Goal: Information Seeking & Learning: Find specific fact

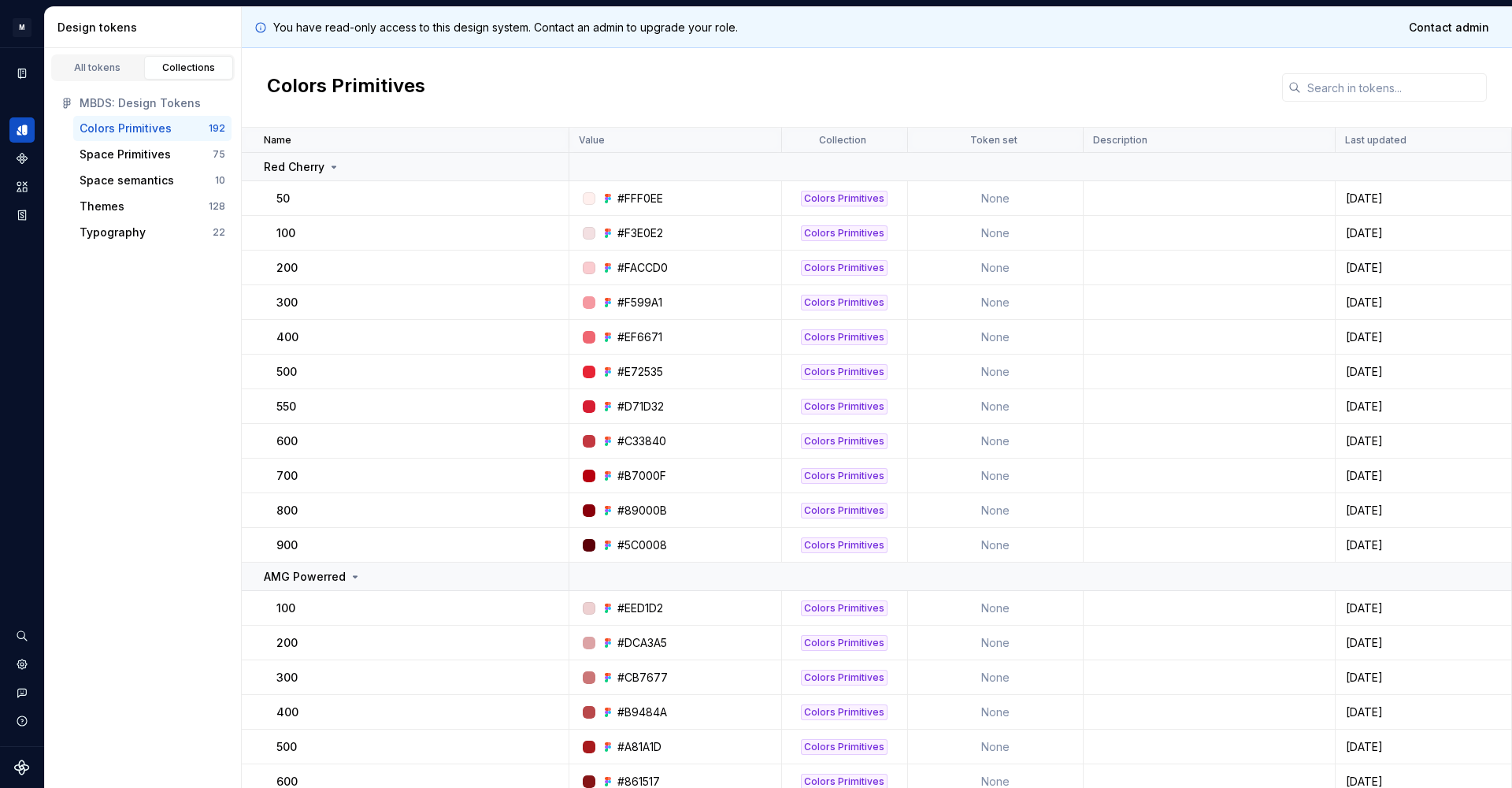
click at [126, 210] on div "Themes" at bounding box center [144, 207] width 129 height 16
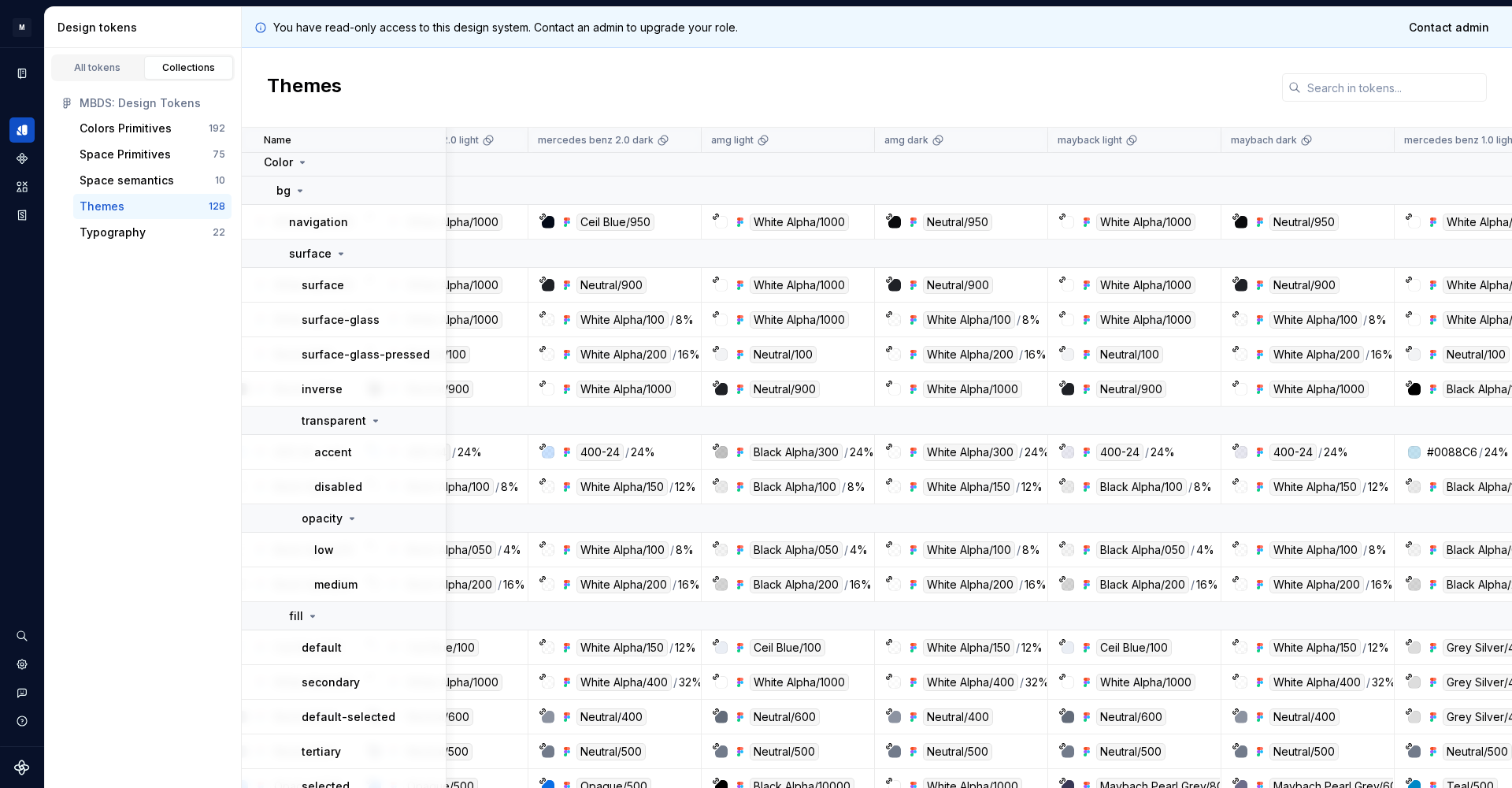
scroll to position [6, 229]
click at [1332, 86] on input "text" at bounding box center [1394, 87] width 186 height 28
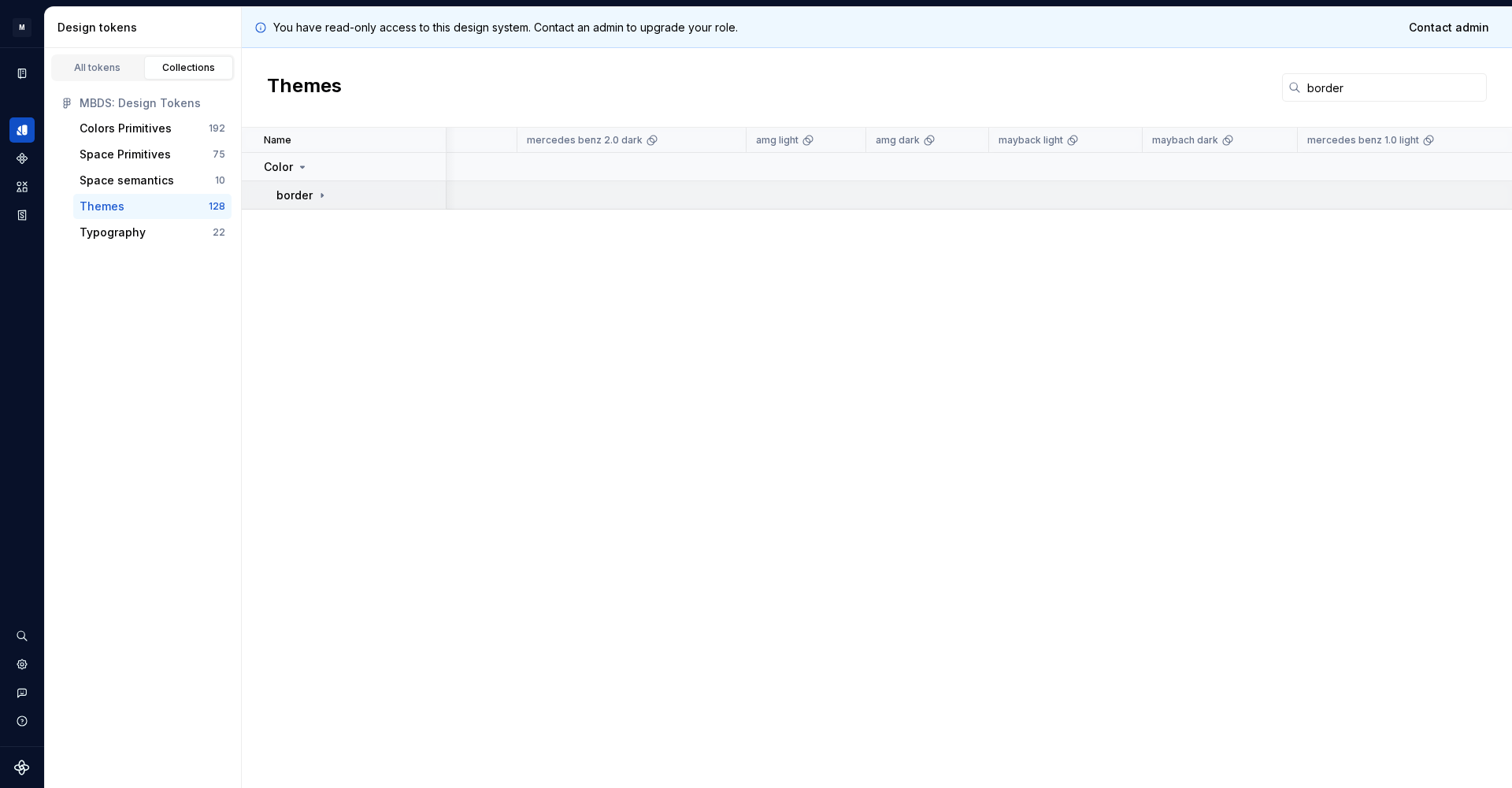
click at [347, 202] on div "border" at bounding box center [361, 196] width 169 height 16
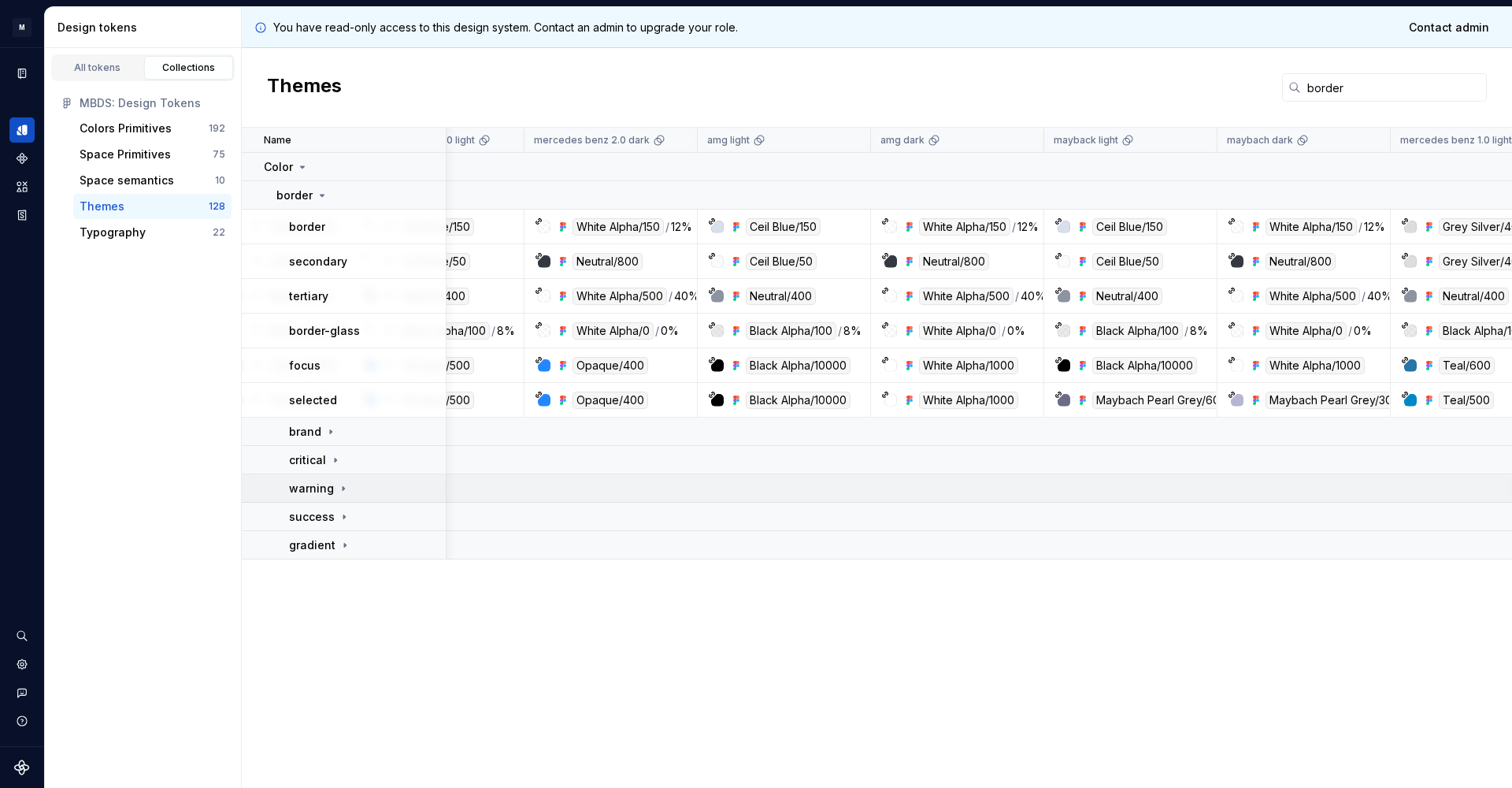
click at [338, 483] on icon at bounding box center [344, 488] width 13 height 13
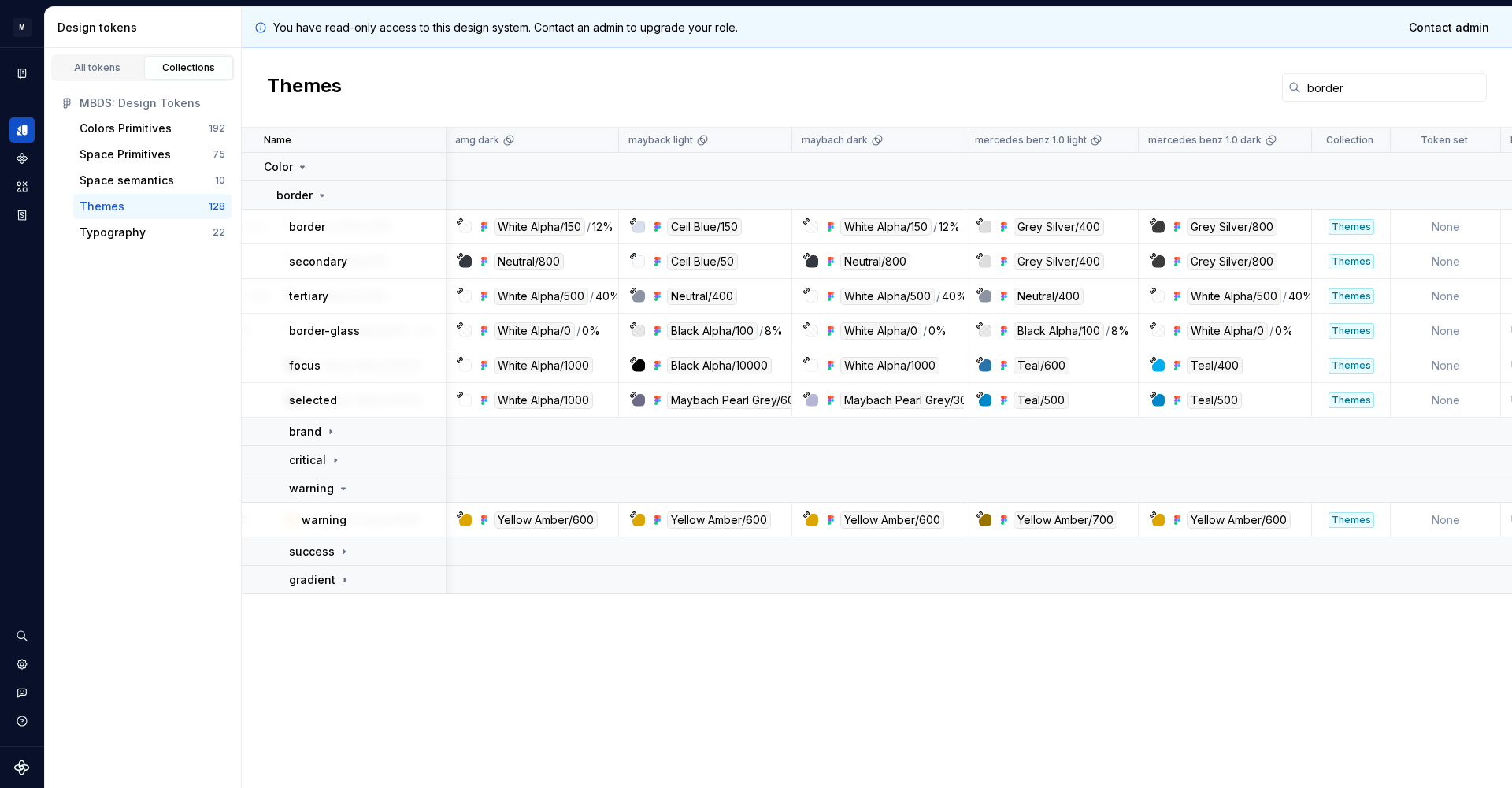
scroll to position [0, 654]
click at [343, 556] on icon at bounding box center [344, 551] width 13 height 13
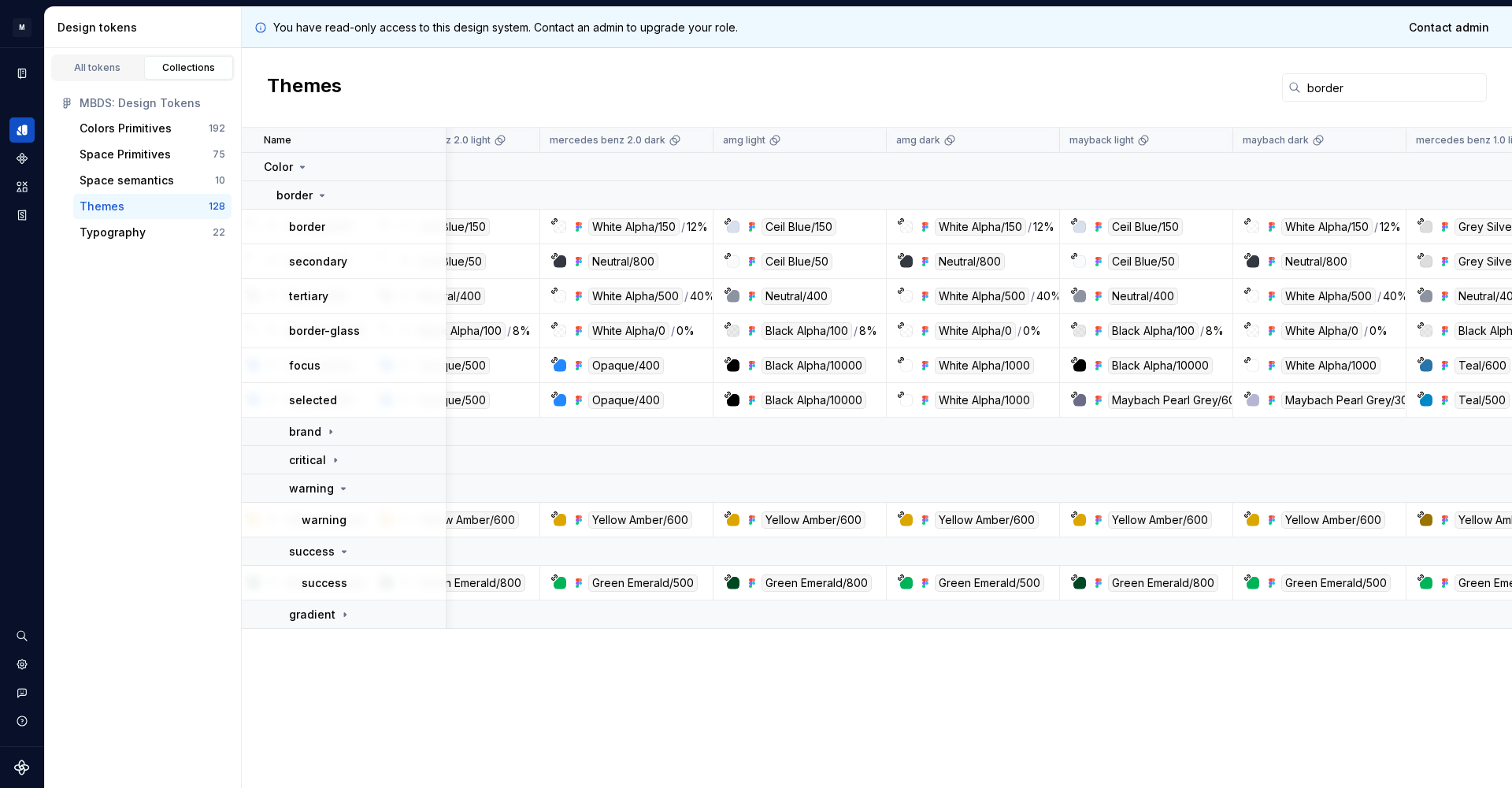
scroll to position [0, 218]
click at [1330, 84] on input "border" at bounding box center [1394, 87] width 186 height 28
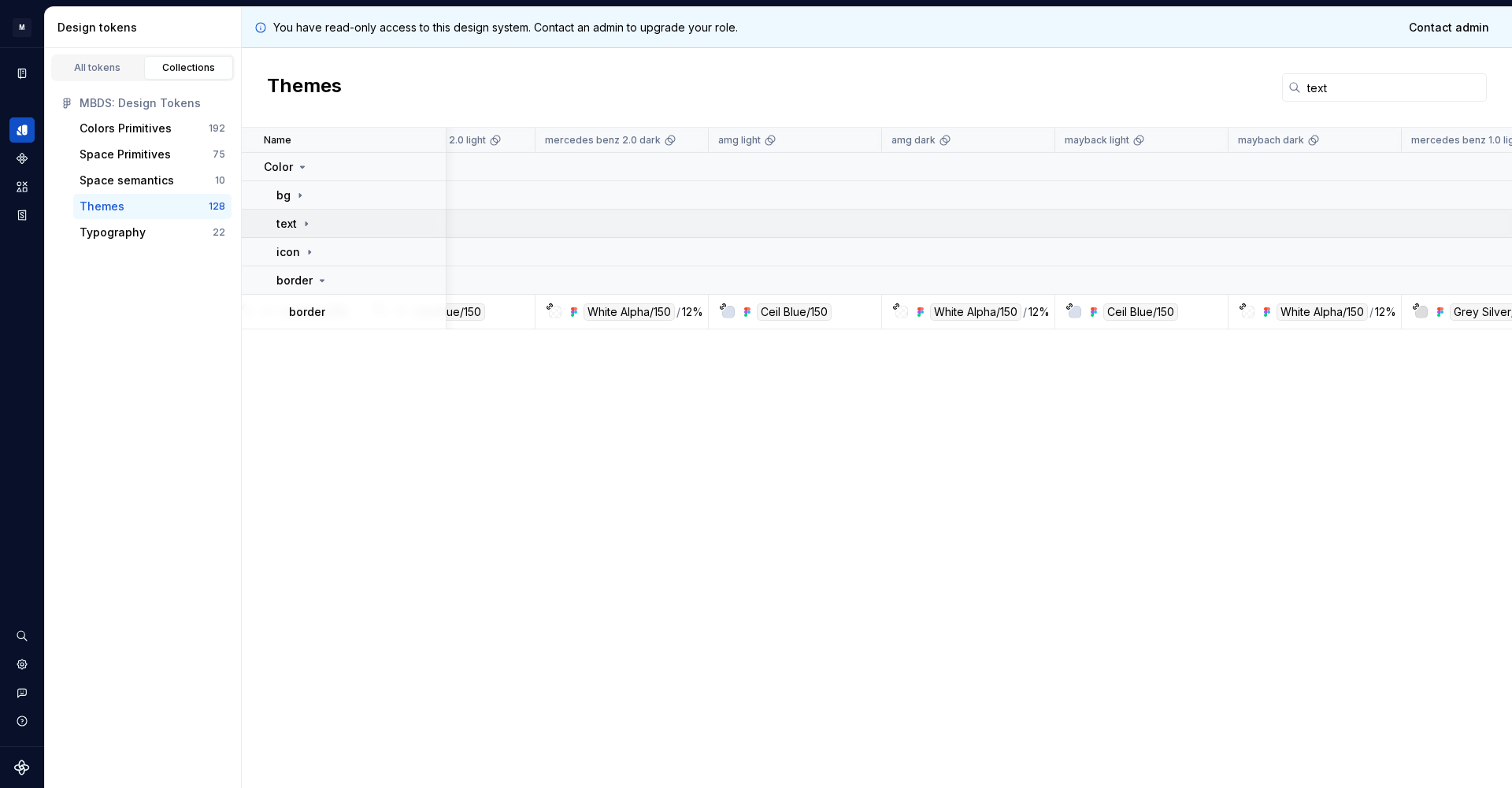
click at [301, 215] on td "text" at bounding box center [344, 224] width 205 height 28
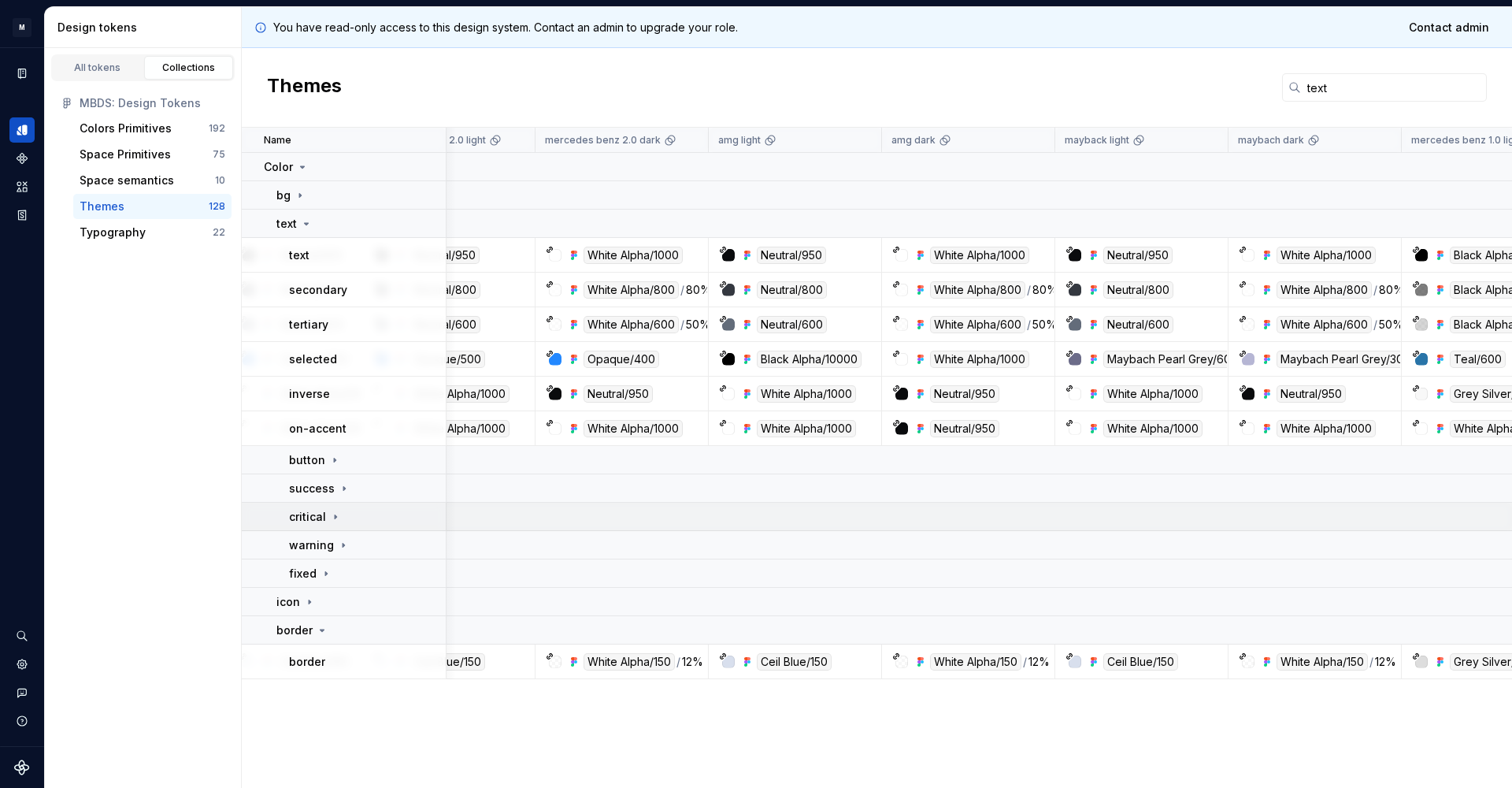
click at [335, 520] on icon at bounding box center [336, 516] width 13 height 13
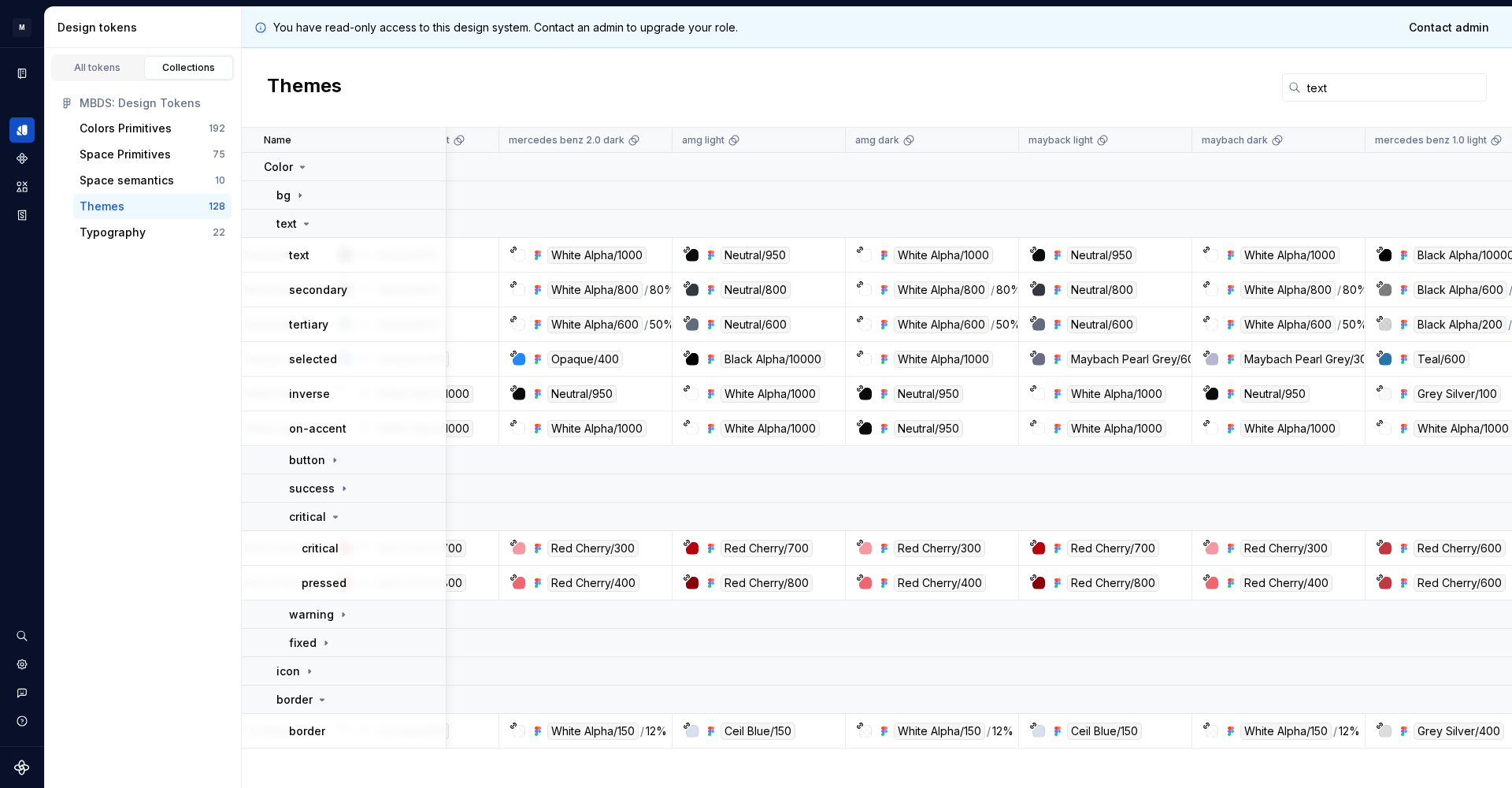
scroll to position [0, 255]
click at [1314, 90] on input "text" at bounding box center [1394, 87] width 186 height 28
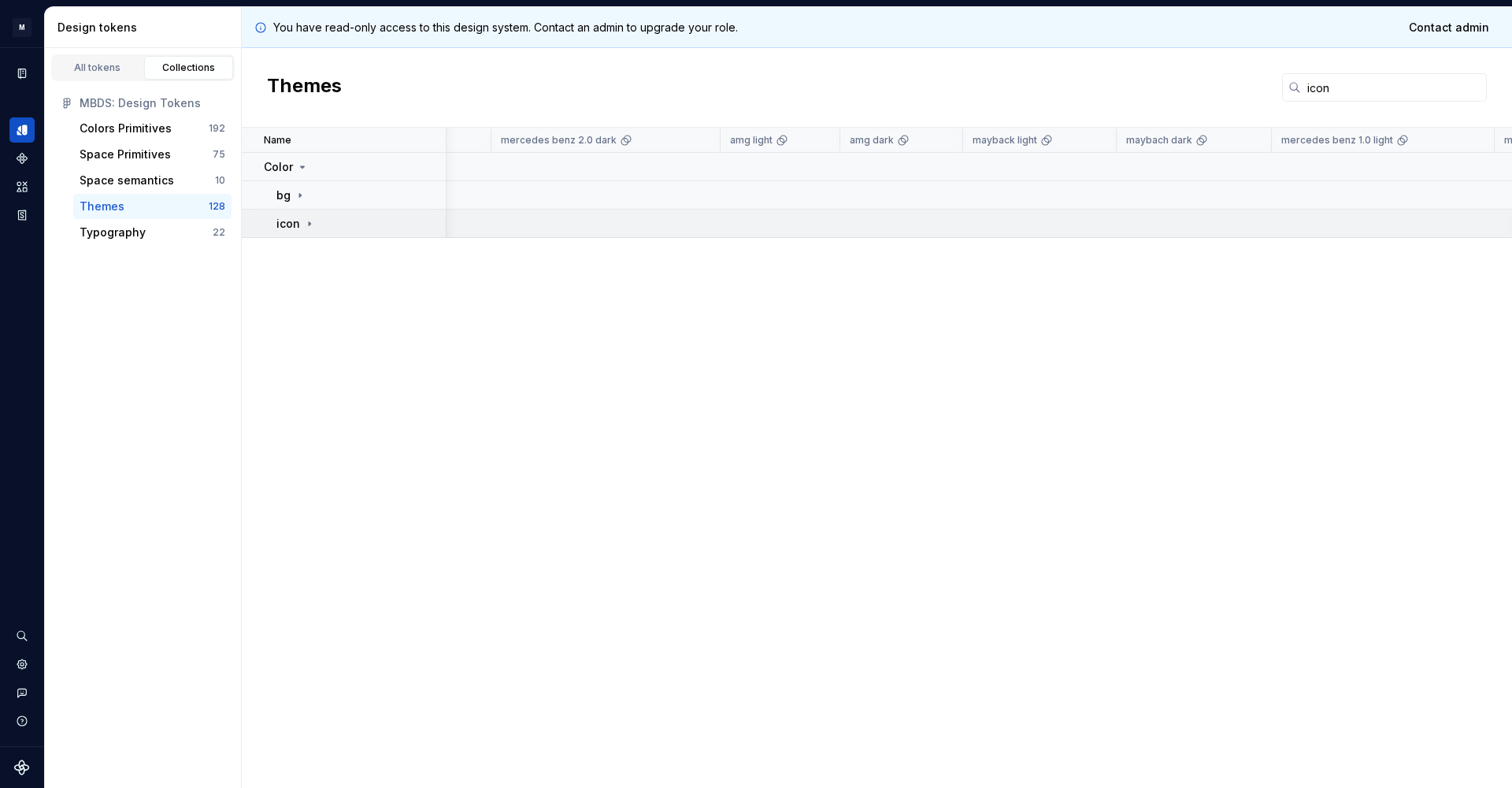
click at [305, 219] on icon at bounding box center [310, 224] width 13 height 13
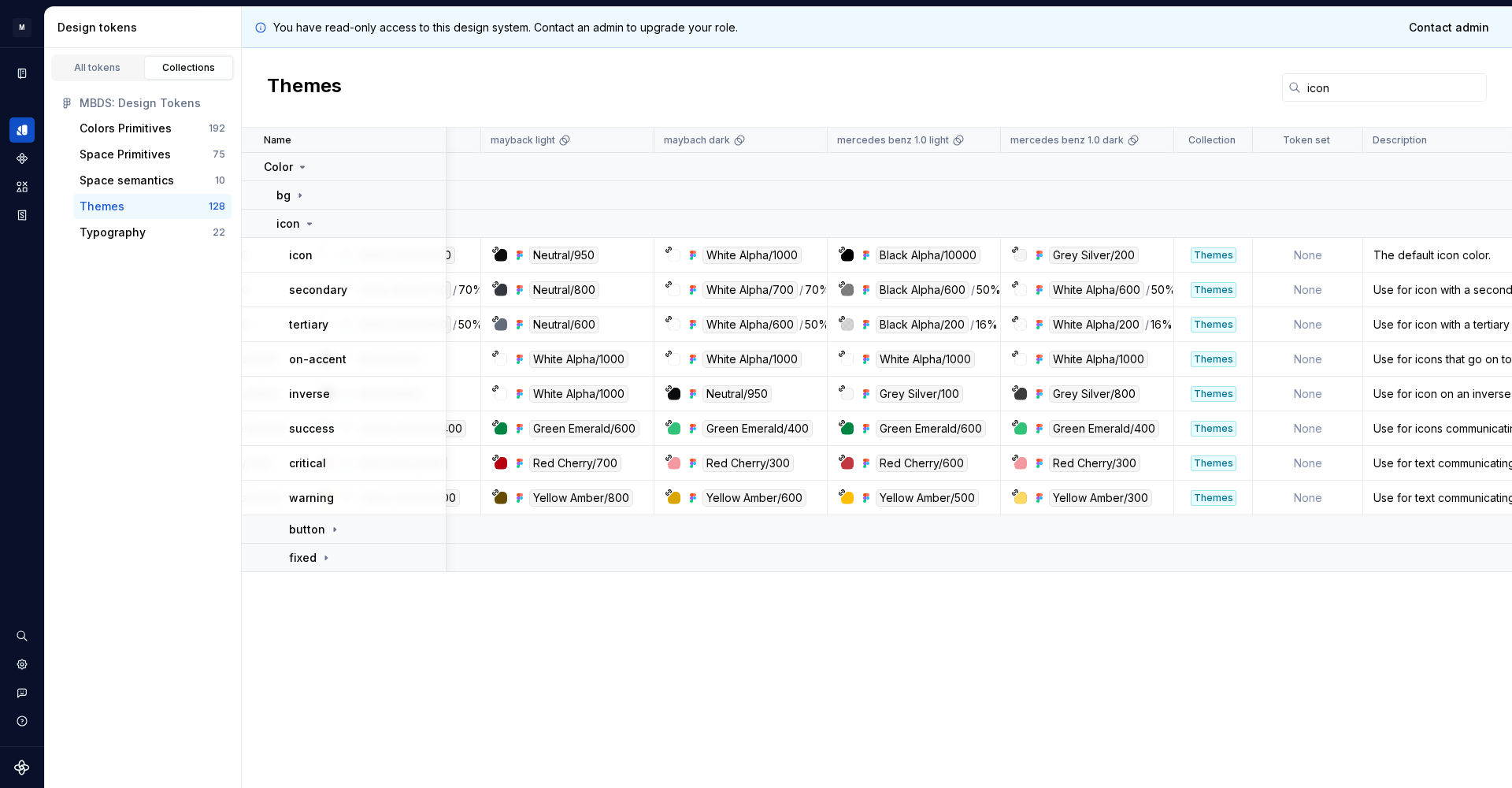
scroll to position [0, 793]
click at [342, 529] on div "button" at bounding box center [367, 529] width 156 height 16
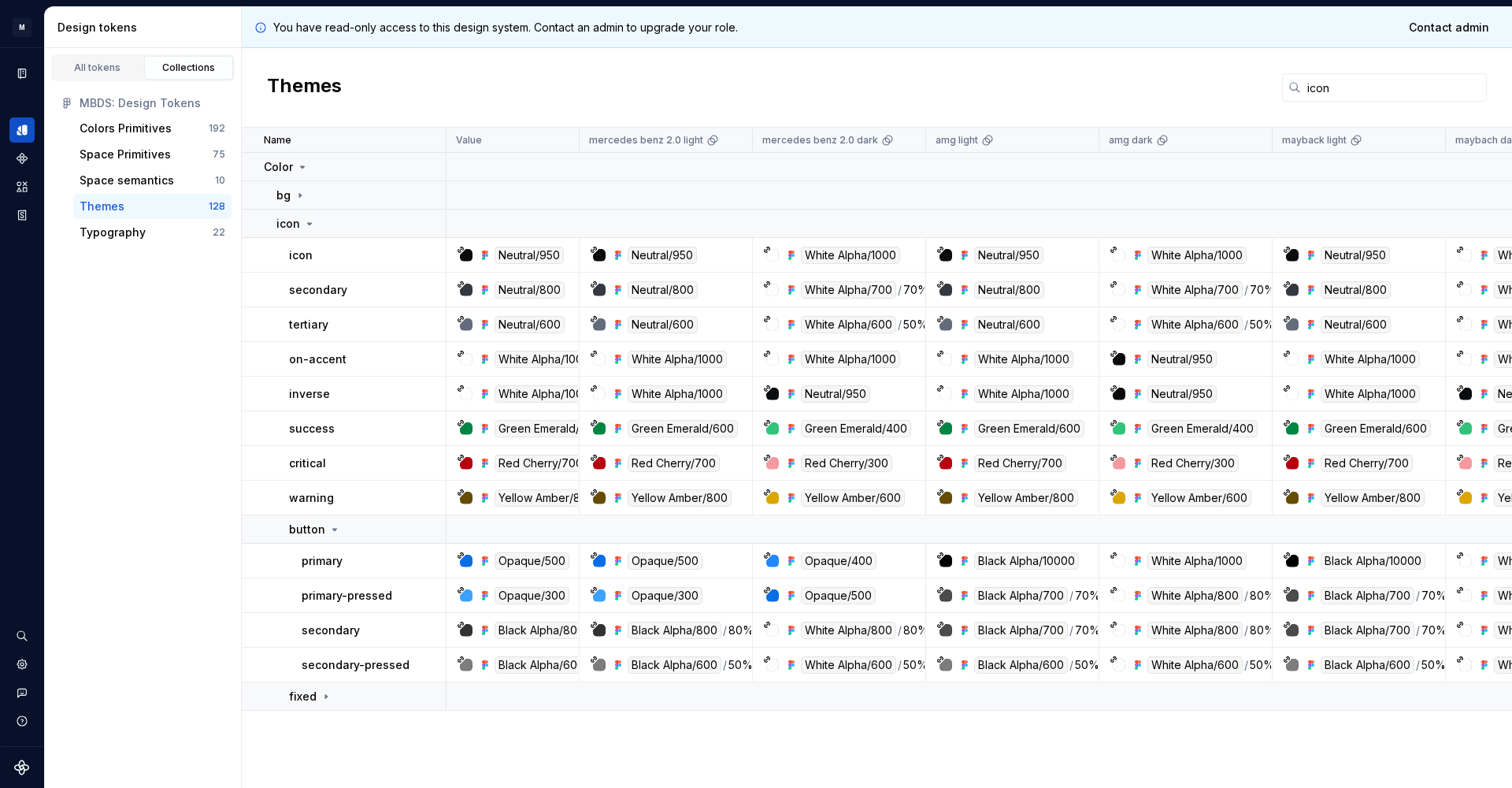
scroll to position [0, 0]
click at [1325, 92] on input "icon" at bounding box center [1394, 87] width 186 height 28
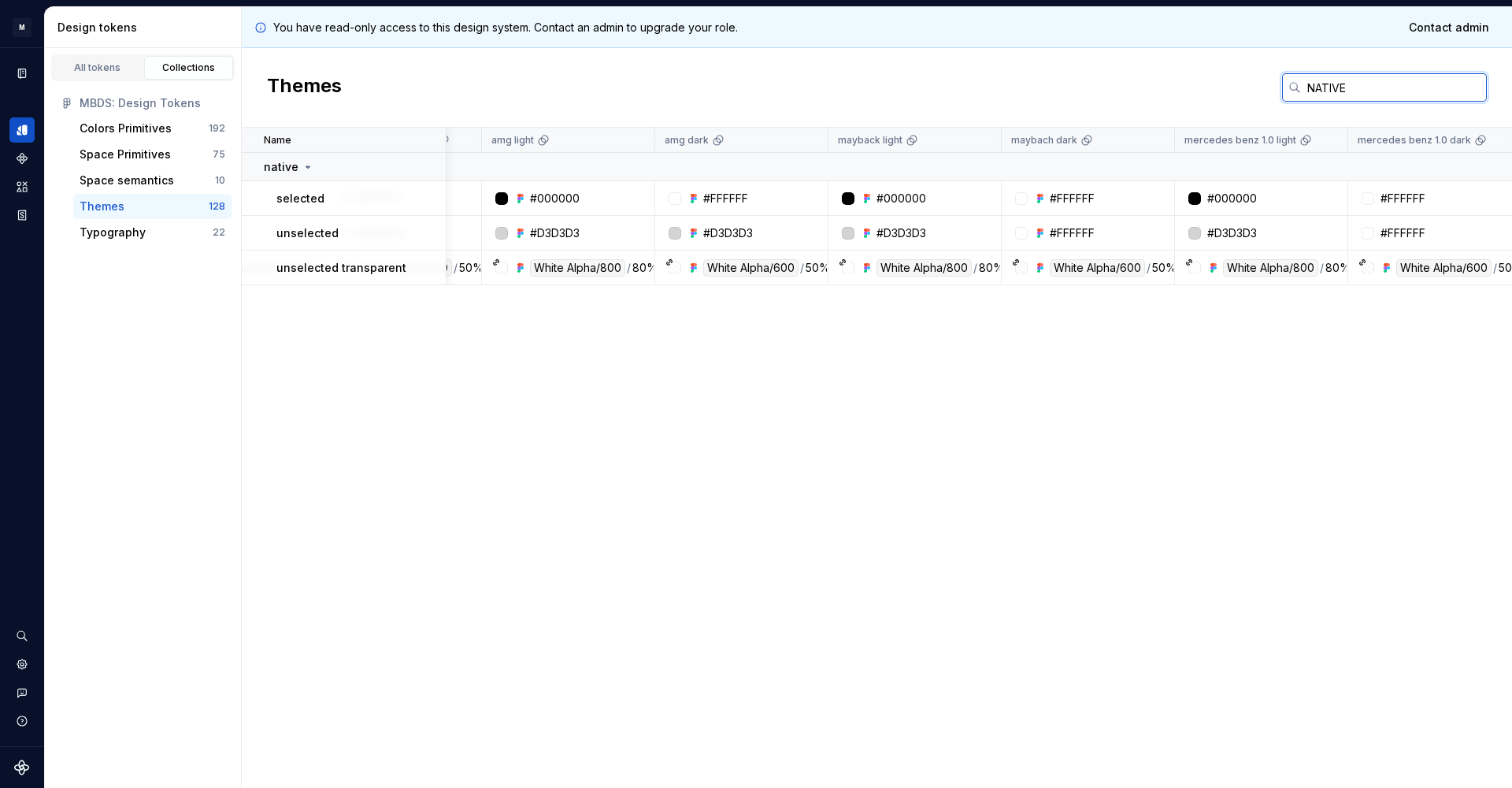
scroll to position [0, 453]
type input "N"
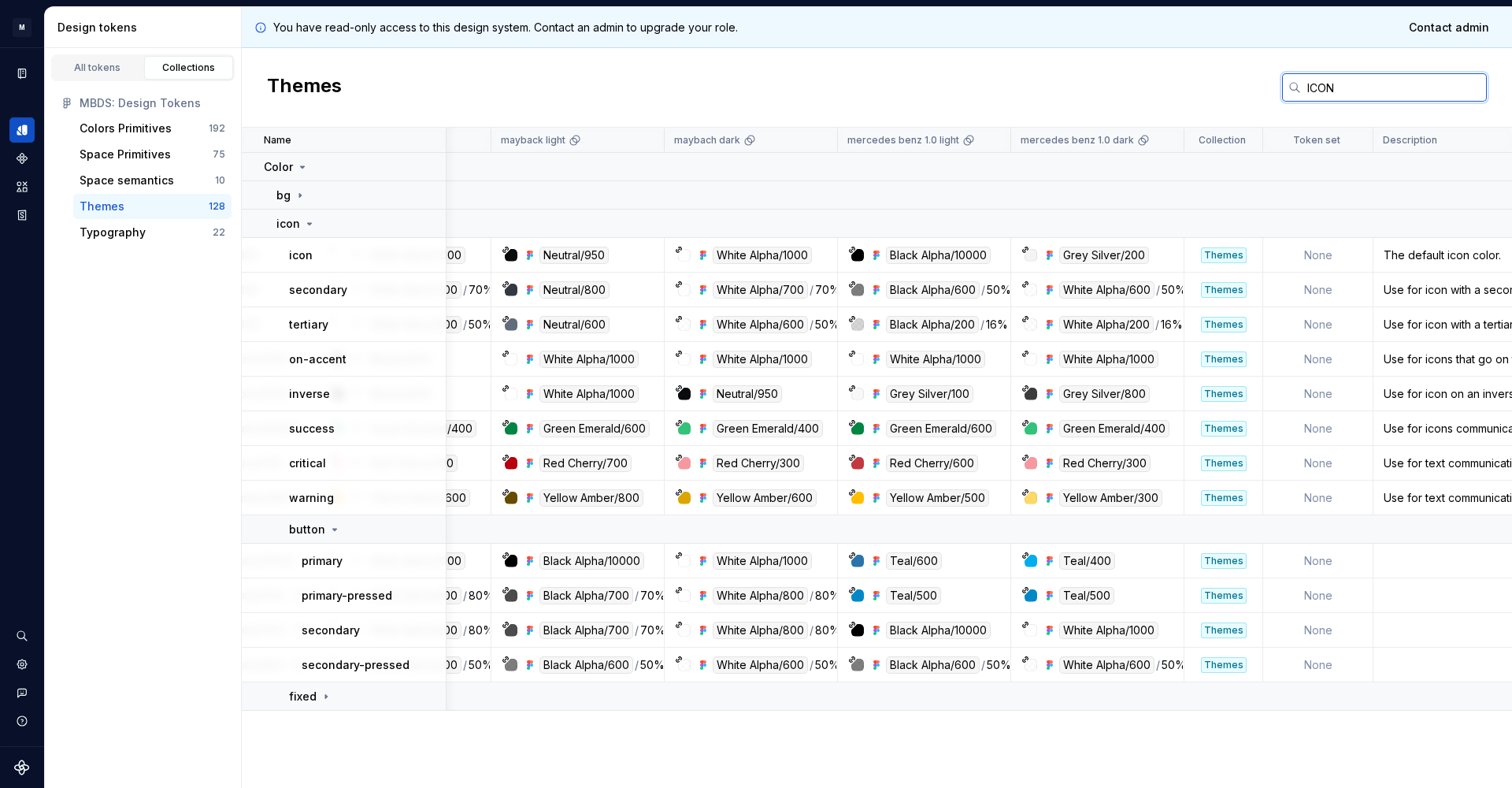
scroll to position [0, 733]
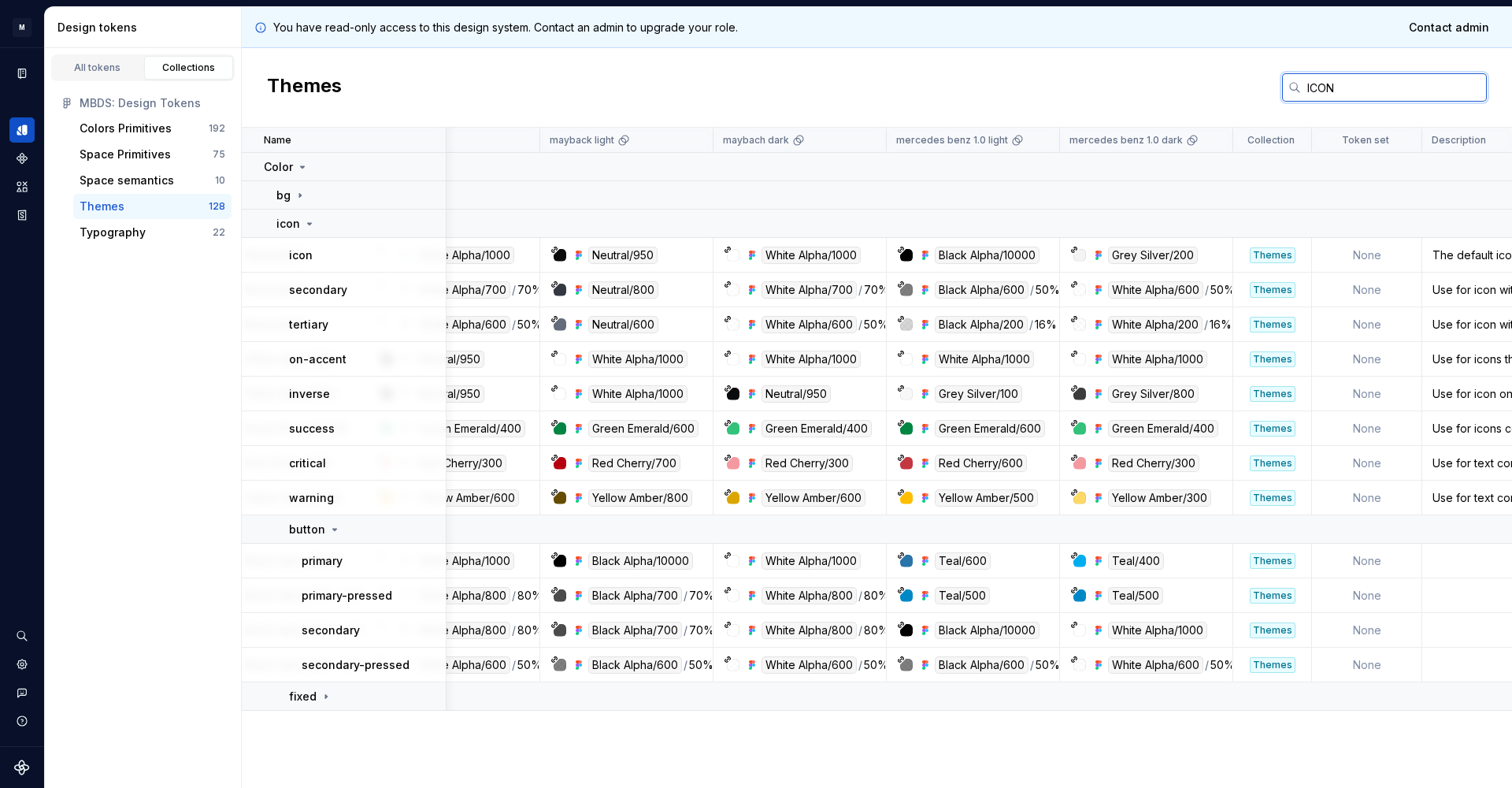
click at [1316, 88] on input "ICON" at bounding box center [1394, 87] width 186 height 28
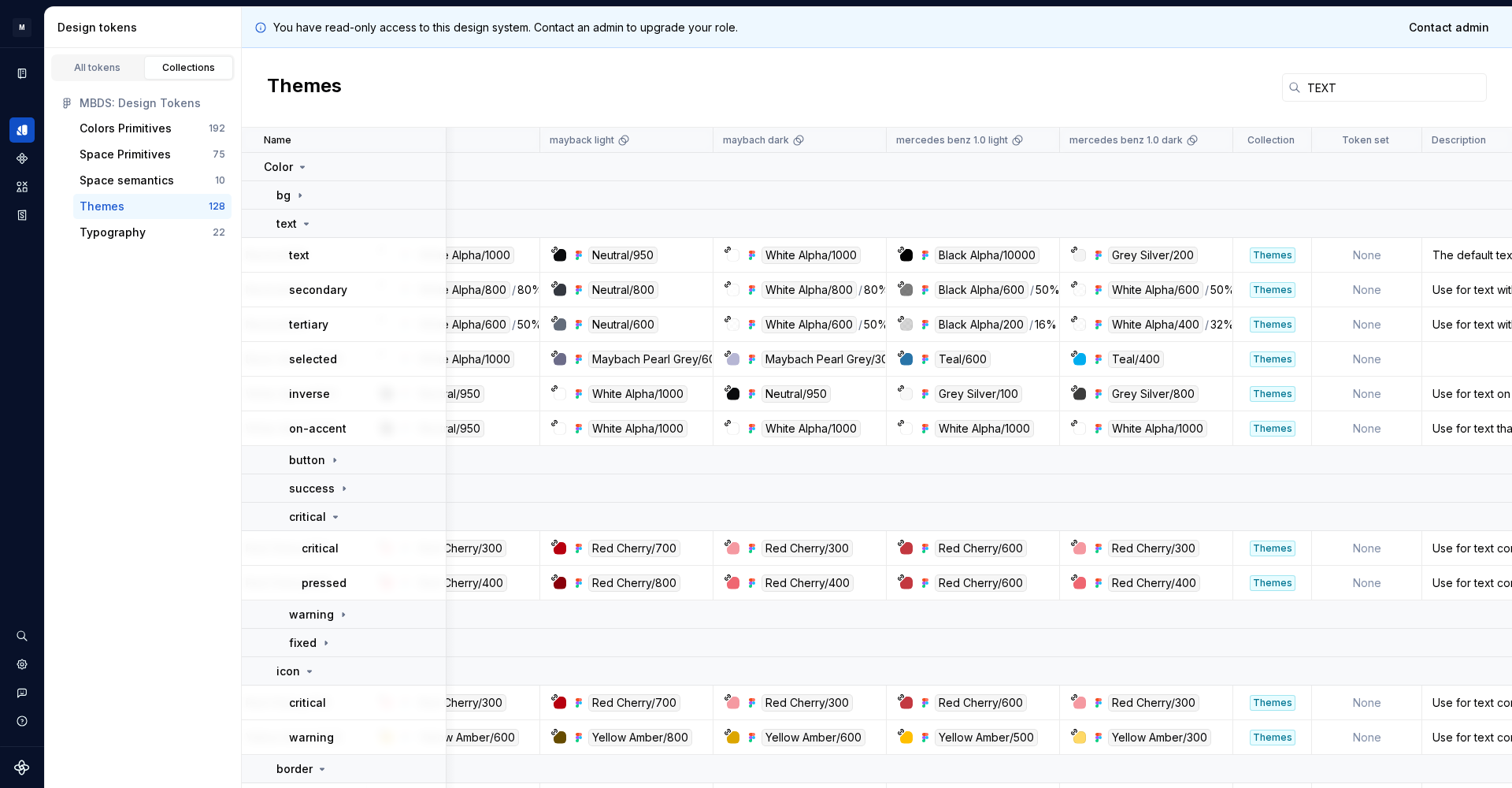
scroll to position [30, 733]
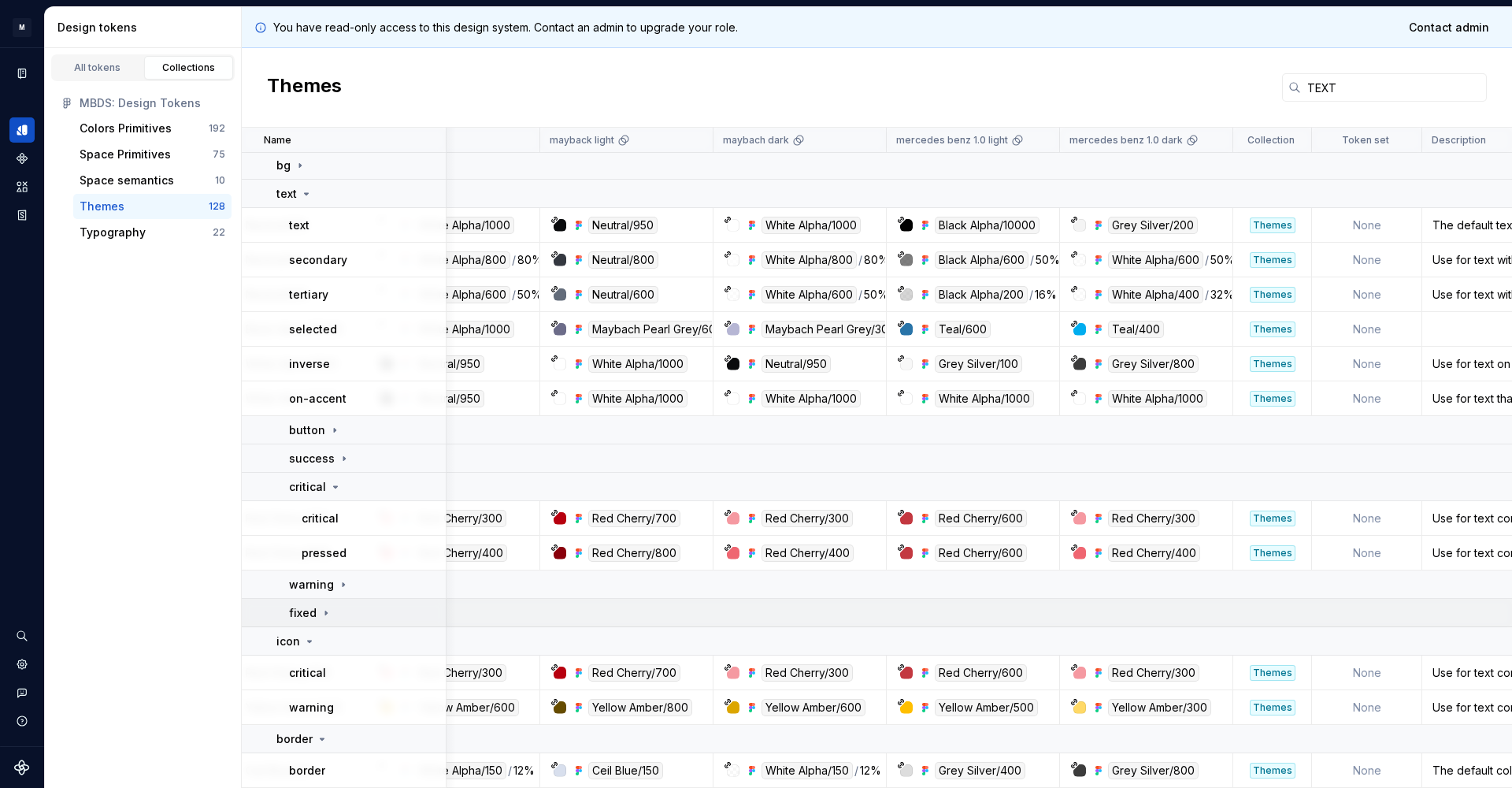
click at [327, 609] on icon at bounding box center [326, 612] width 13 height 13
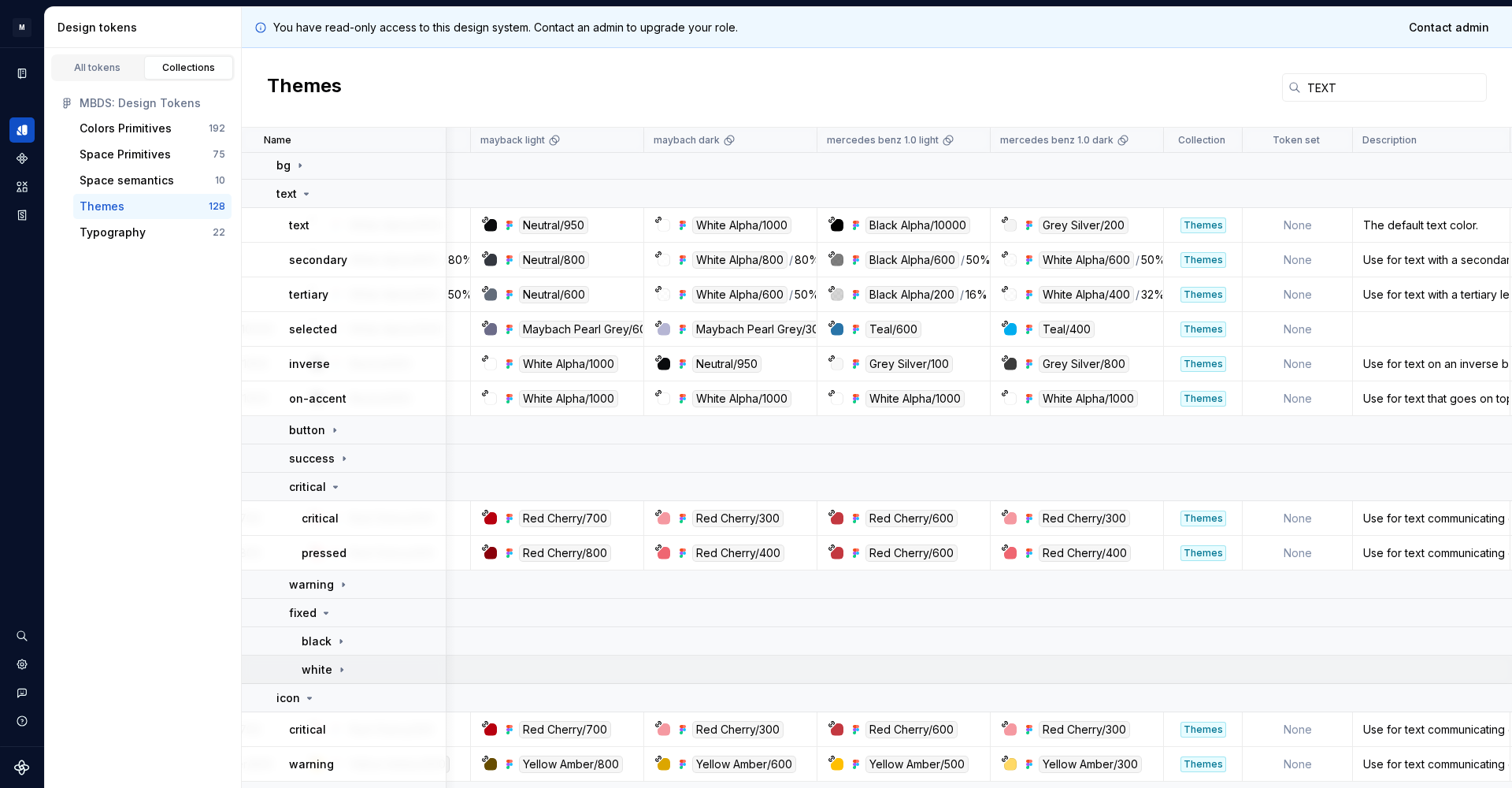
scroll to position [31, 804]
click at [324, 651] on td "black" at bounding box center [344, 640] width 205 height 28
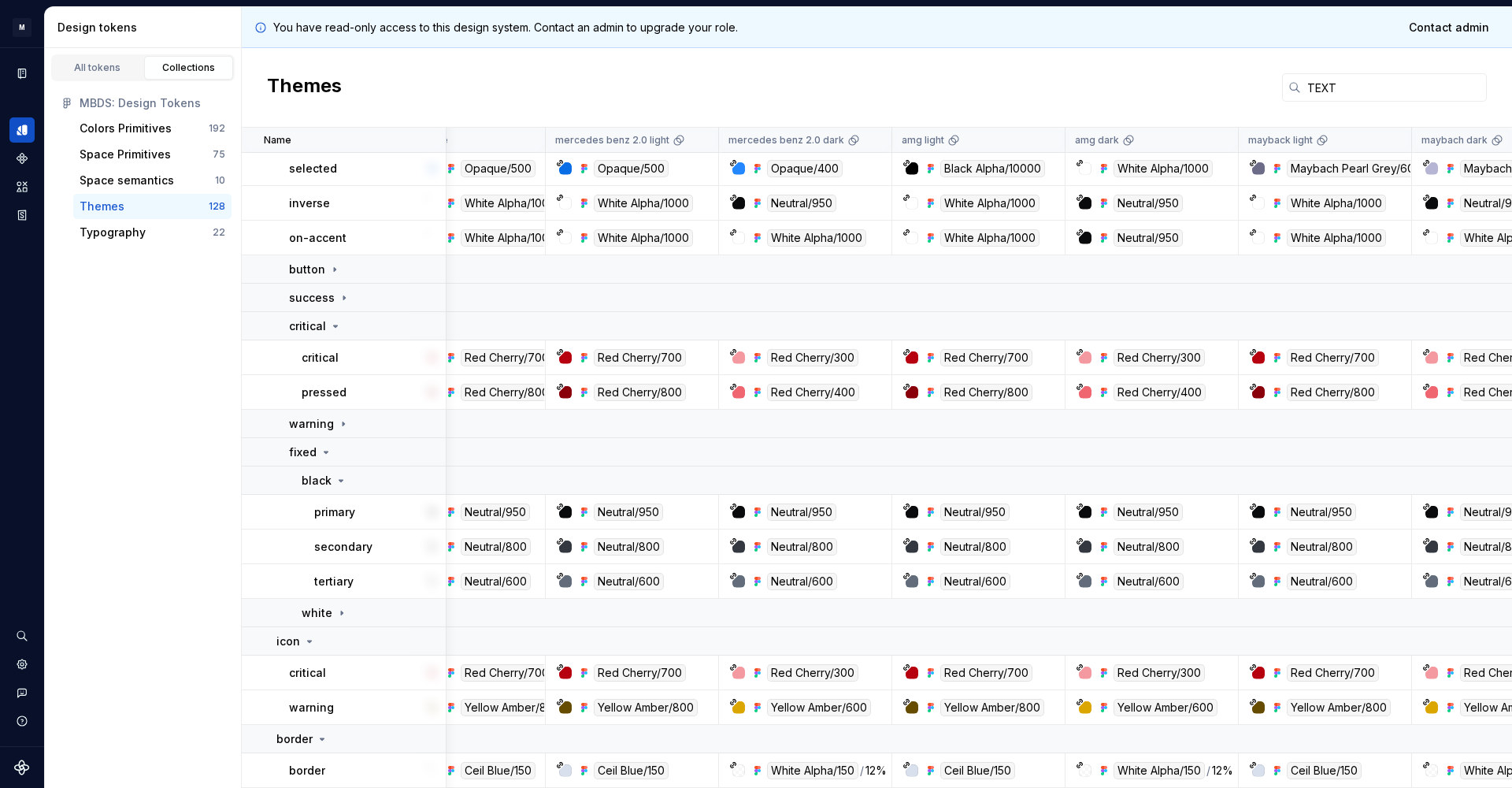
scroll to position [191, 9]
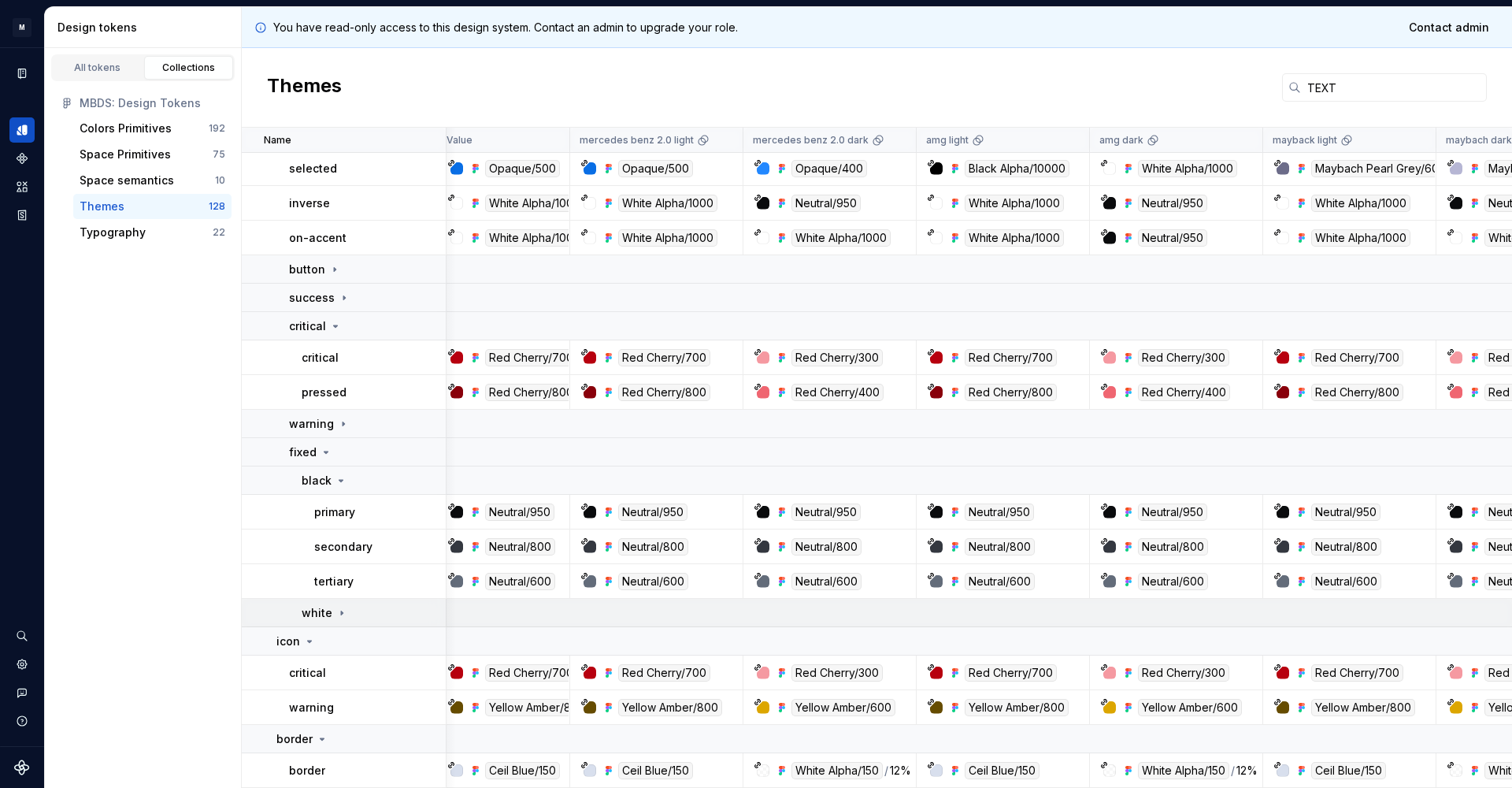
click at [336, 612] on icon at bounding box center [342, 612] width 13 height 13
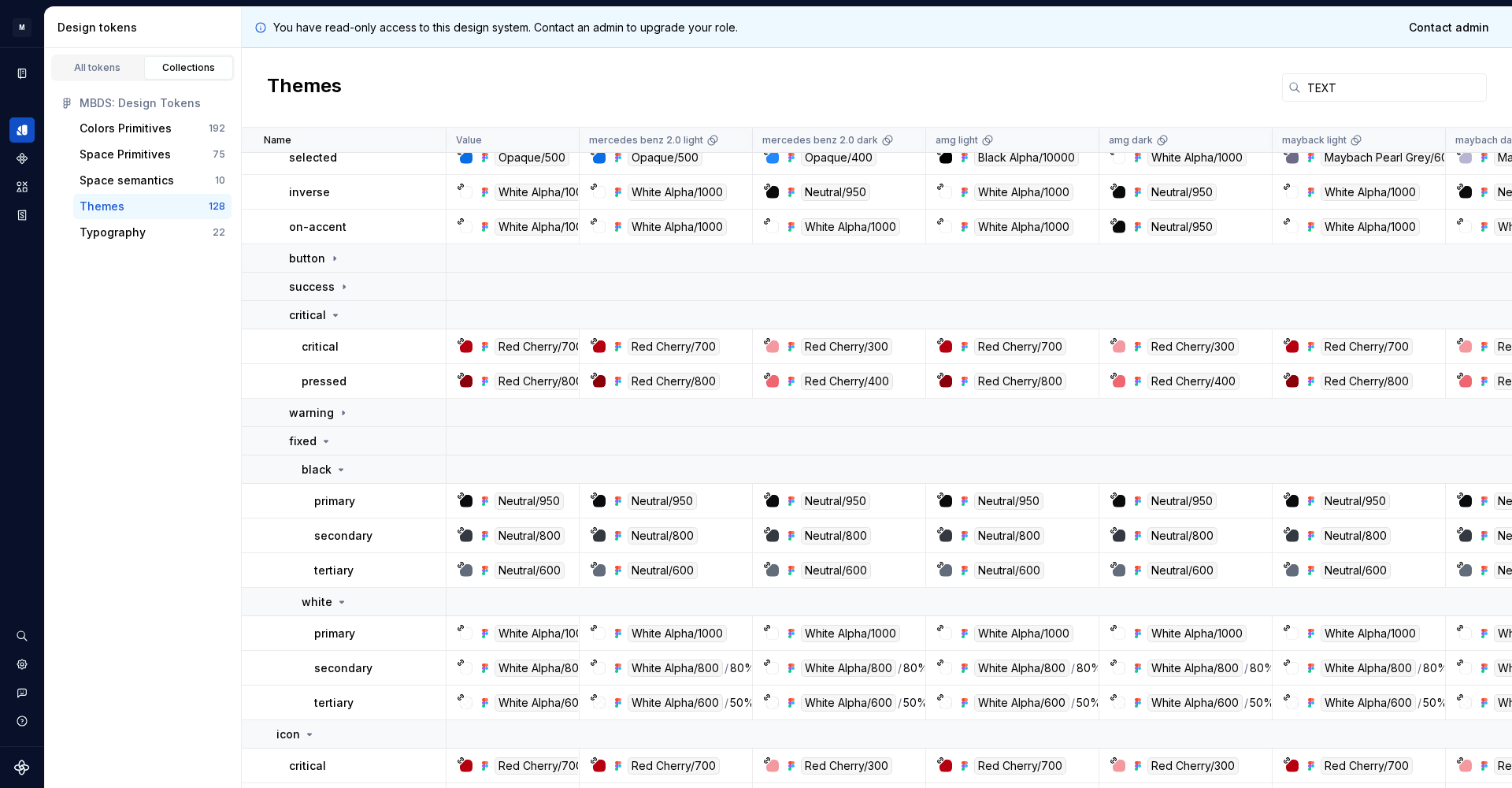
scroll to position [202, 0]
click at [1316, 80] on input "TEXT" at bounding box center [1394, 87] width 186 height 28
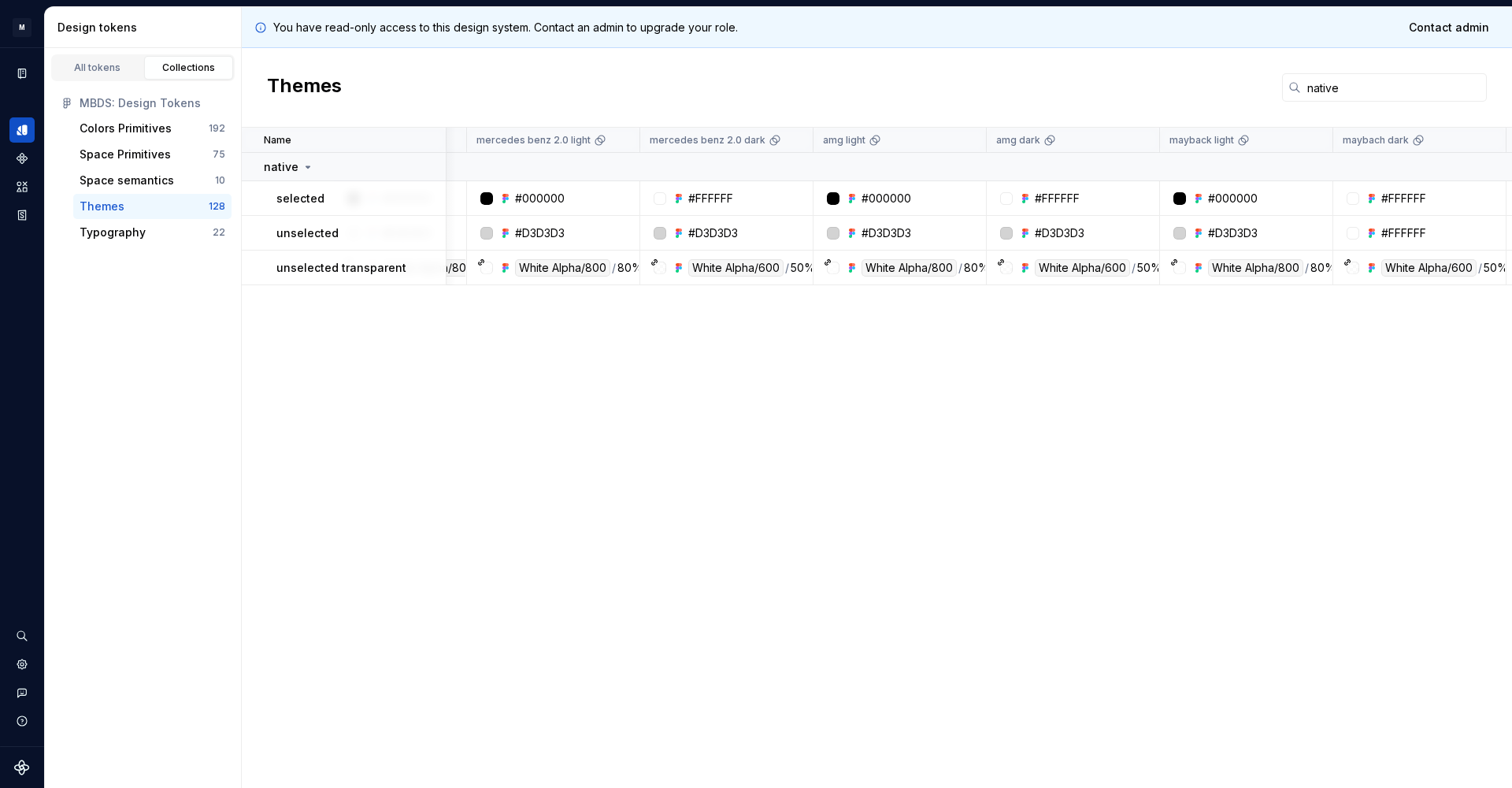
scroll to position [0, 114]
click at [1318, 84] on input "native" at bounding box center [1394, 87] width 186 height 28
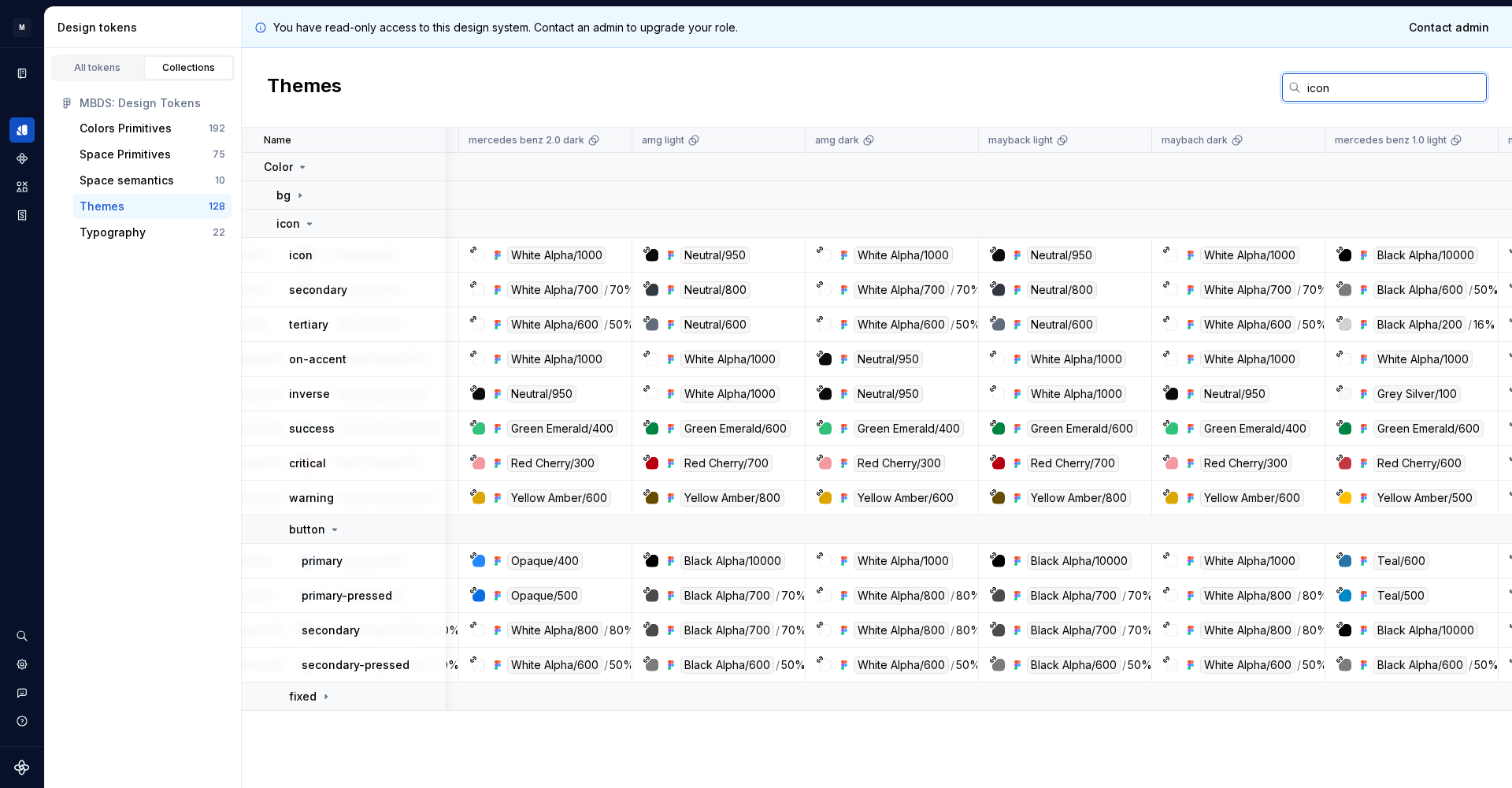
scroll to position [0, 293]
click at [1309, 87] on input "icon" at bounding box center [1394, 87] width 186 height 28
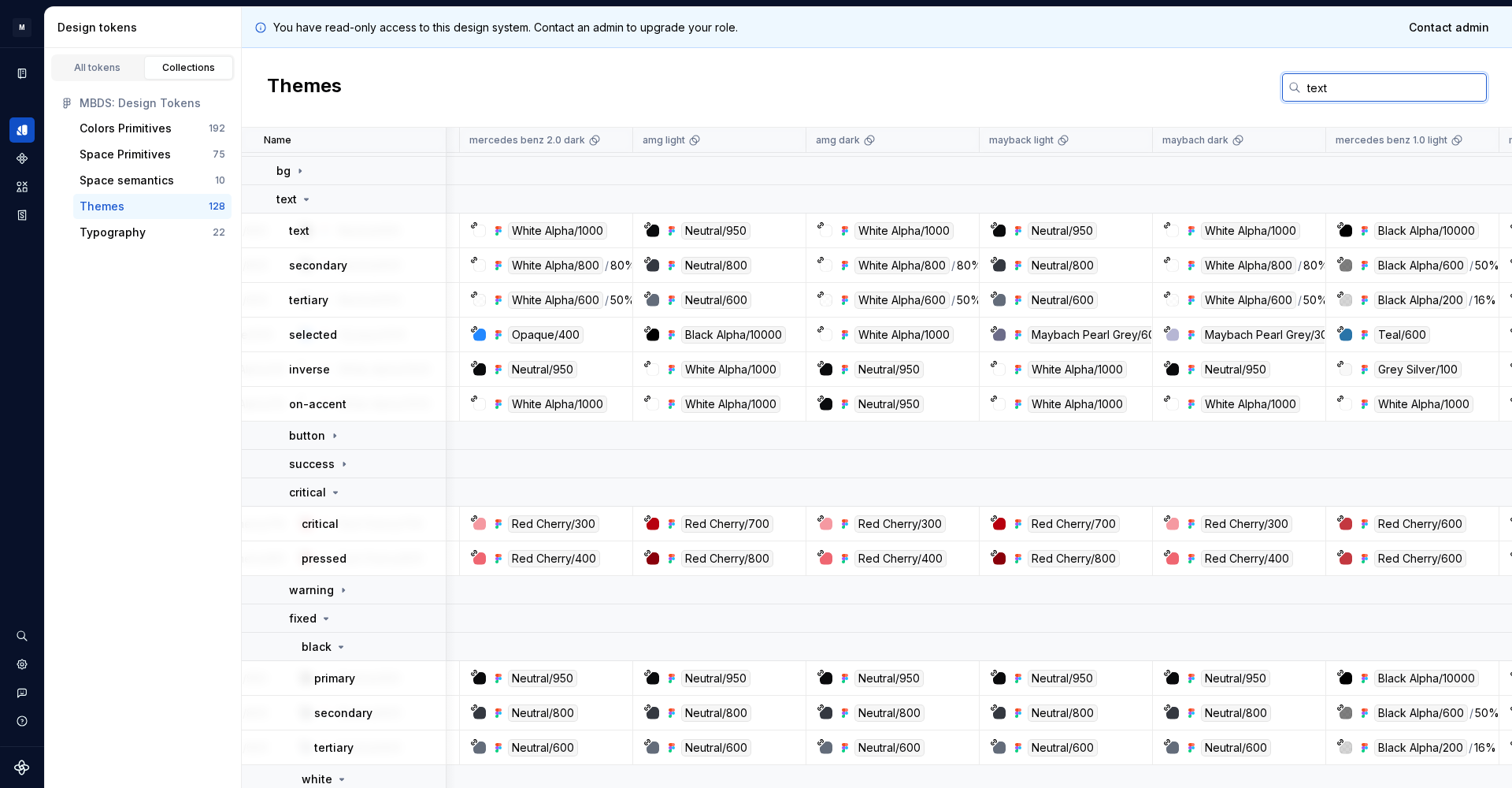
scroll to position [39, 293]
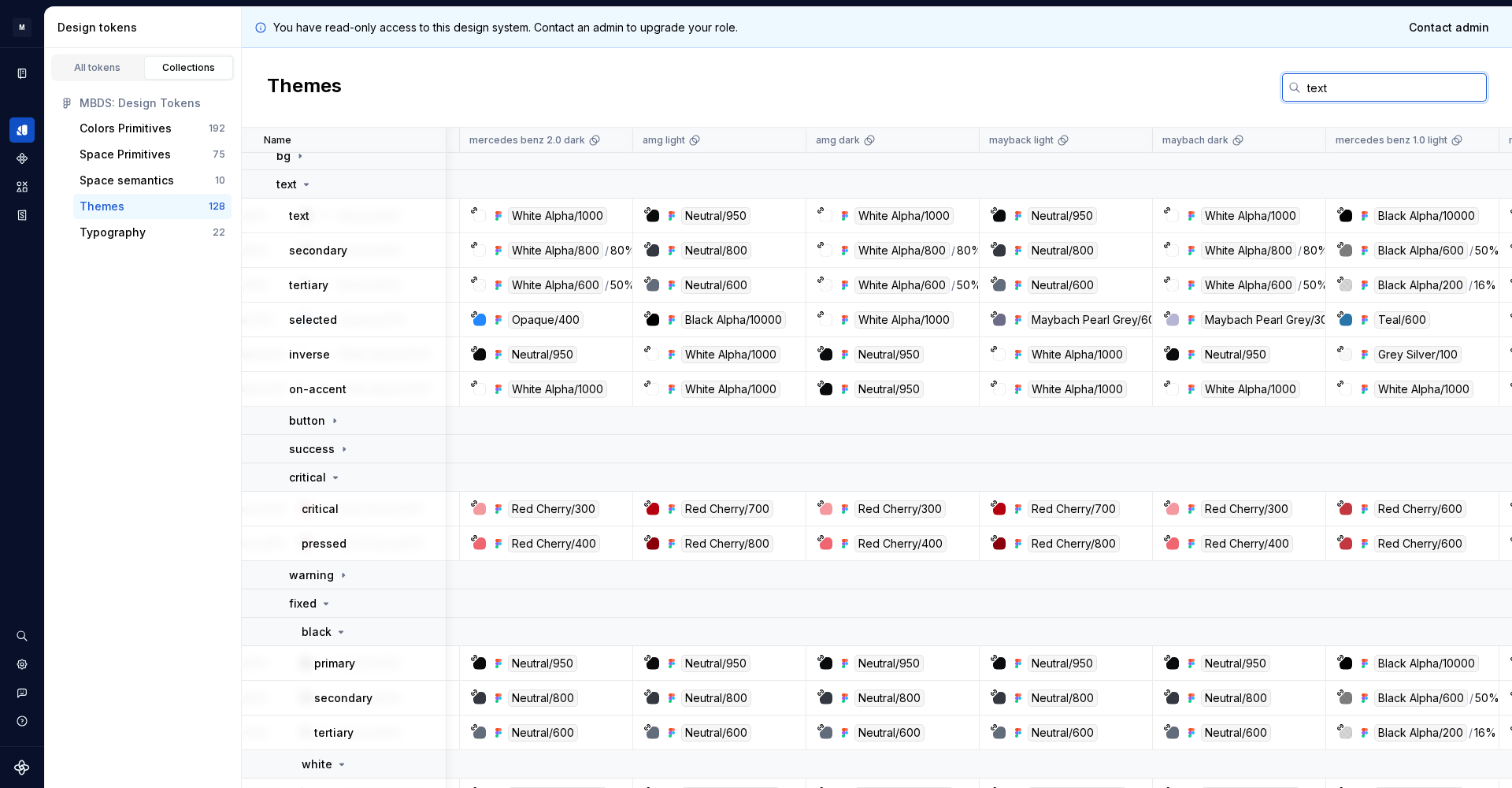
click at [1315, 84] on input "text" at bounding box center [1394, 87] width 186 height 28
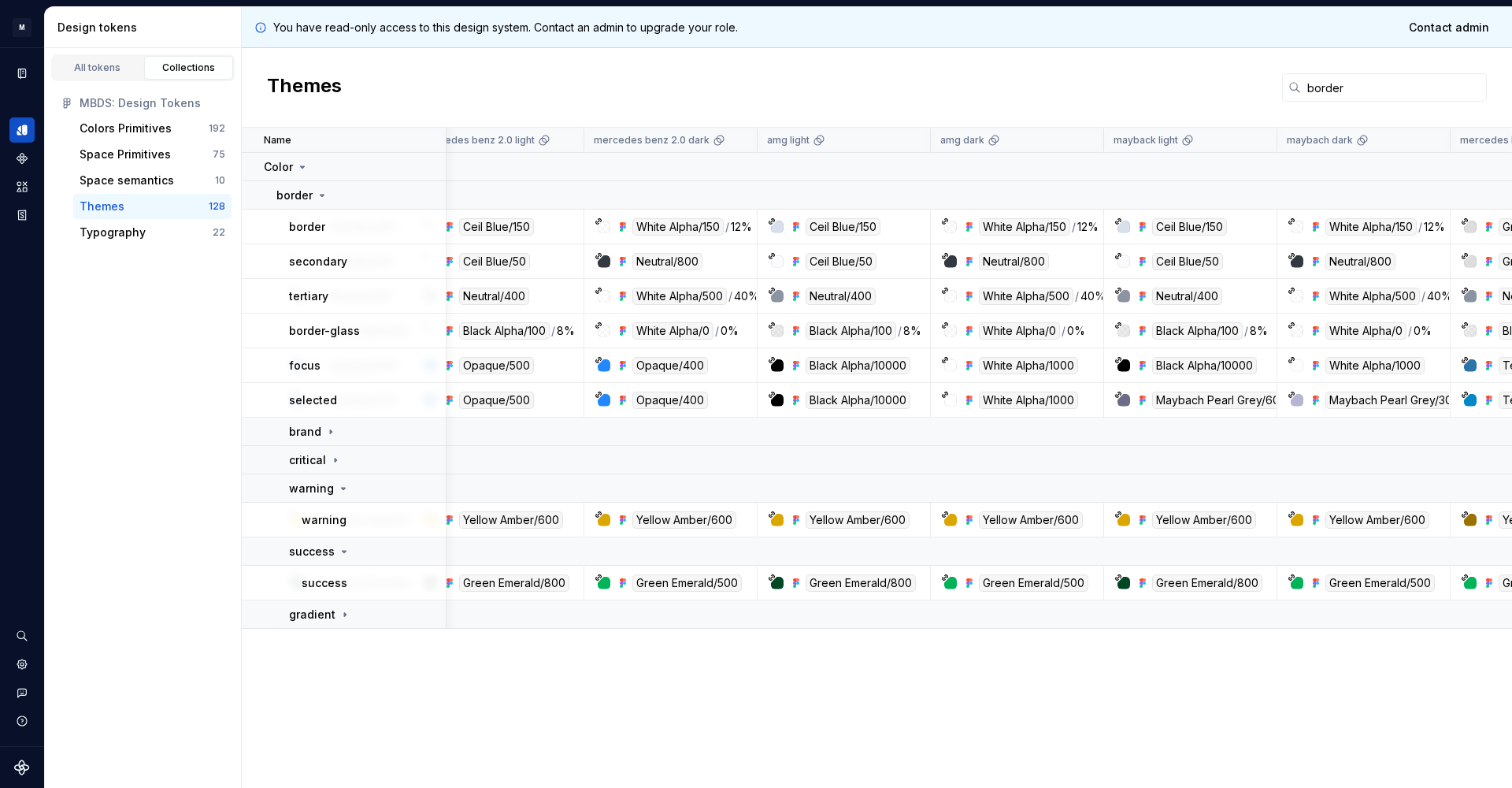
scroll to position [0, 171]
click at [1318, 92] on input "border" at bounding box center [1394, 87] width 186 height 28
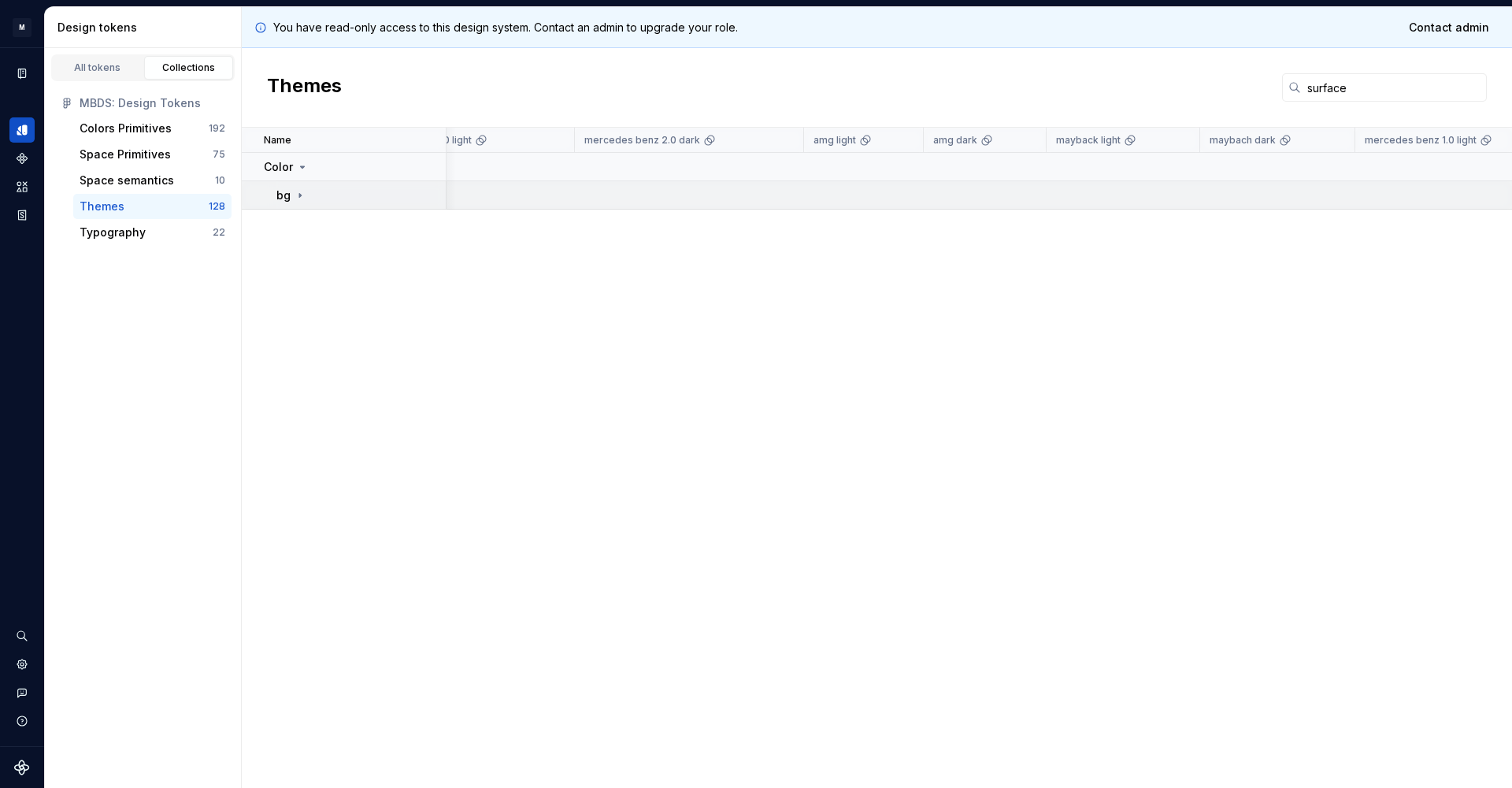
click at [297, 199] on icon at bounding box center [300, 195] width 13 height 13
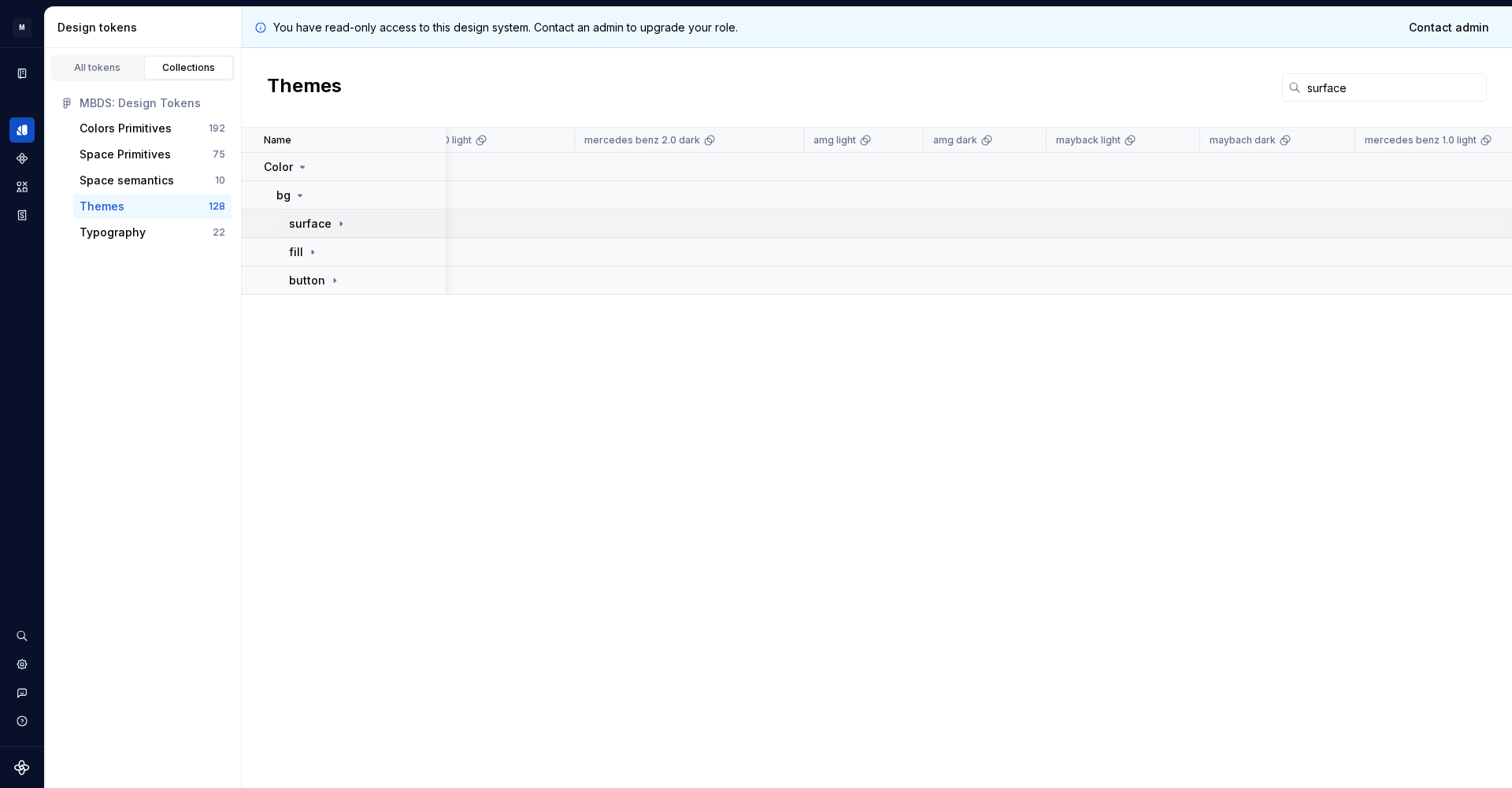
click at [356, 230] on div "surface" at bounding box center [367, 224] width 156 height 16
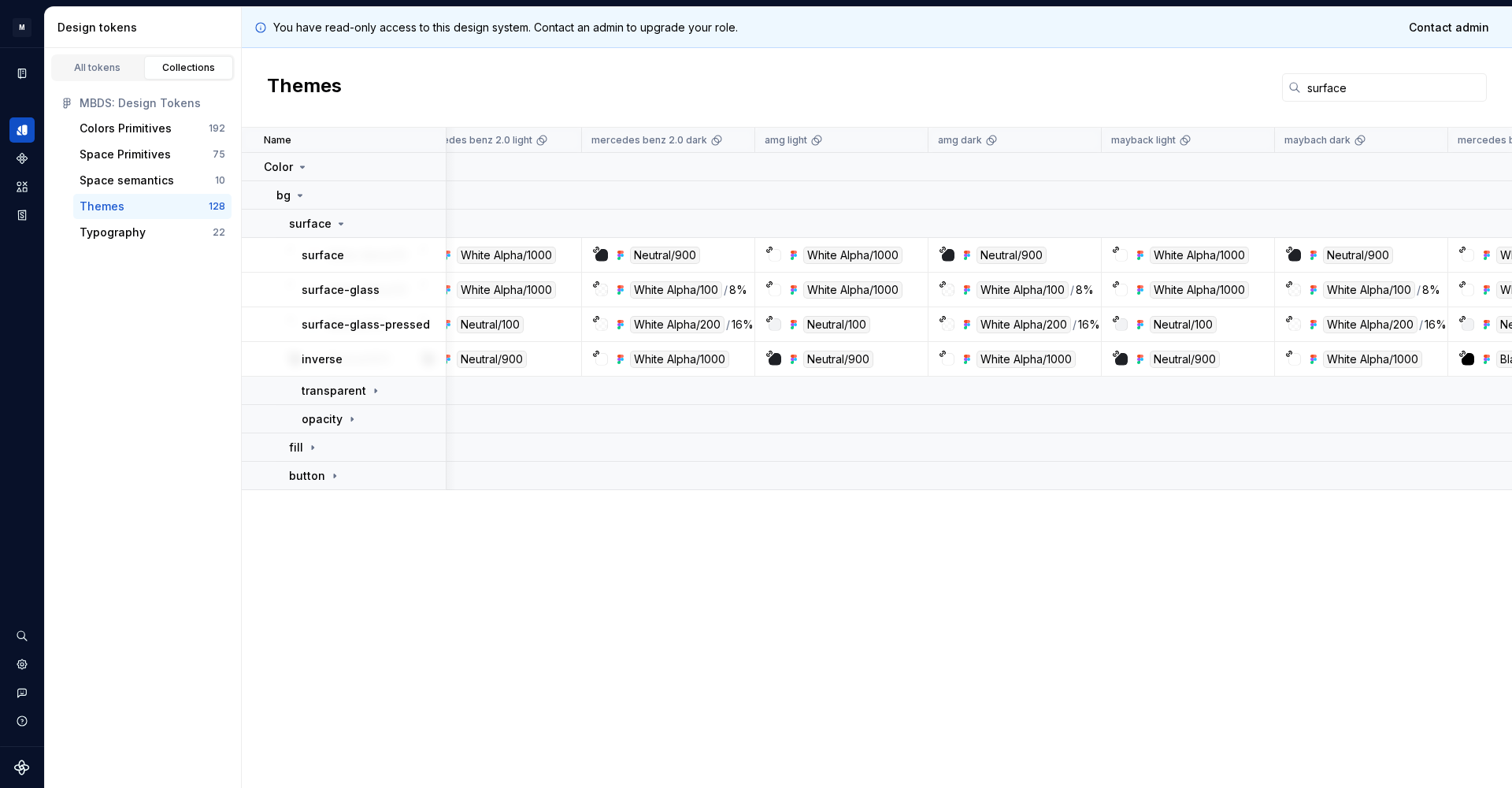
click at [370, 396] on icon at bounding box center [376, 391] width 13 height 13
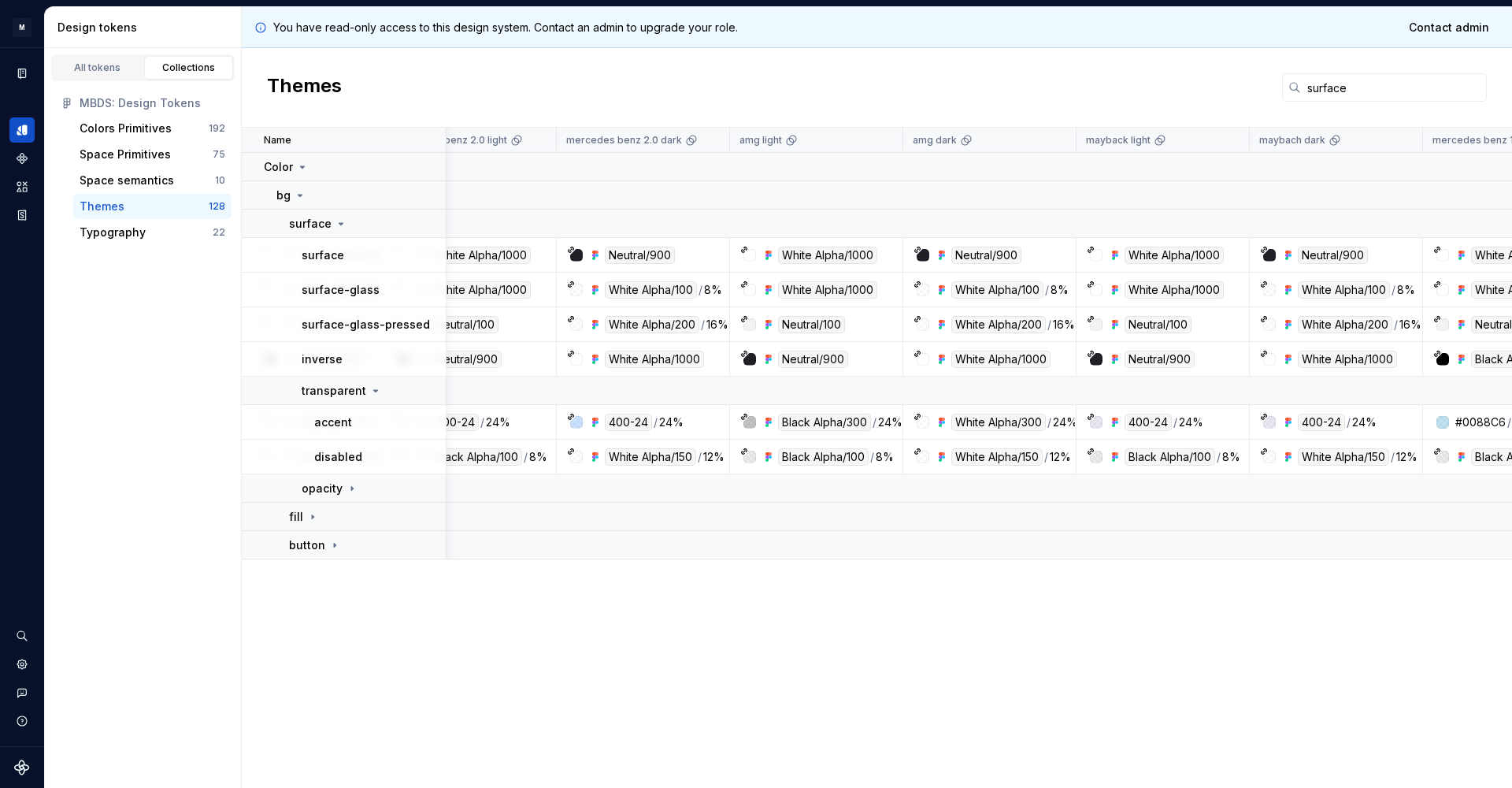
scroll to position [0, 219]
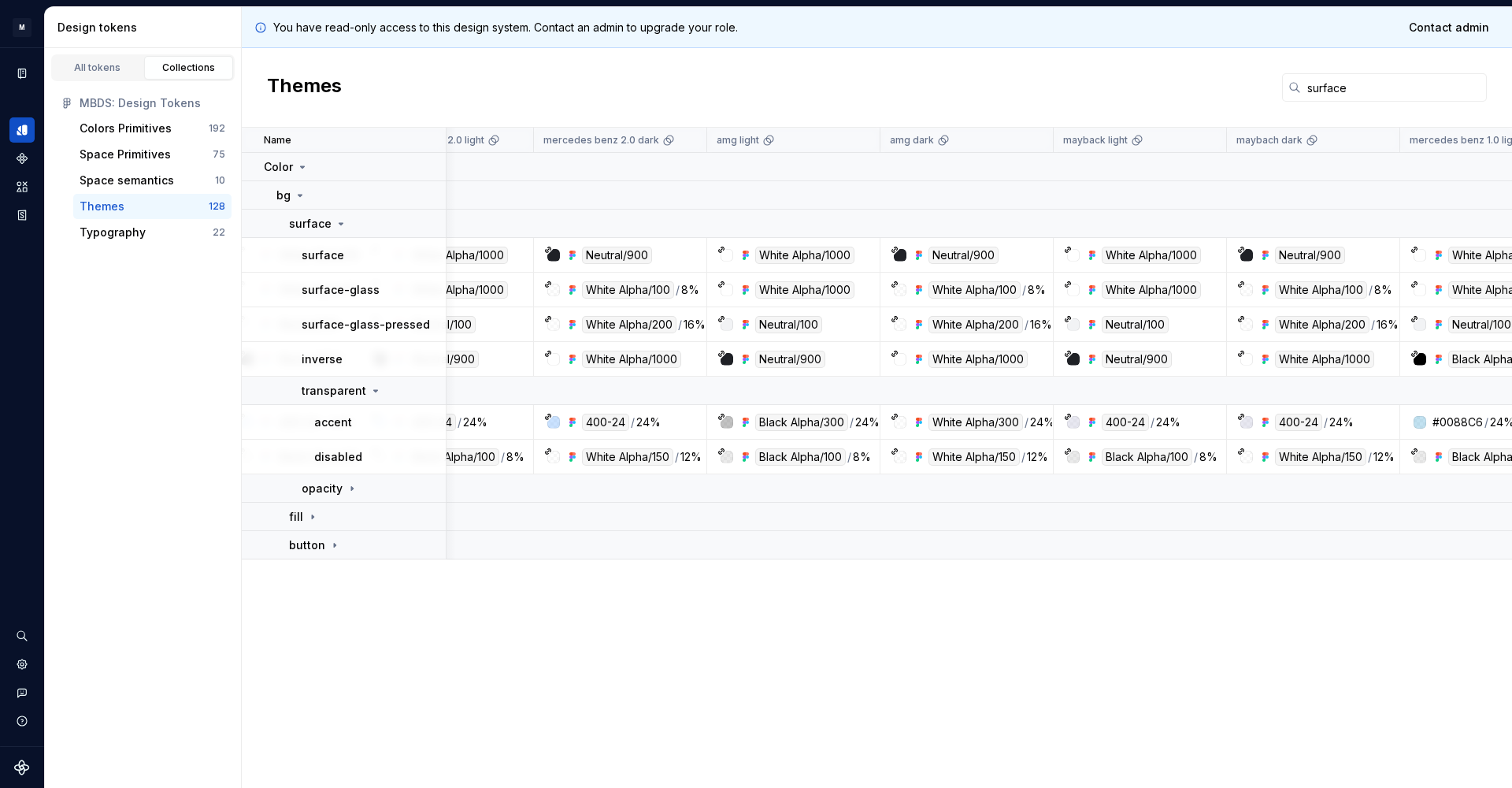
click at [1330, 94] on input "surface" at bounding box center [1394, 87] width 186 height 28
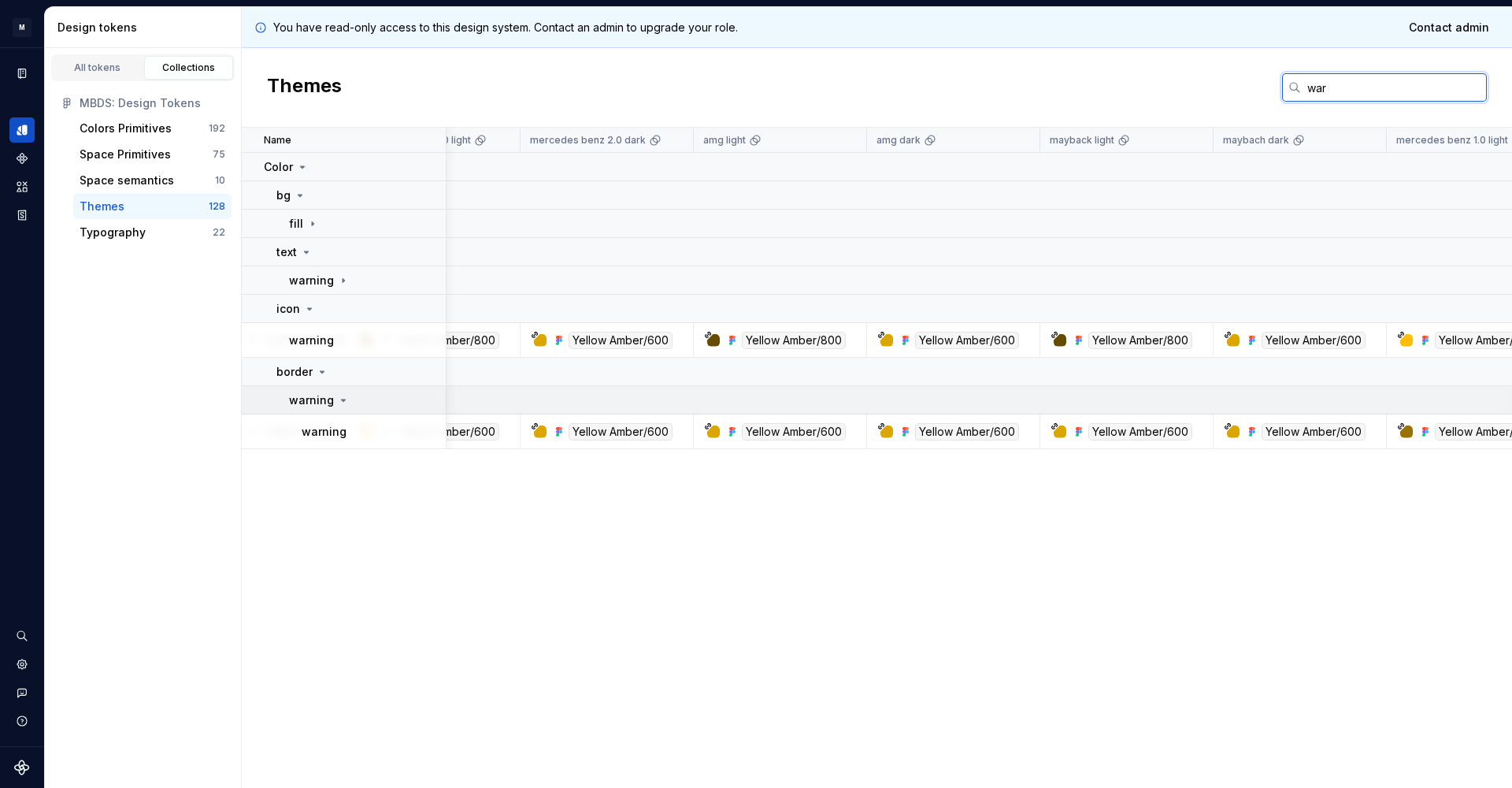
scroll to position [0, 234]
click at [1313, 87] on input "war" at bounding box center [1394, 87] width 186 height 28
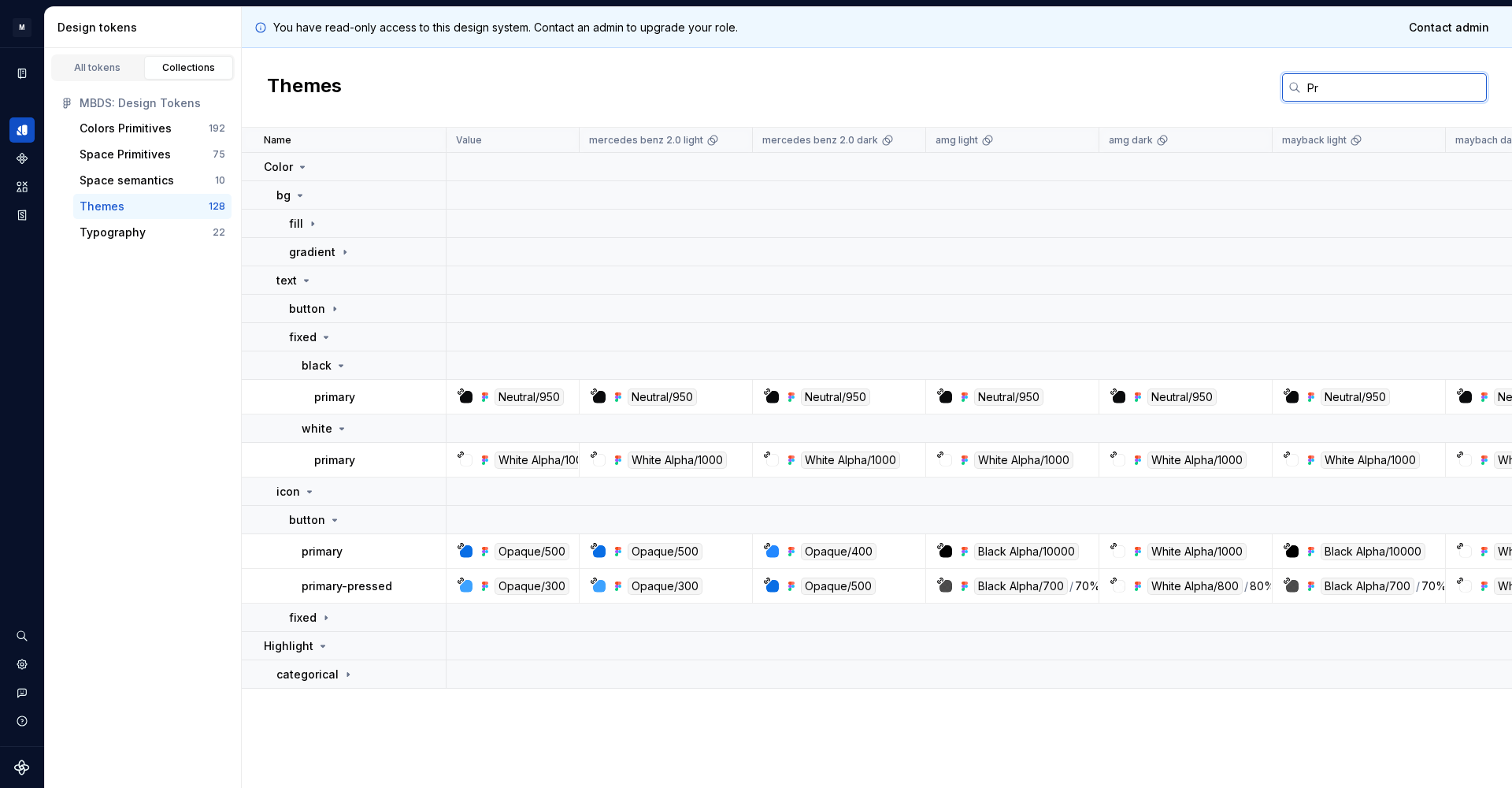
type input "P"
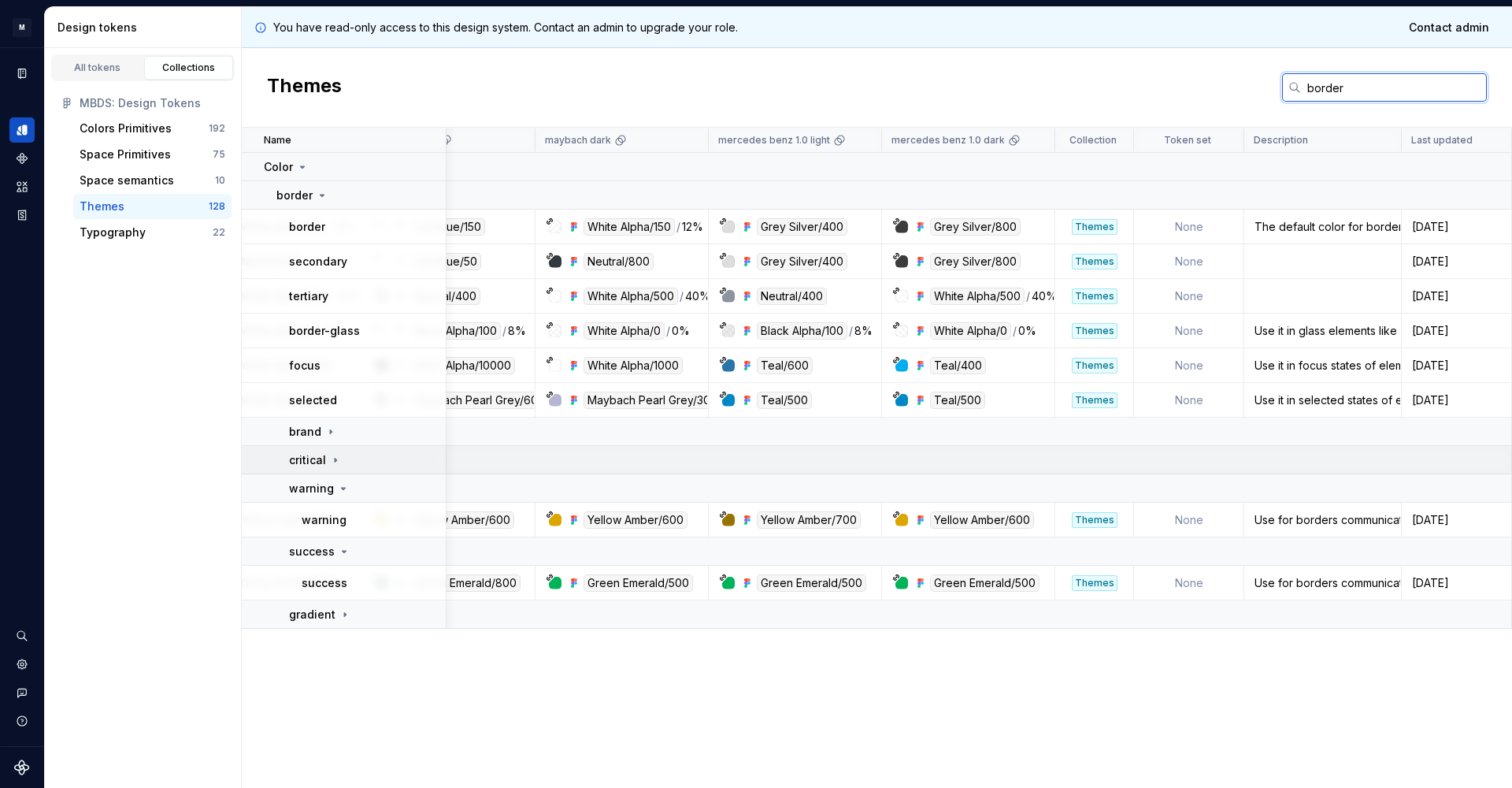
scroll to position [0, 911]
click at [1322, 91] on input "border" at bounding box center [1394, 87] width 186 height 28
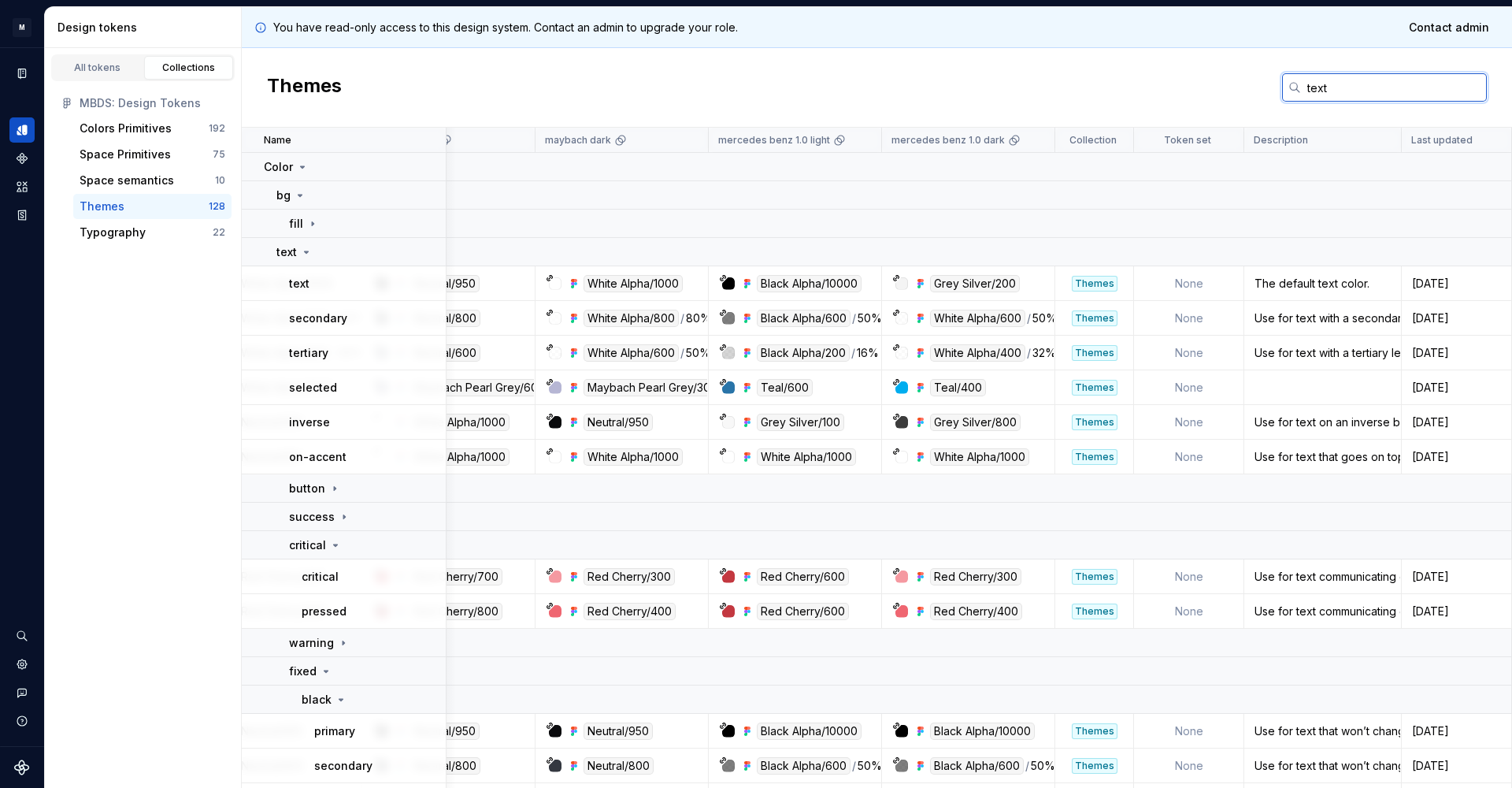
click at [1310, 93] on input "text" at bounding box center [1394, 87] width 186 height 28
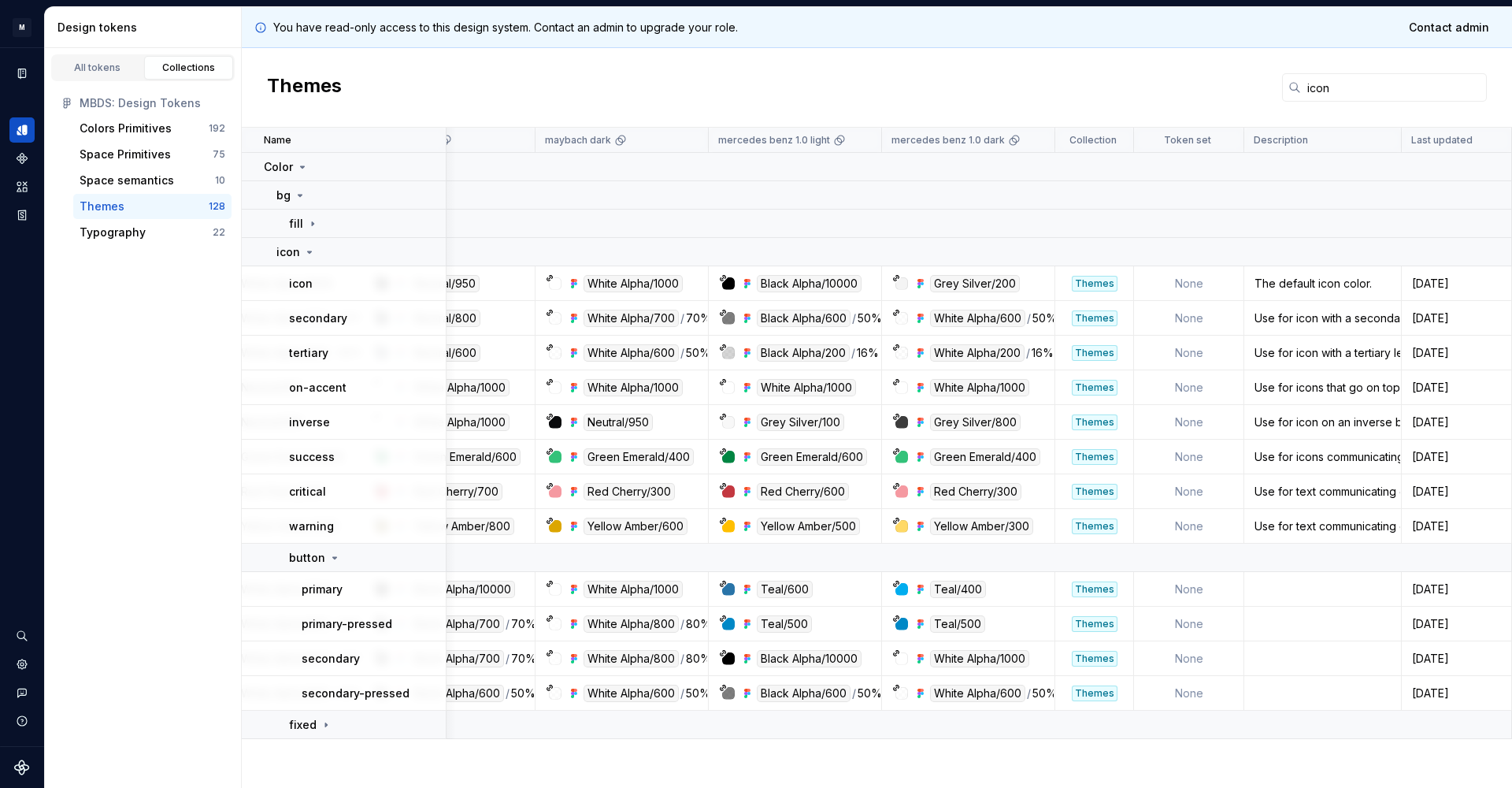
click at [1314, 82] on input "icon" at bounding box center [1394, 87] width 186 height 28
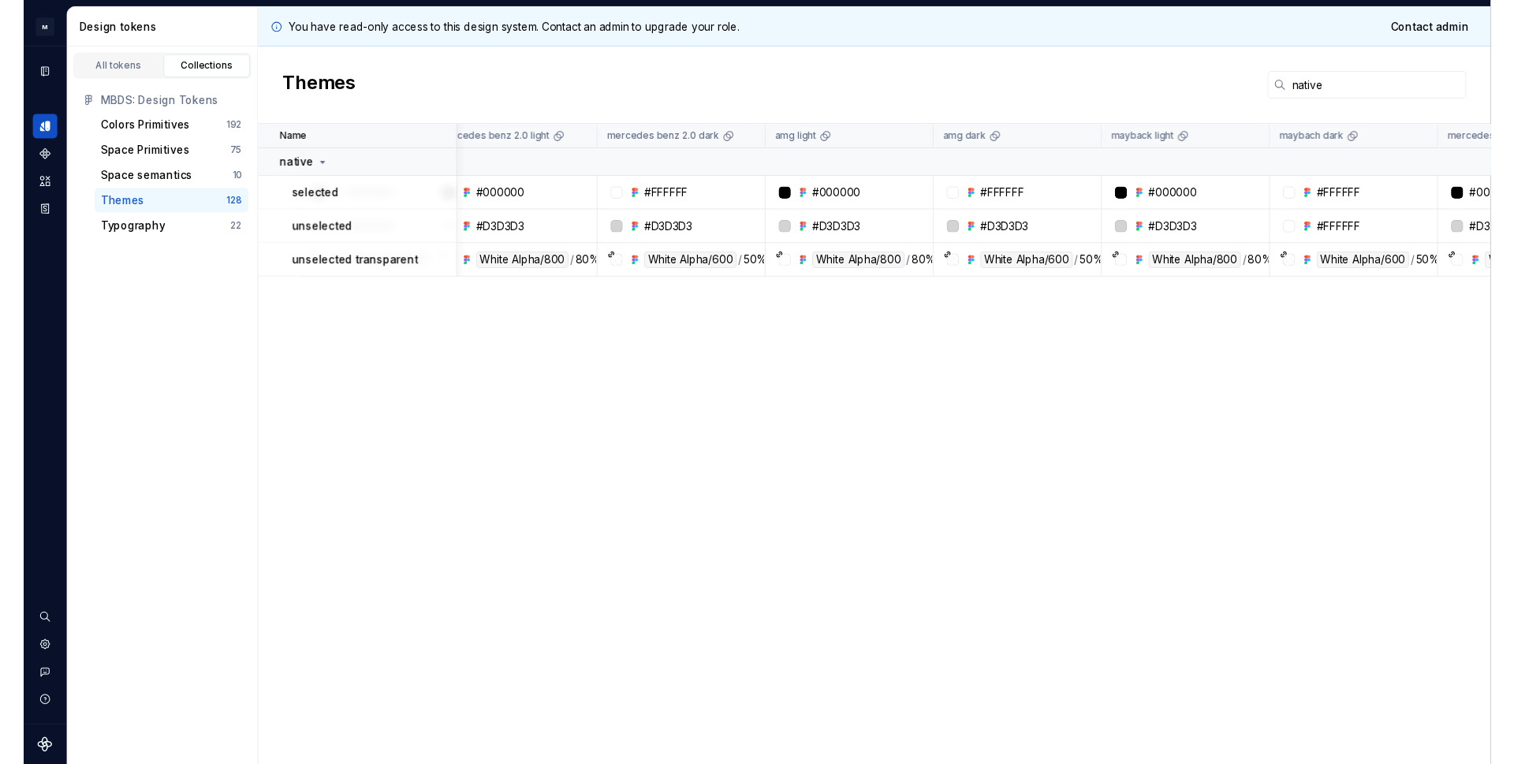
scroll to position [0, 162]
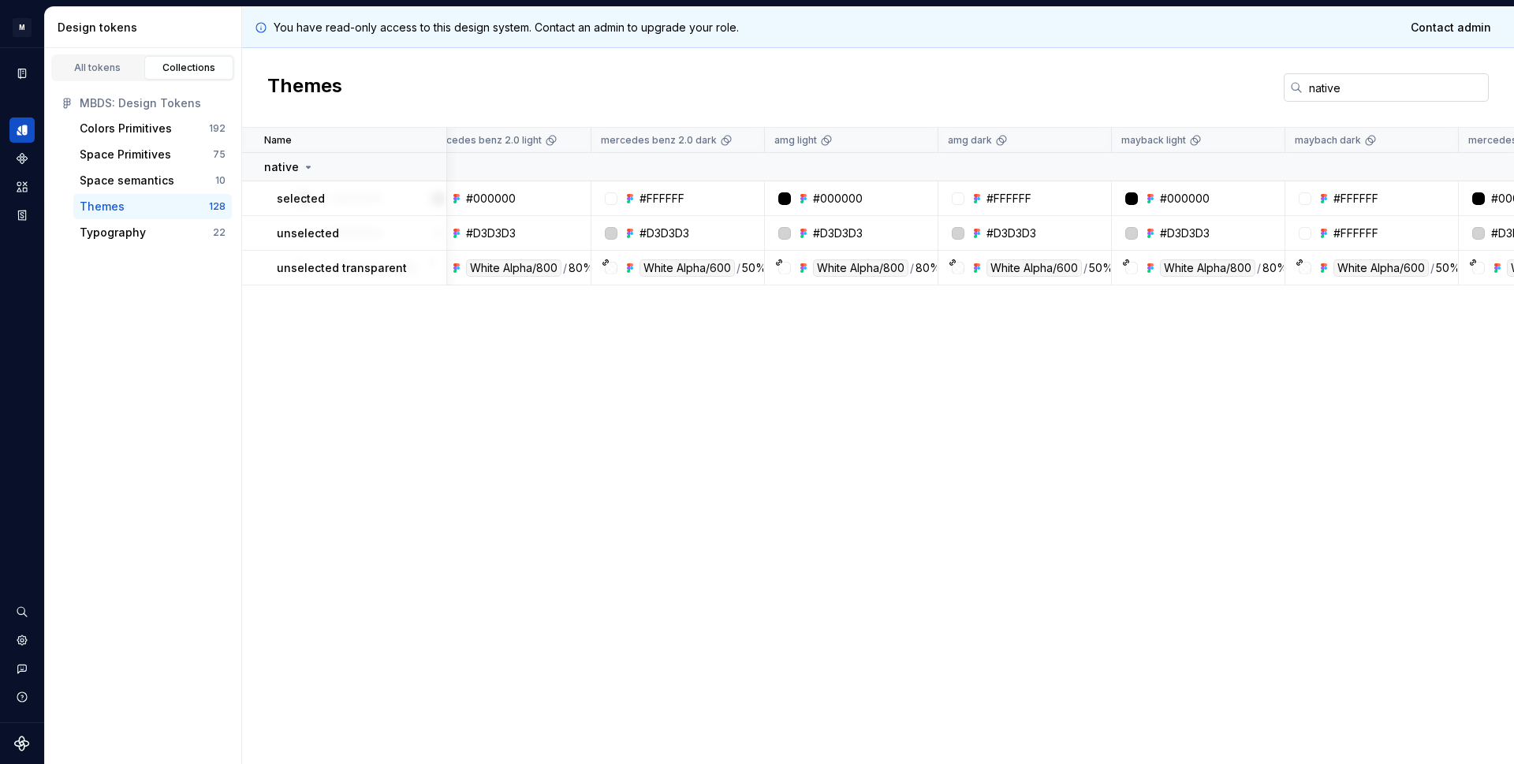
click at [1327, 88] on input "native" at bounding box center [1396, 87] width 186 height 28
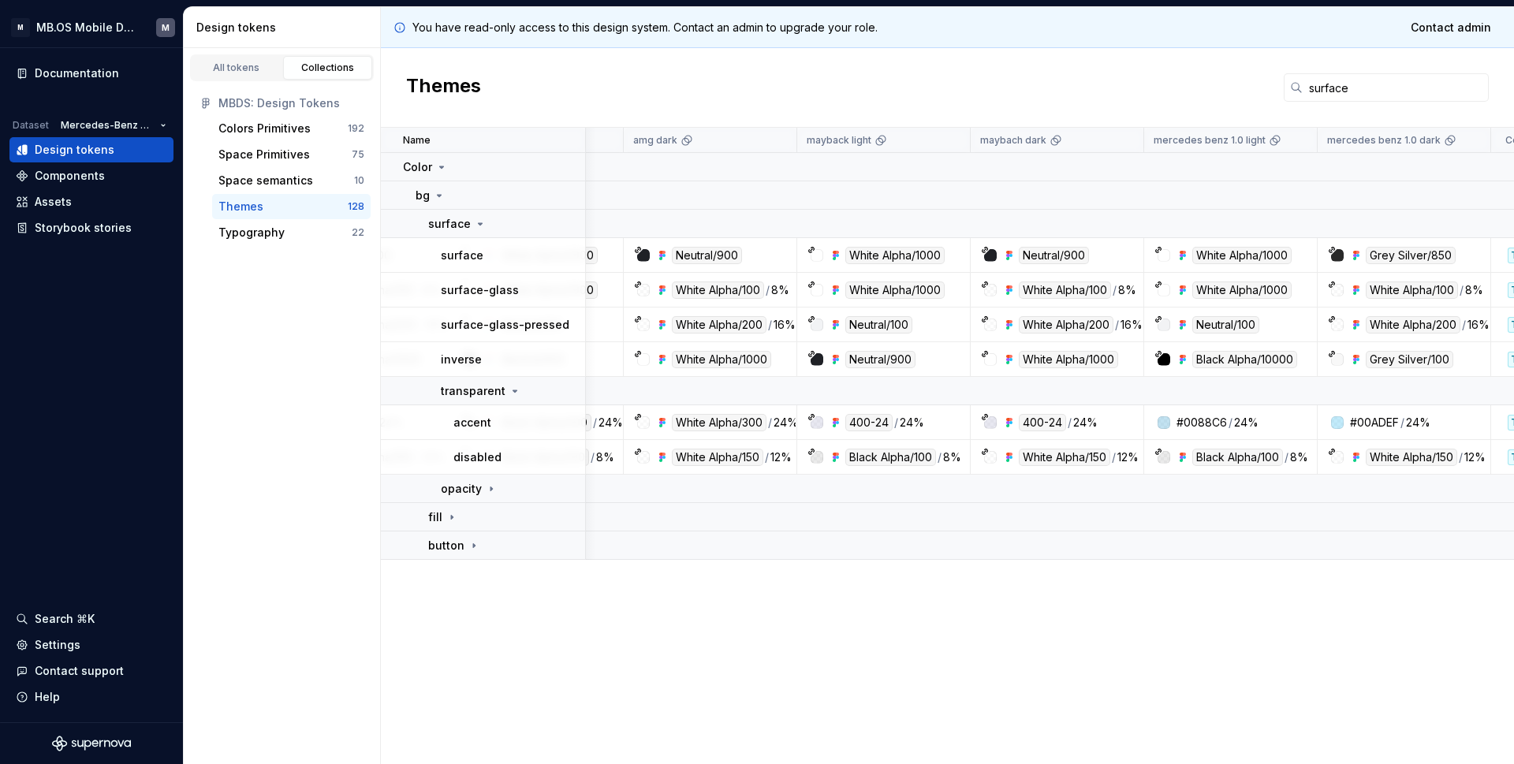
scroll to position [0, 618]
click at [1329, 80] on input "surface" at bounding box center [1396, 87] width 186 height 28
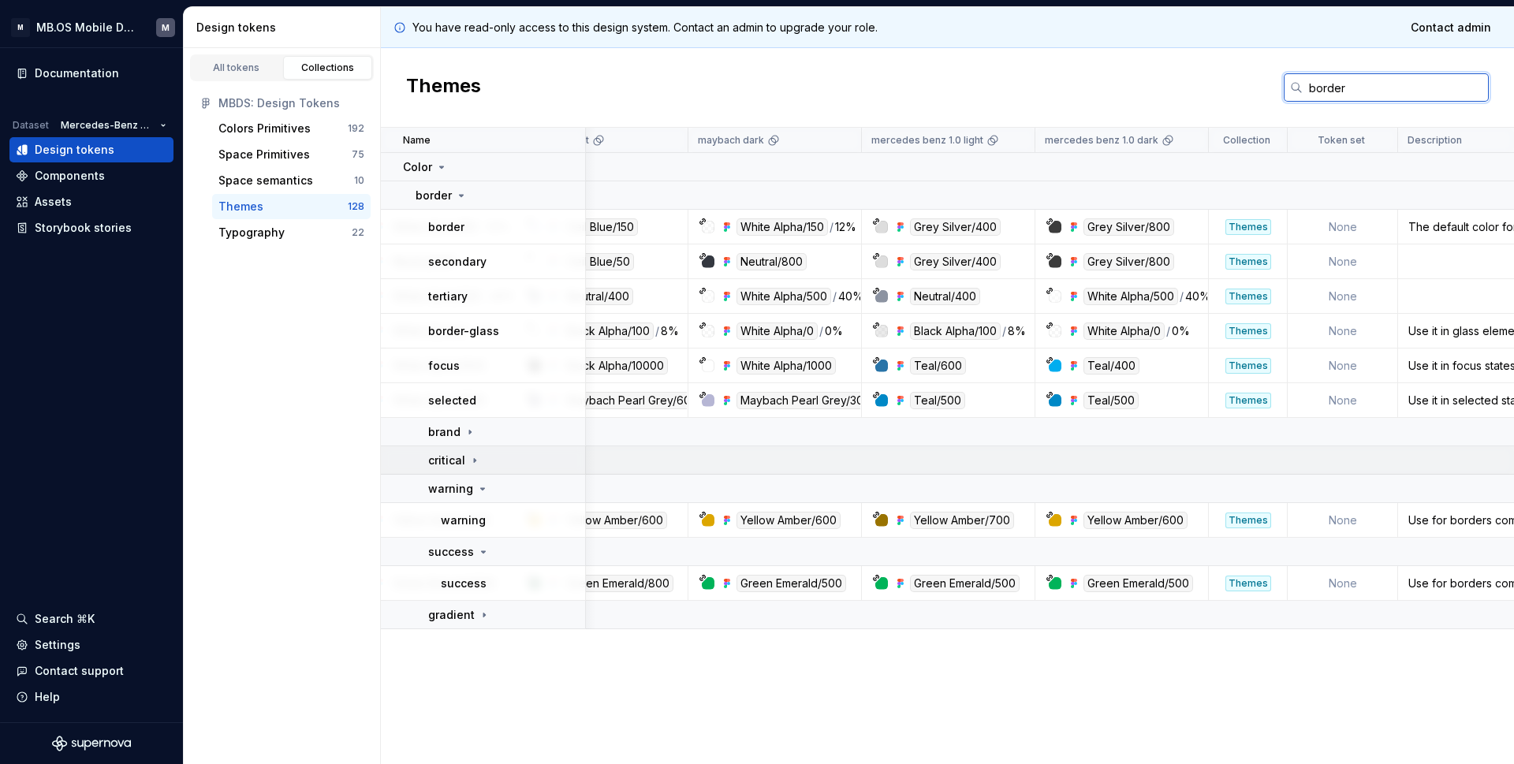
scroll to position [0, 907]
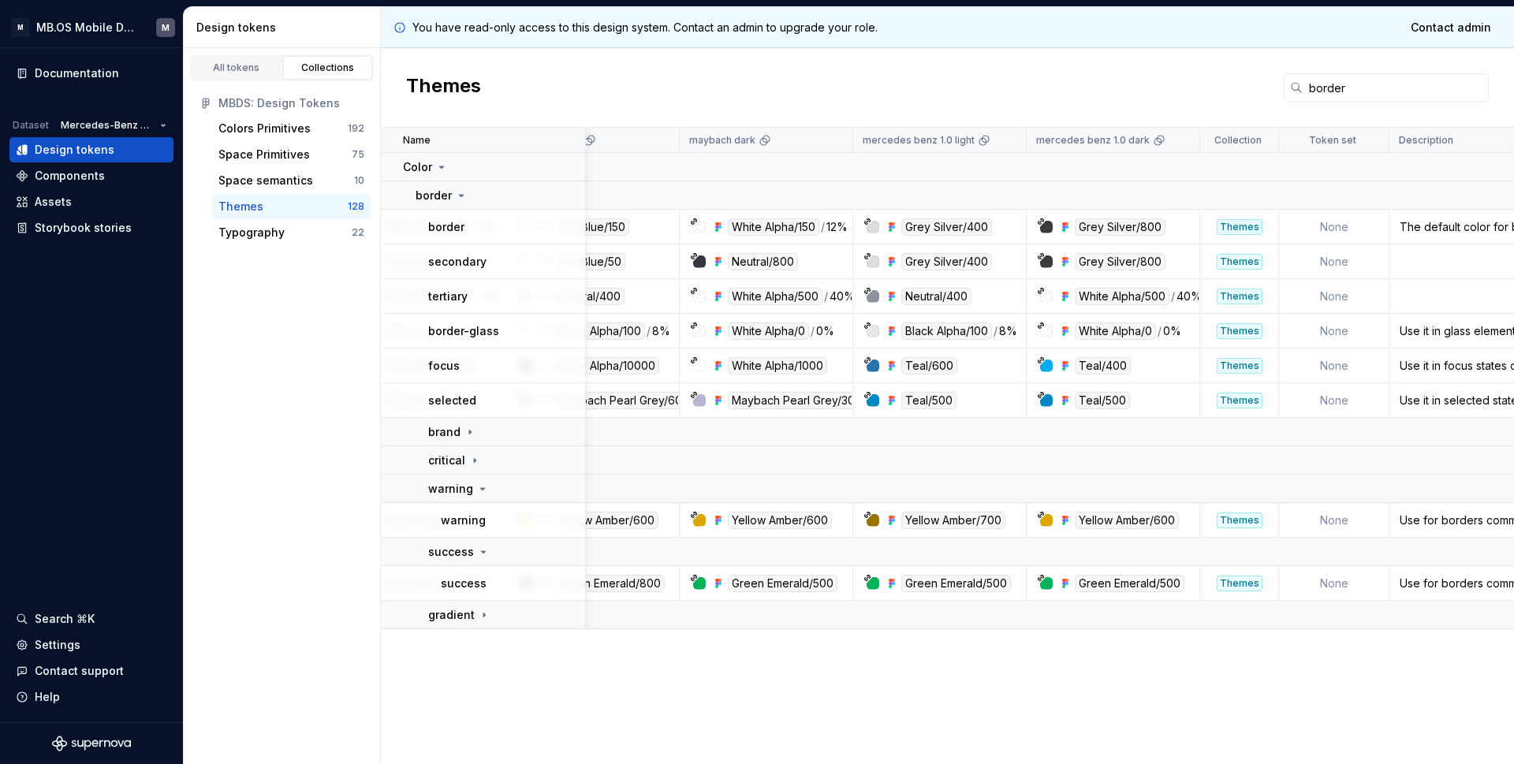
click at [1327, 88] on input "border" at bounding box center [1396, 87] width 186 height 28
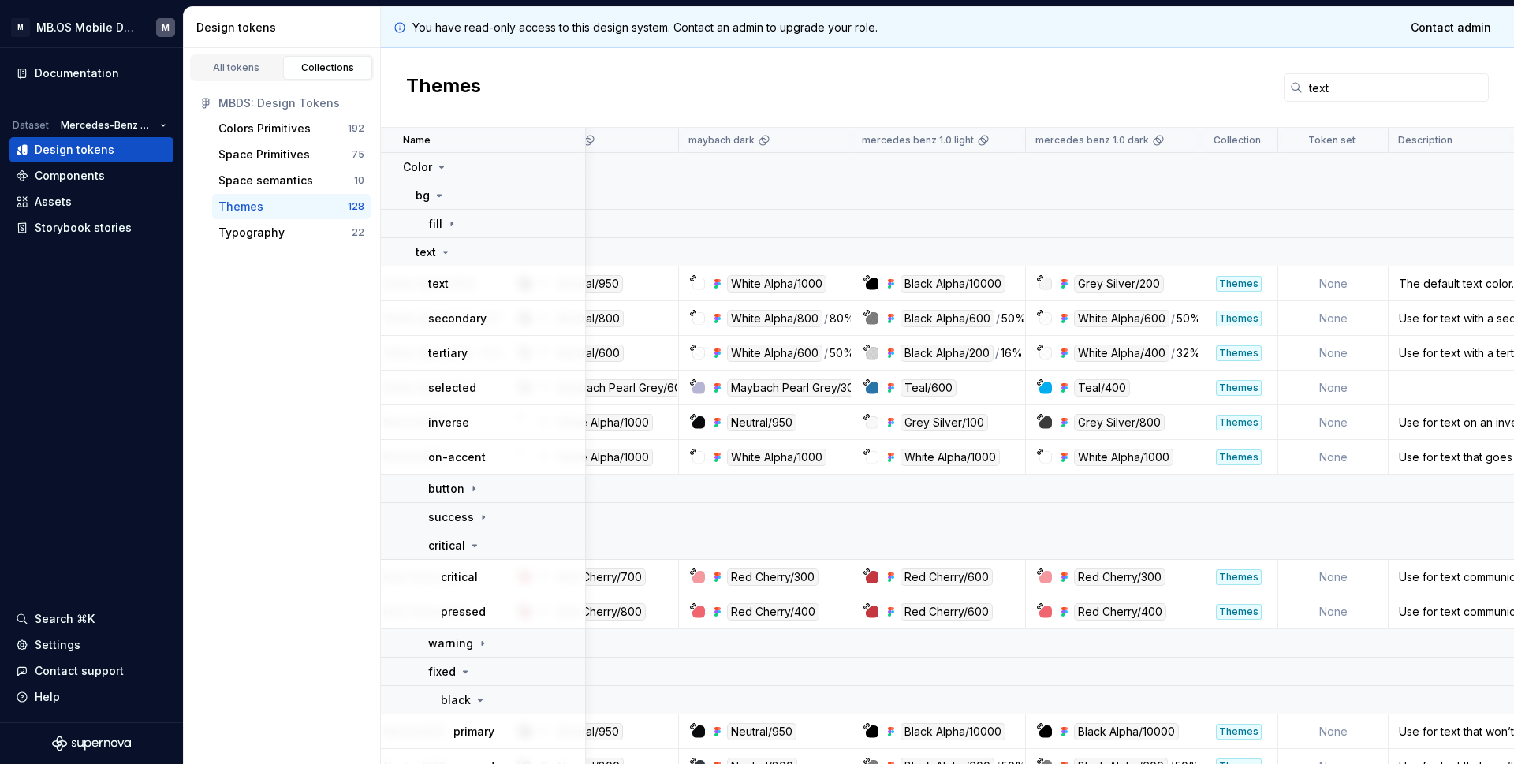
scroll to position [0, 908]
click at [473, 487] on icon at bounding box center [474, 489] width 2 height 4
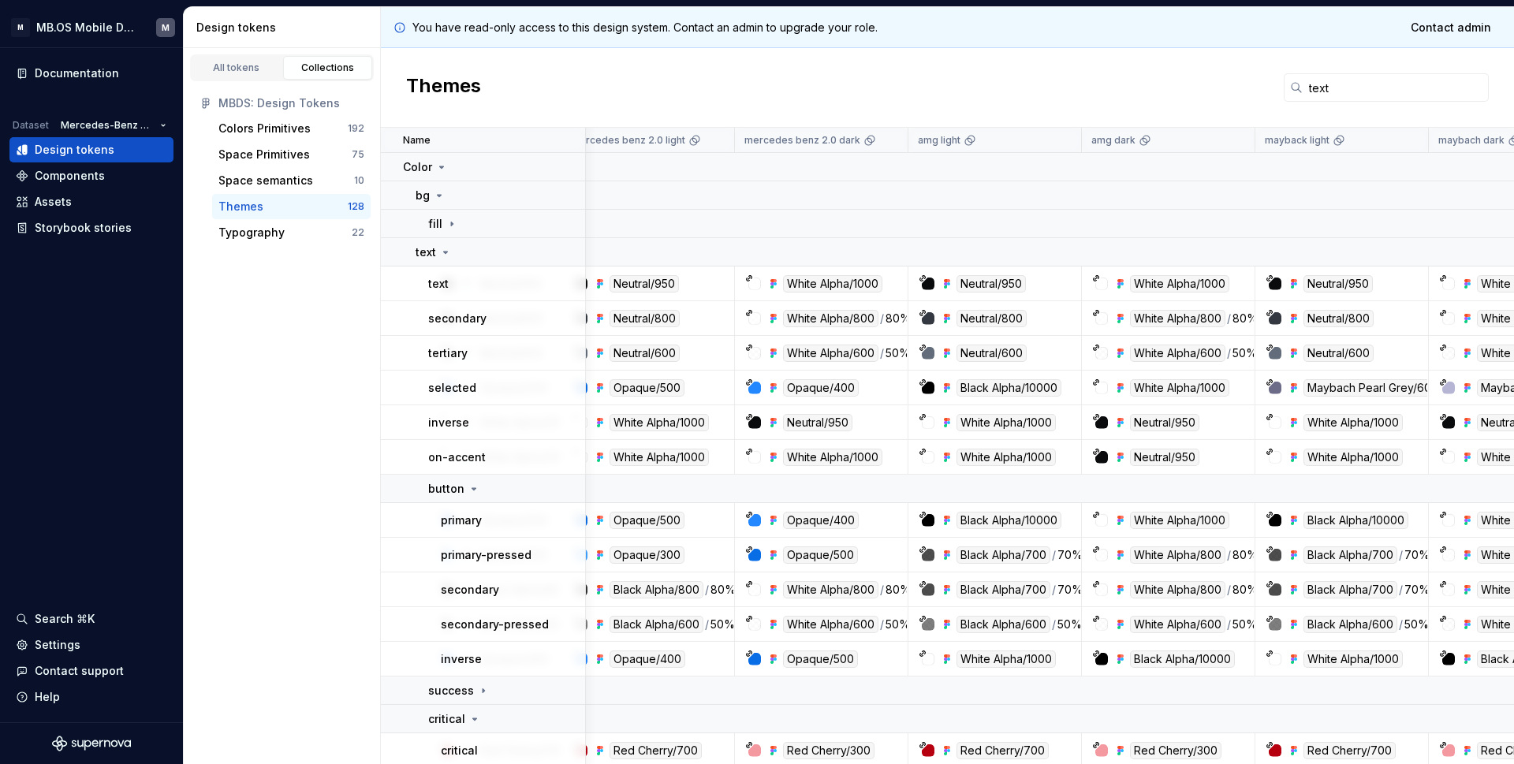
scroll to position [0, 128]
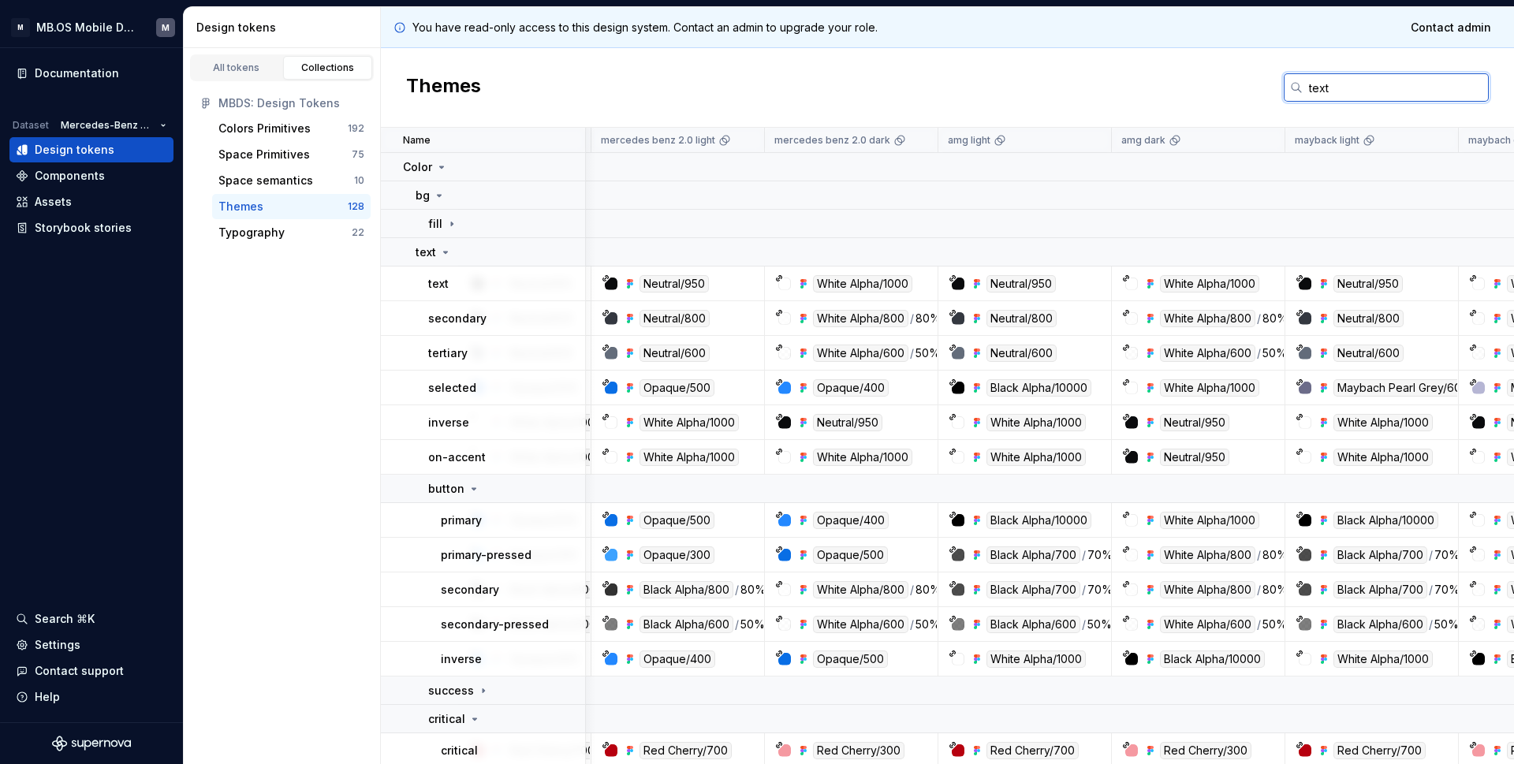
click at [1337, 88] on input "text" at bounding box center [1396, 87] width 186 height 28
type input "t"
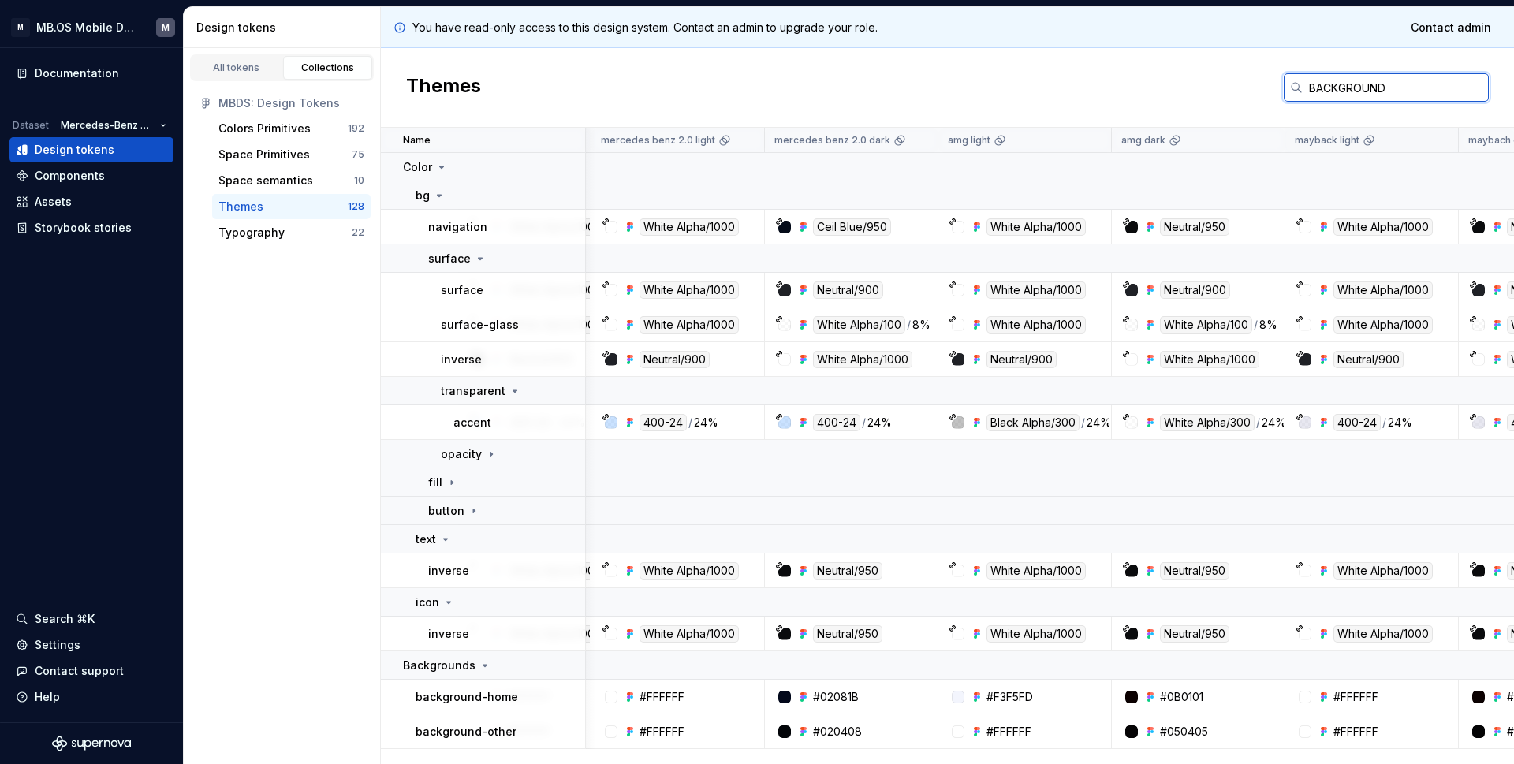
type input "BACKGROUND"
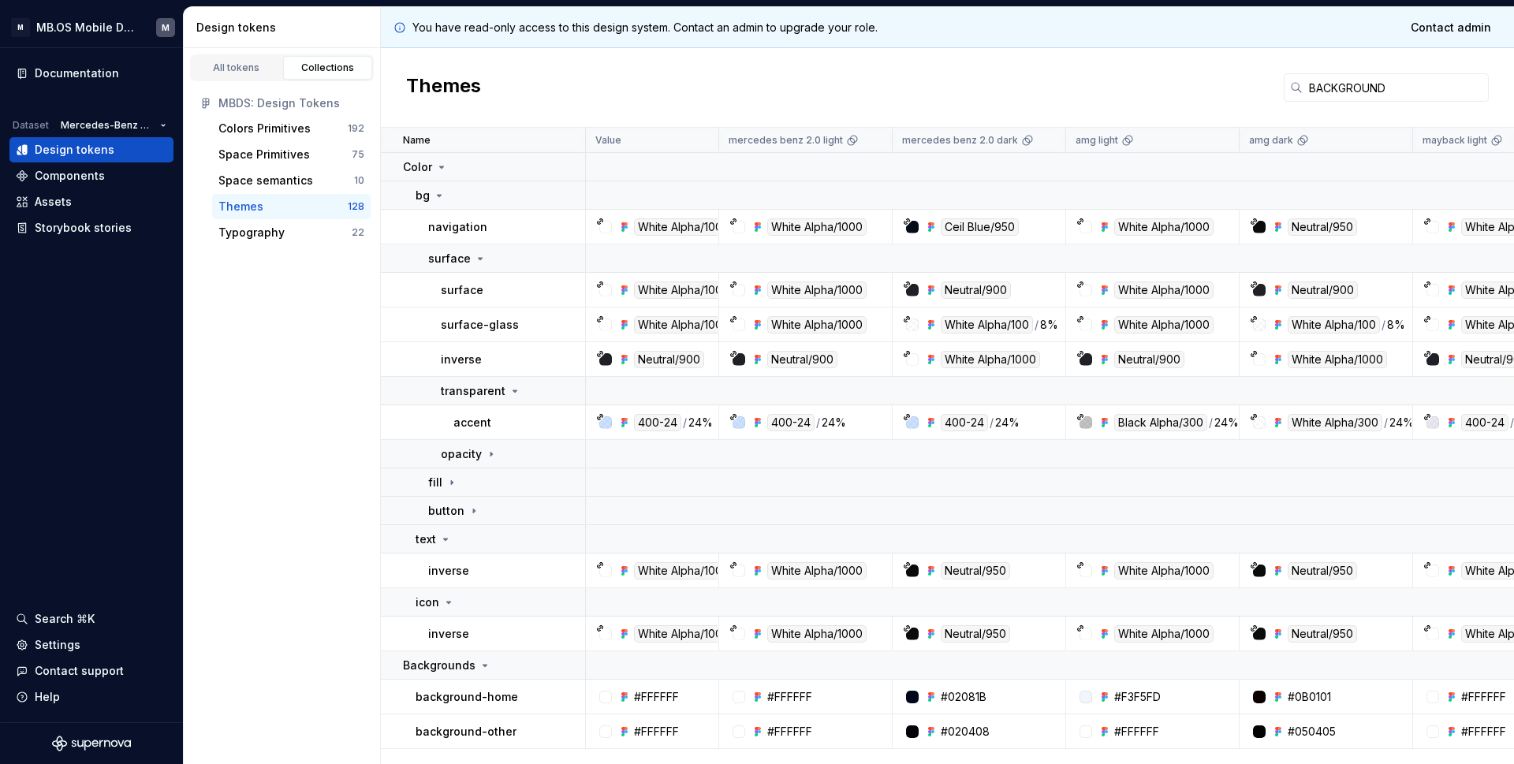
scroll to position [0, 0]
click at [1339, 84] on input "BACKGROUND" at bounding box center [1396, 87] width 186 height 28
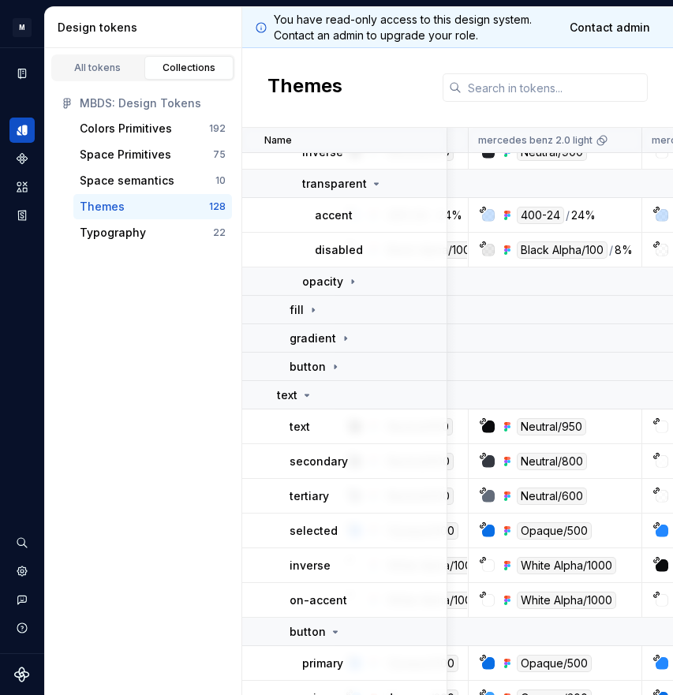
scroll to position [225, 110]
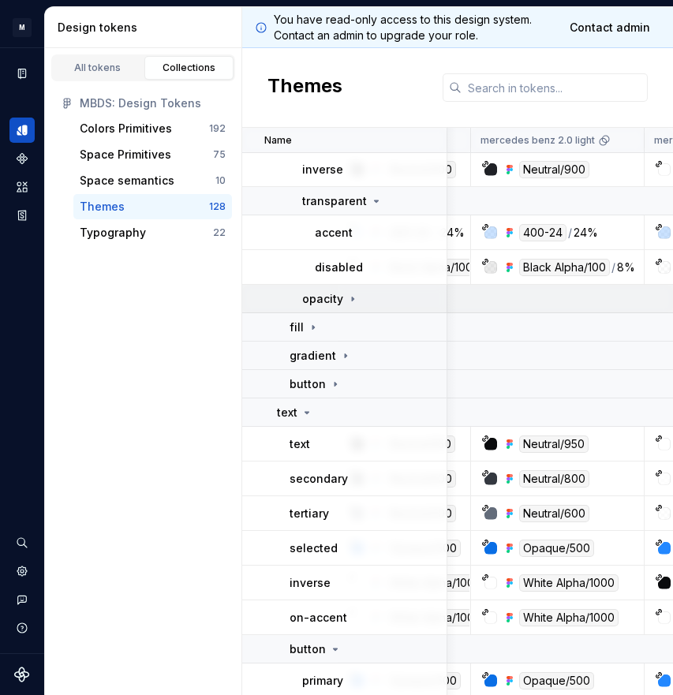
click at [346, 303] on icon at bounding box center [352, 299] width 13 height 13
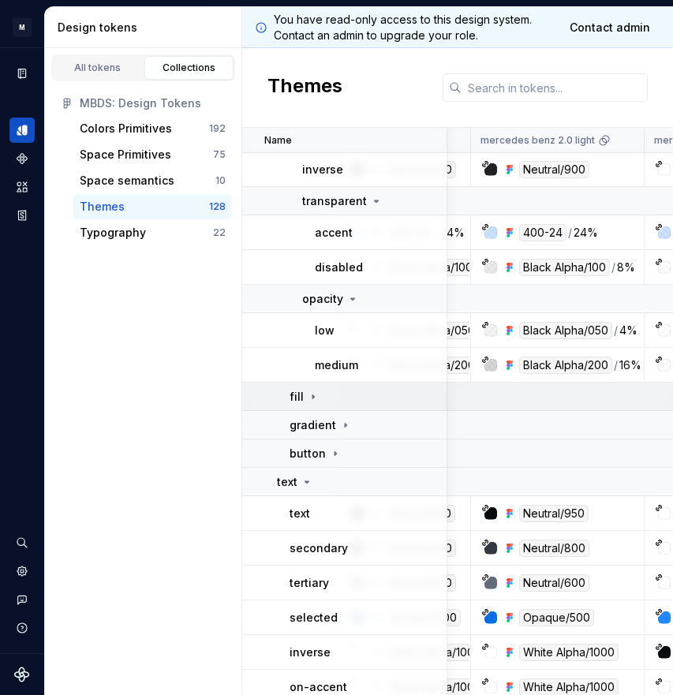
click at [308, 398] on icon at bounding box center [313, 396] width 13 height 13
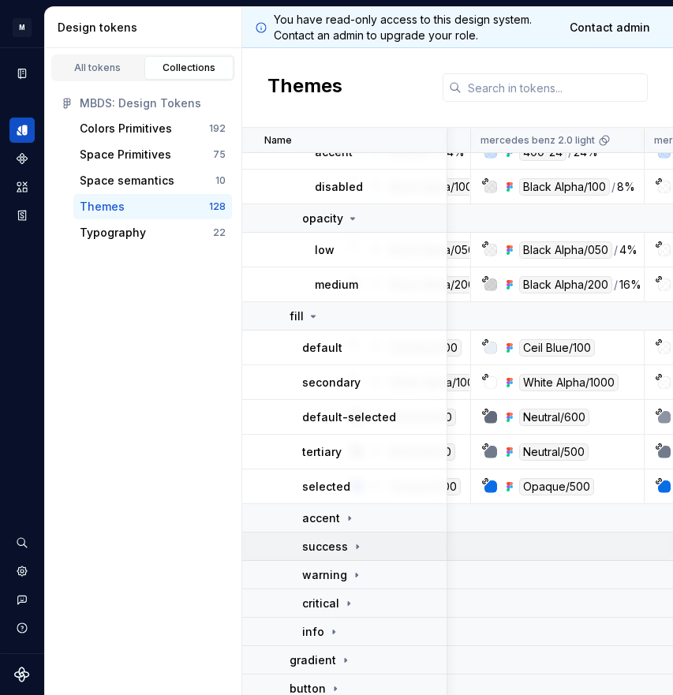
scroll to position [316, 110]
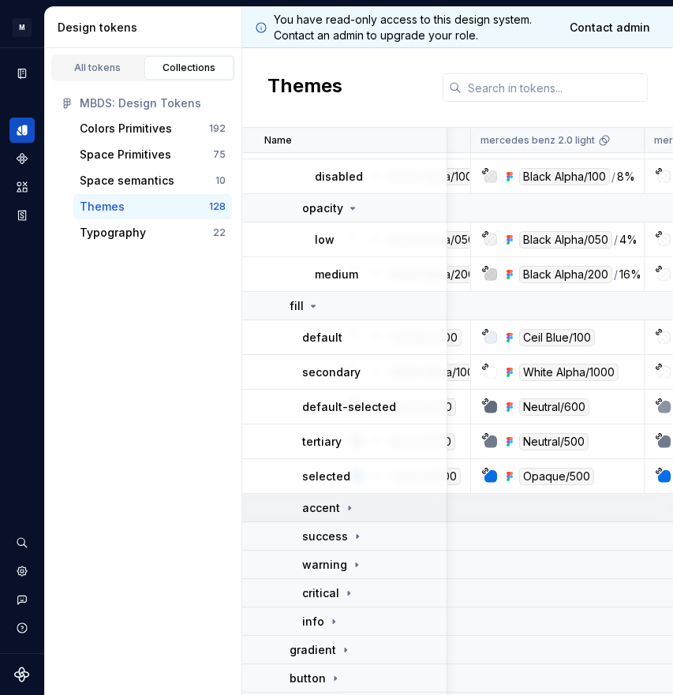
click at [338, 512] on div "accent" at bounding box center [329, 508] width 54 height 16
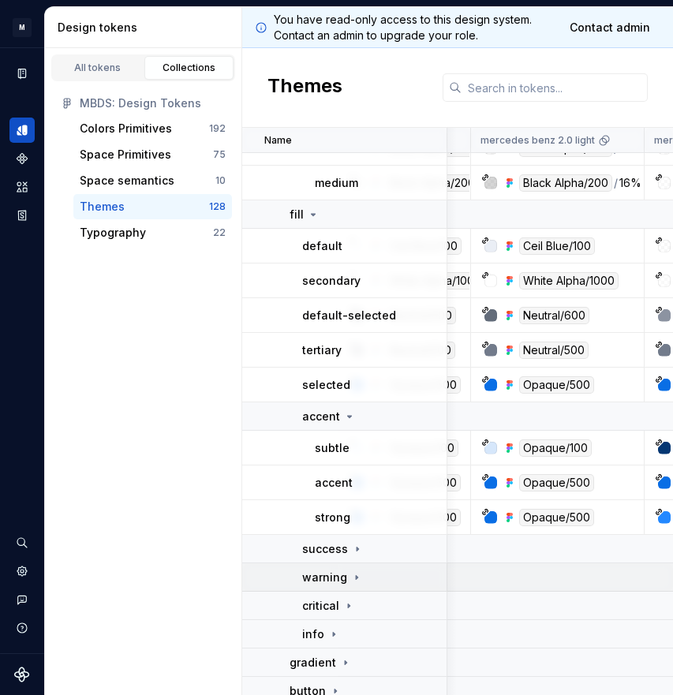
scroll to position [414, 110]
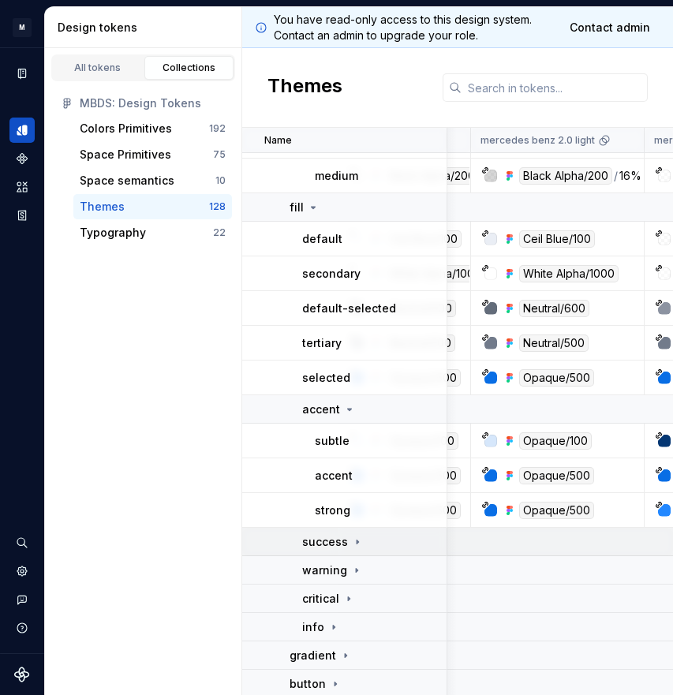
click at [347, 551] on td "success" at bounding box center [344, 542] width 205 height 28
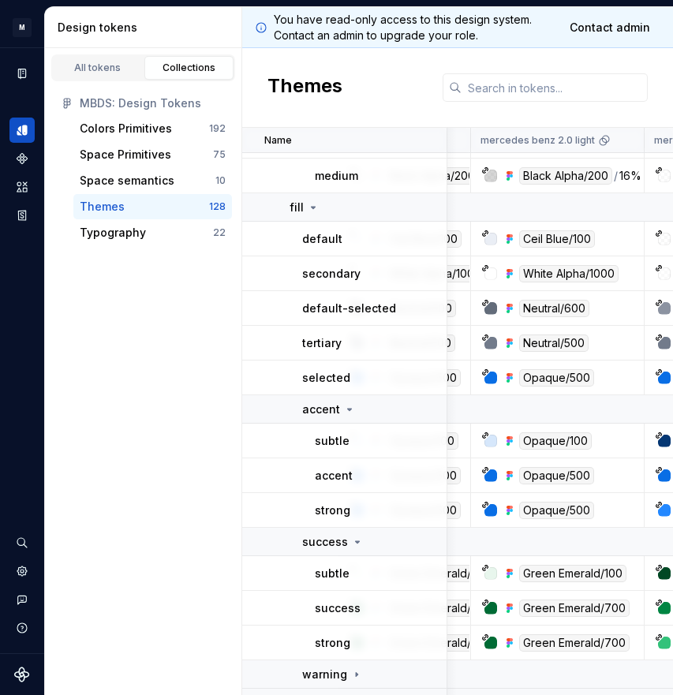
scroll to position [582, 110]
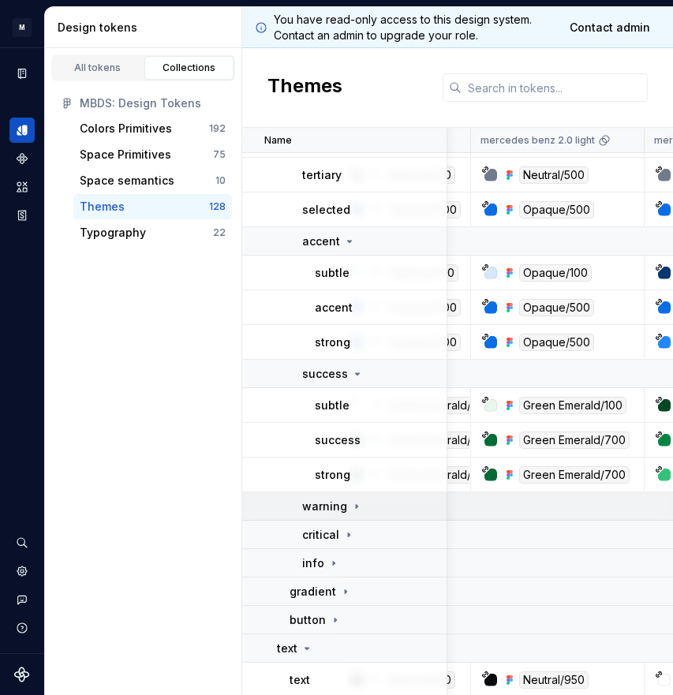
click at [345, 511] on div "warning" at bounding box center [332, 506] width 61 height 16
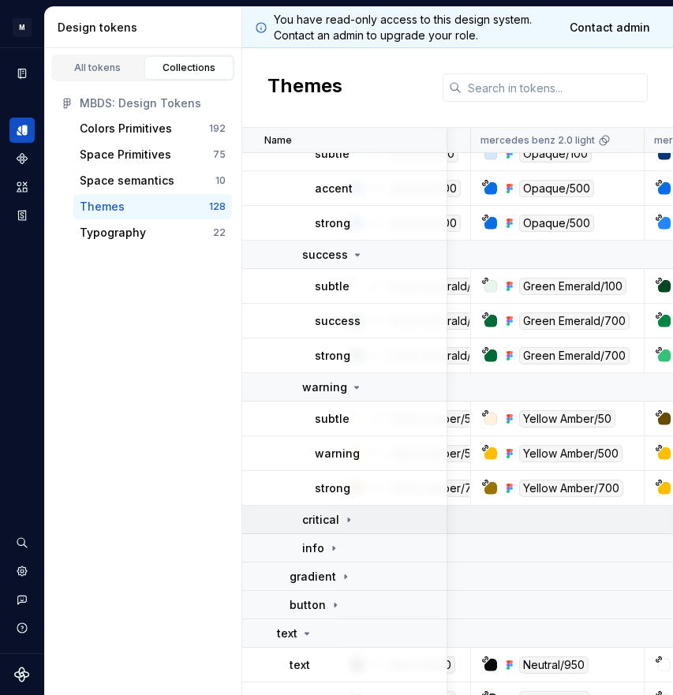
click at [344, 523] on icon at bounding box center [348, 519] width 13 height 13
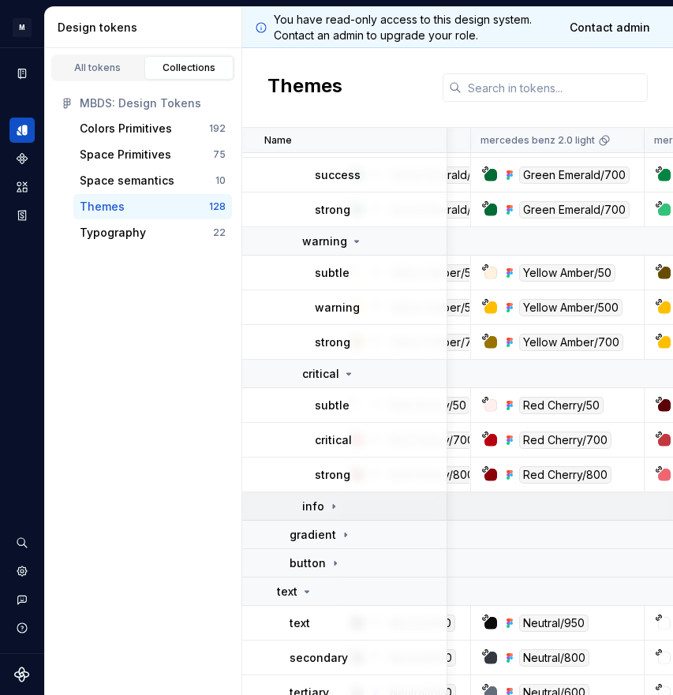
click at [338, 506] on icon at bounding box center [333, 506] width 13 height 13
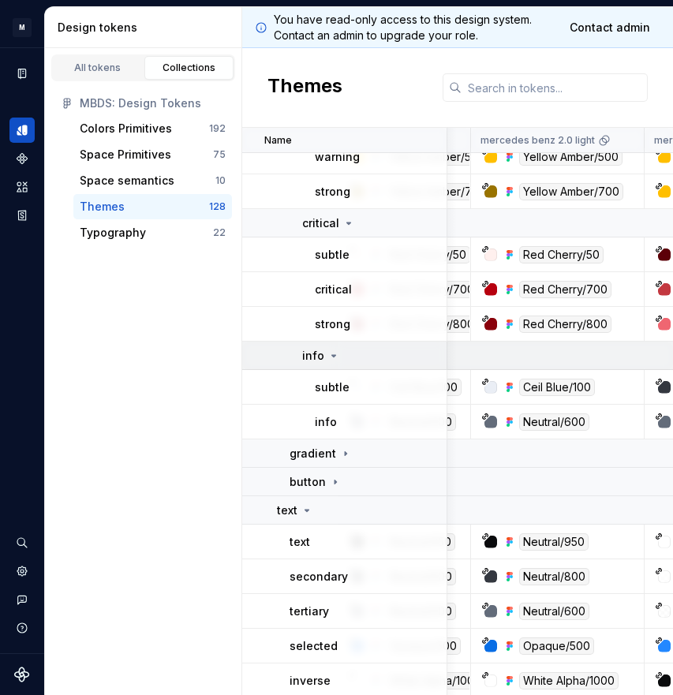
scroll to position [1046, 110]
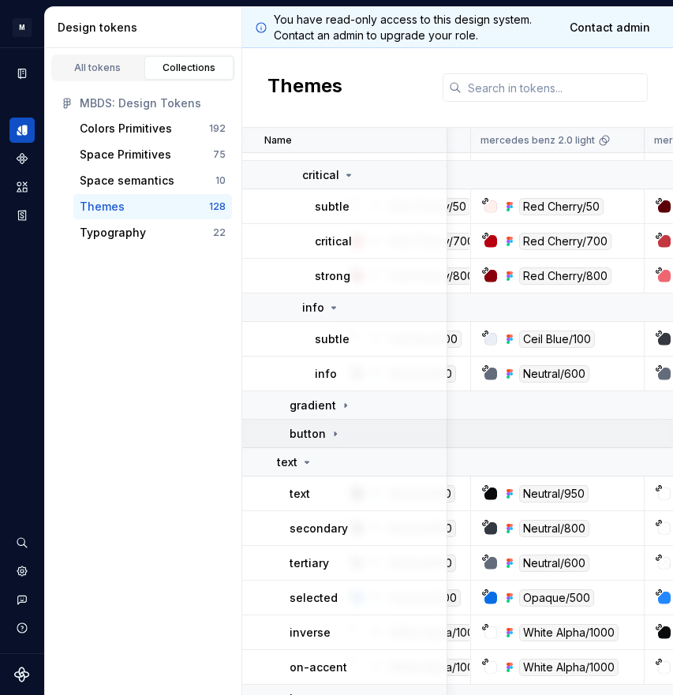
click at [334, 434] on icon at bounding box center [335, 433] width 2 height 4
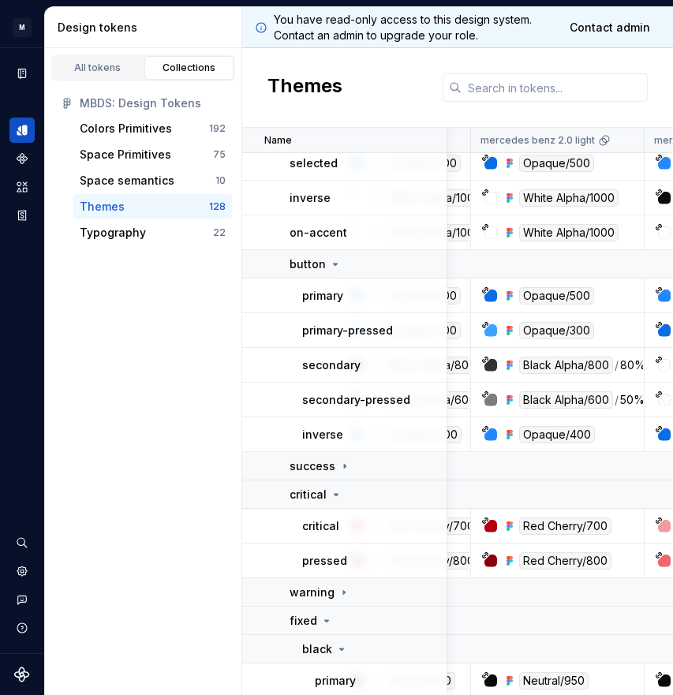
scroll to position [1638, 110]
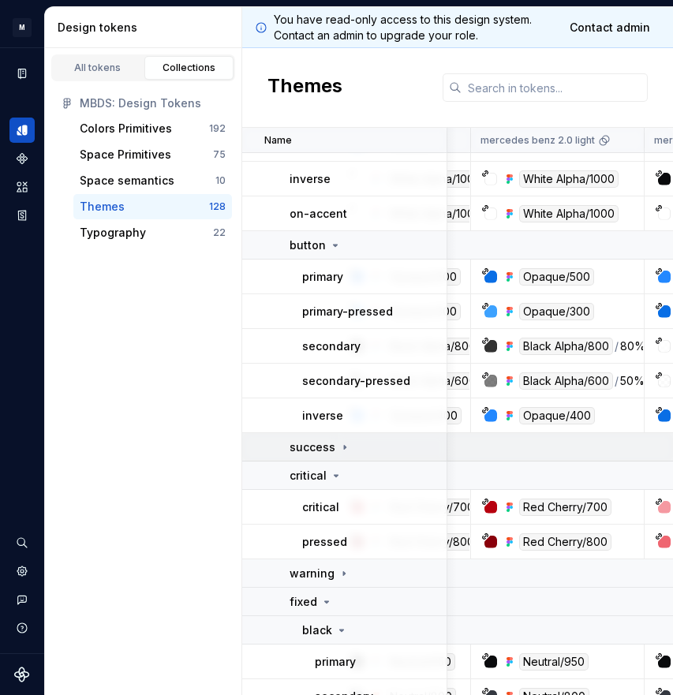
click at [332, 445] on p "success" at bounding box center [312, 447] width 46 height 16
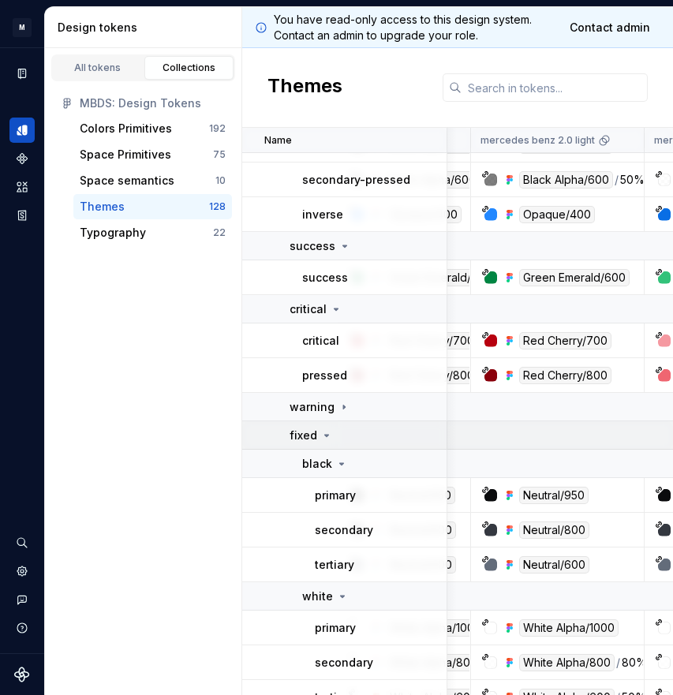
scroll to position [1854, 110]
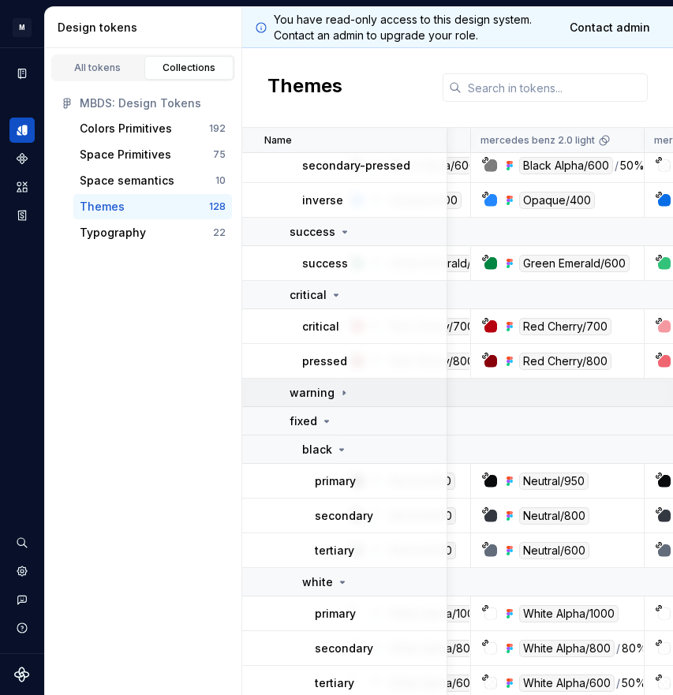
click at [327, 403] on td "warning" at bounding box center [344, 393] width 205 height 28
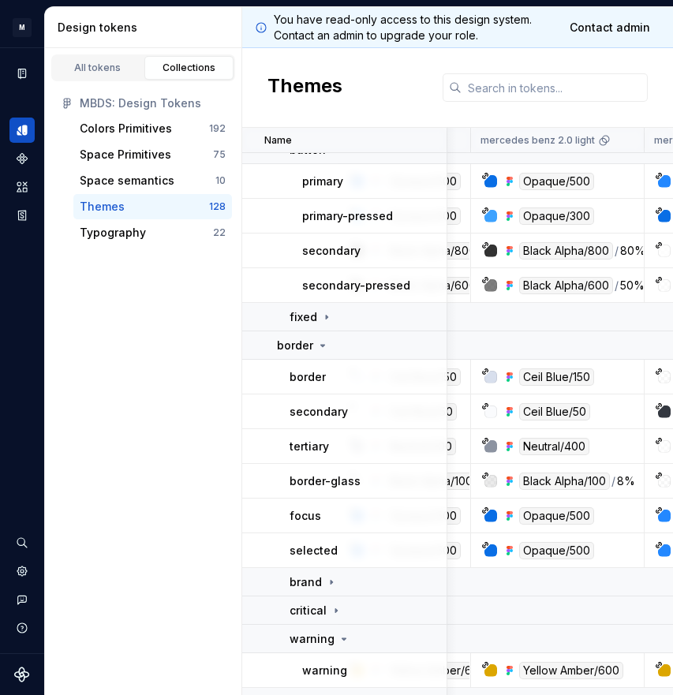
scroll to position [2760, 110]
click at [320, 322] on icon at bounding box center [326, 316] width 13 height 13
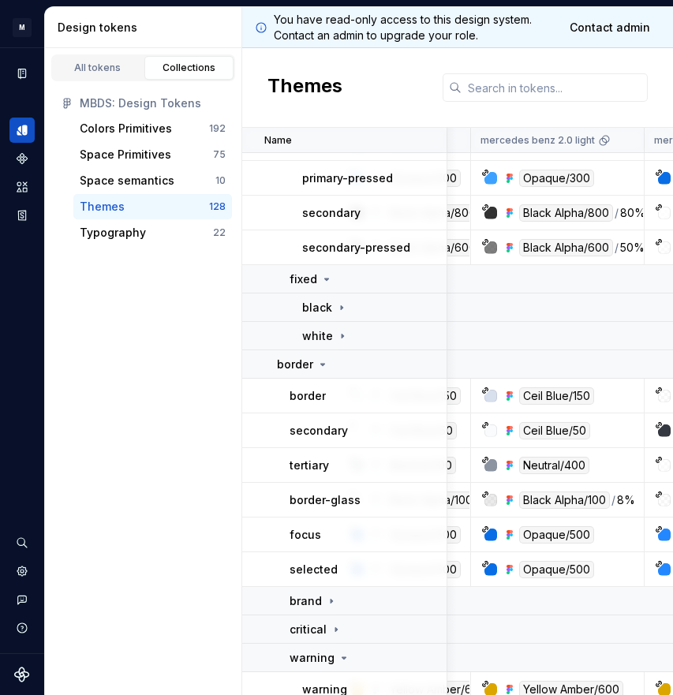
scroll to position [2802, 110]
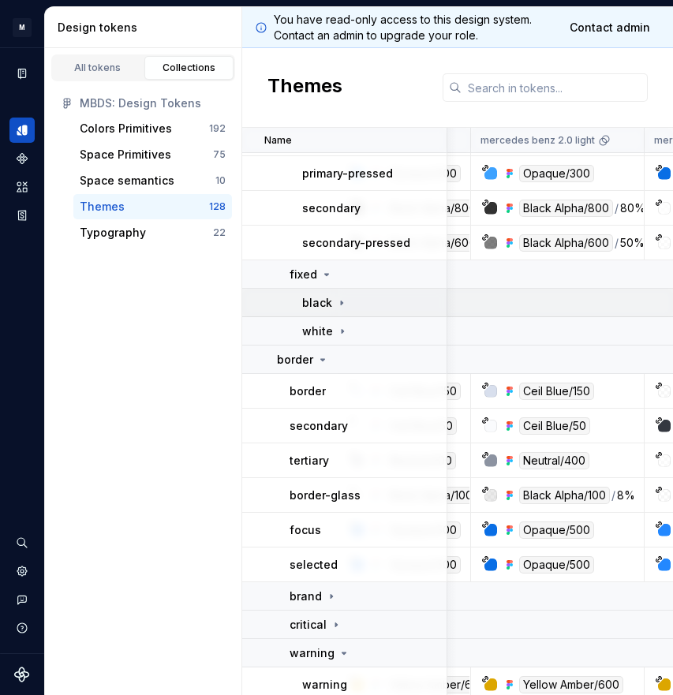
click at [333, 297] on div "black" at bounding box center [325, 303] width 46 height 16
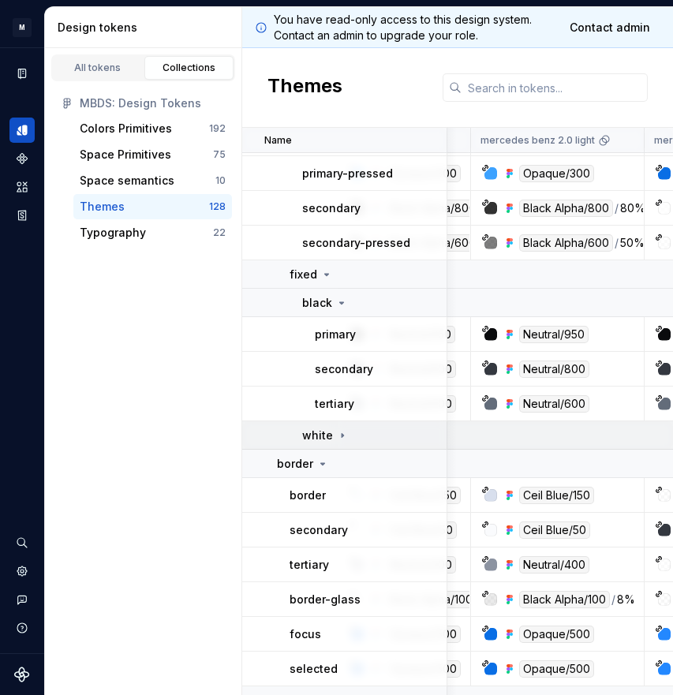
click at [338, 421] on td "white" at bounding box center [344, 435] width 205 height 28
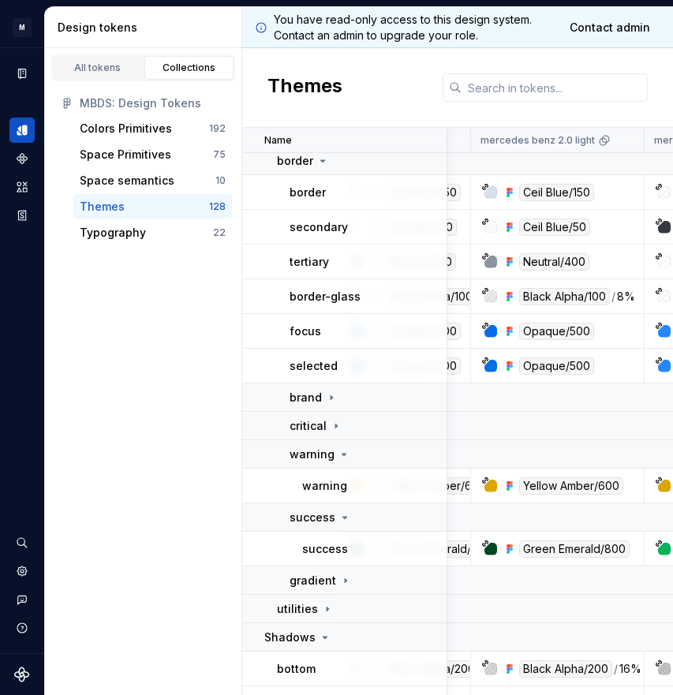
scroll to position [3211, 110]
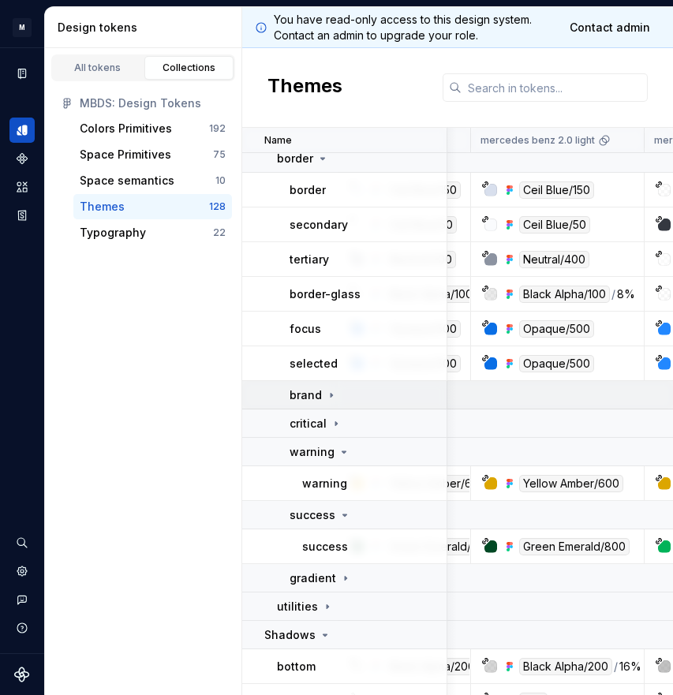
click at [330, 397] on icon at bounding box center [331, 395] width 13 height 13
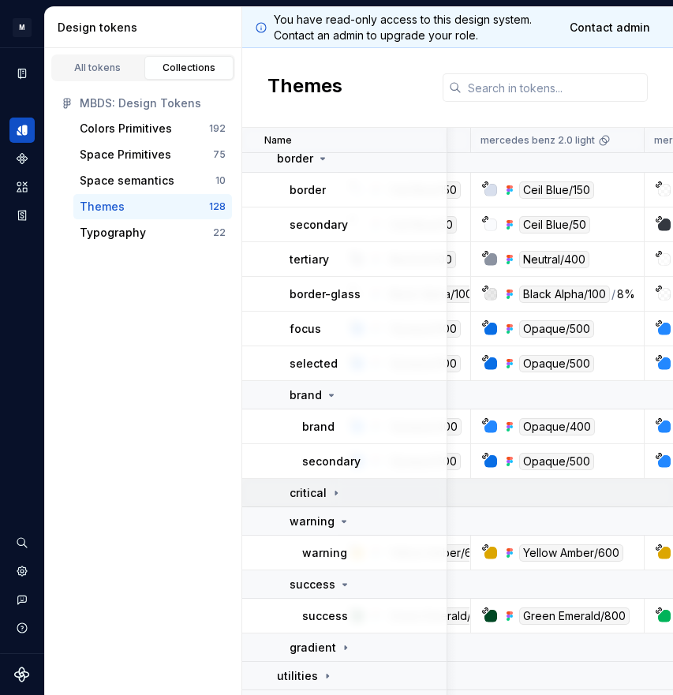
click at [340, 489] on icon at bounding box center [336, 493] width 13 height 13
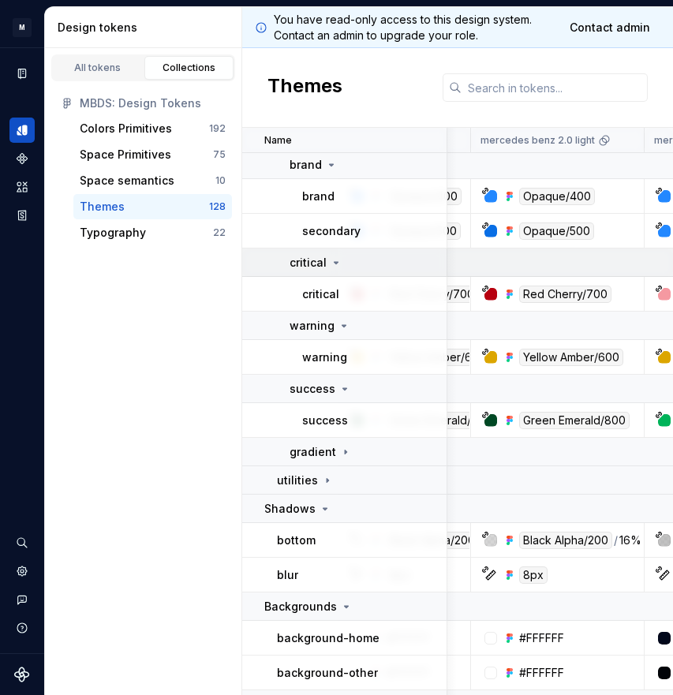
scroll to position [3442, 110]
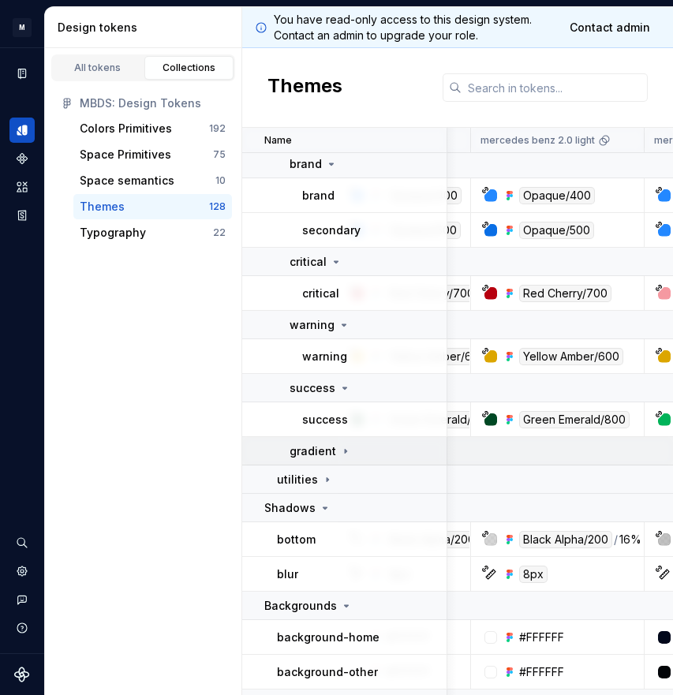
click at [325, 461] on td "gradient" at bounding box center [344, 451] width 205 height 28
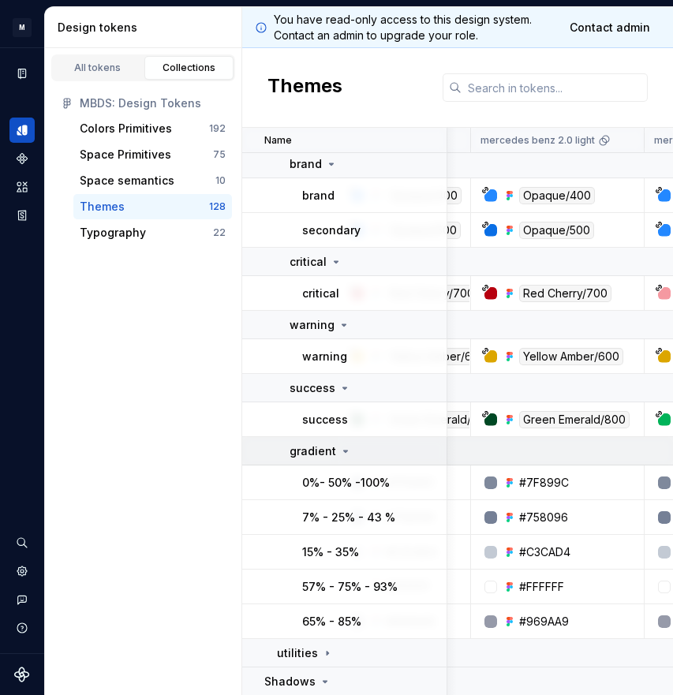
click at [326, 461] on td "gradient" at bounding box center [344, 451] width 205 height 28
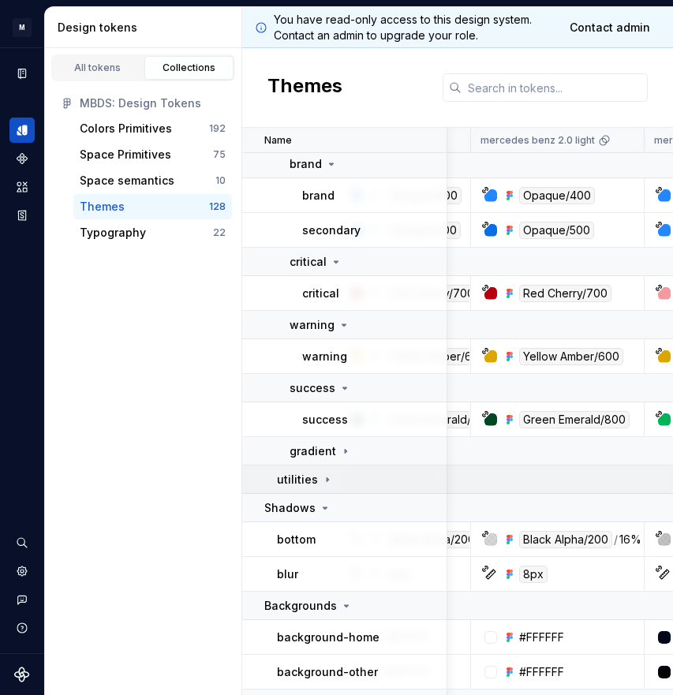
click at [316, 478] on div "utilities" at bounding box center [305, 480] width 57 height 16
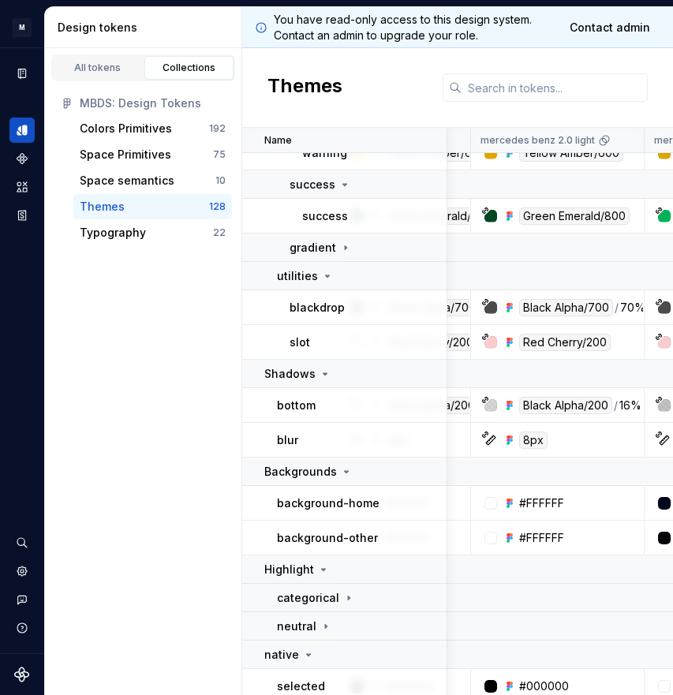
scroll to position [3654, 110]
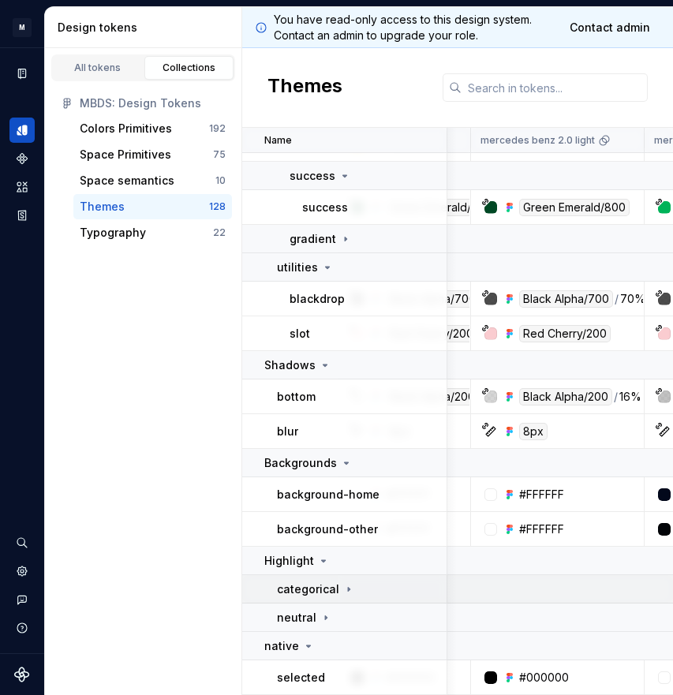
click at [343, 588] on icon at bounding box center [348, 589] width 13 height 13
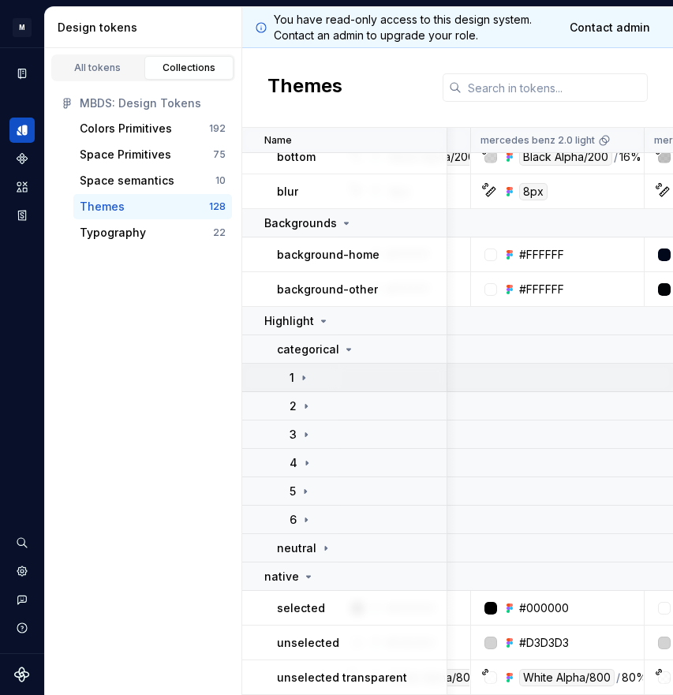
scroll to position [3894, 110]
click at [304, 382] on icon at bounding box center [303, 378] width 13 height 13
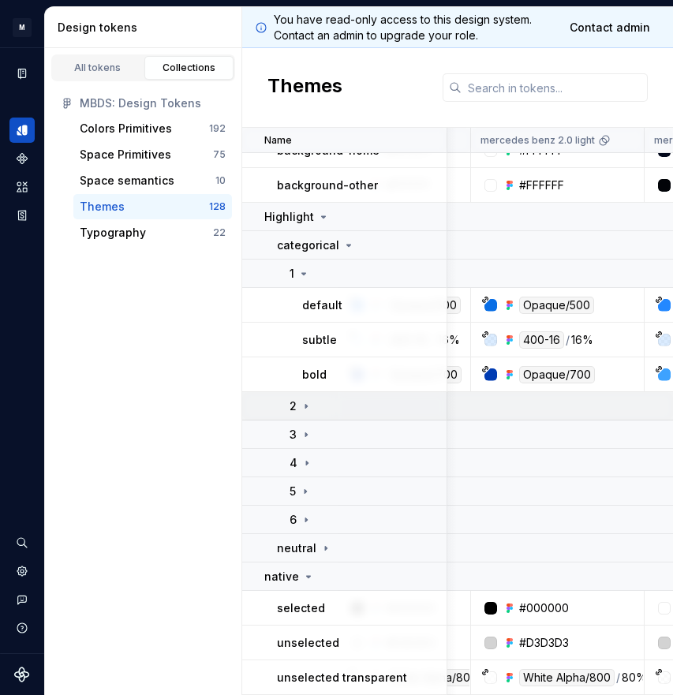
scroll to position [3998, 110]
click at [310, 413] on div "2" at bounding box center [300, 406] width 23 height 16
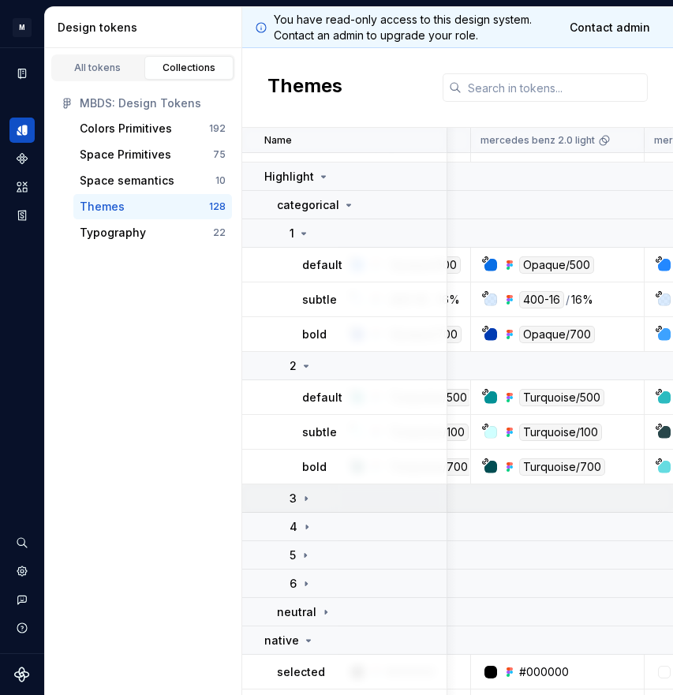
click at [306, 491] on div "3" at bounding box center [300, 499] width 23 height 16
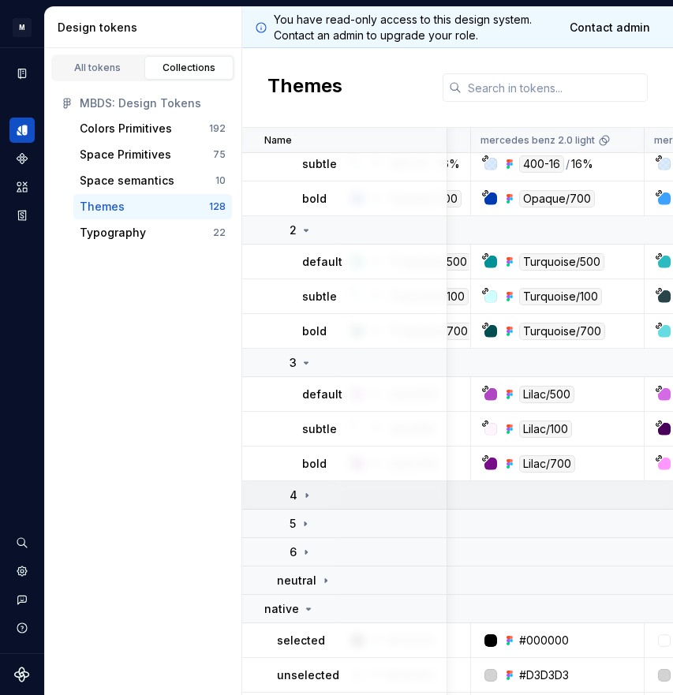
click at [306, 491] on icon at bounding box center [307, 495] width 13 height 13
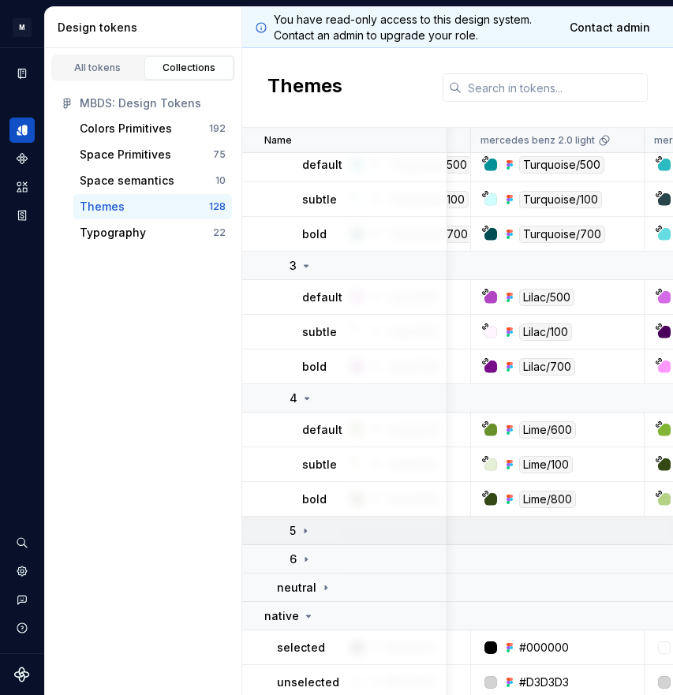
click at [303, 528] on icon at bounding box center [305, 531] width 13 height 13
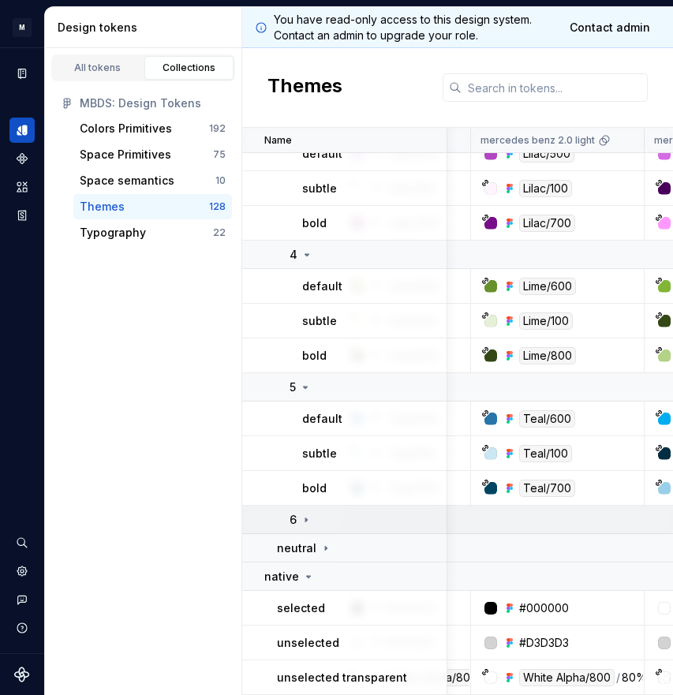
click at [302, 521] on icon at bounding box center [306, 519] width 13 height 13
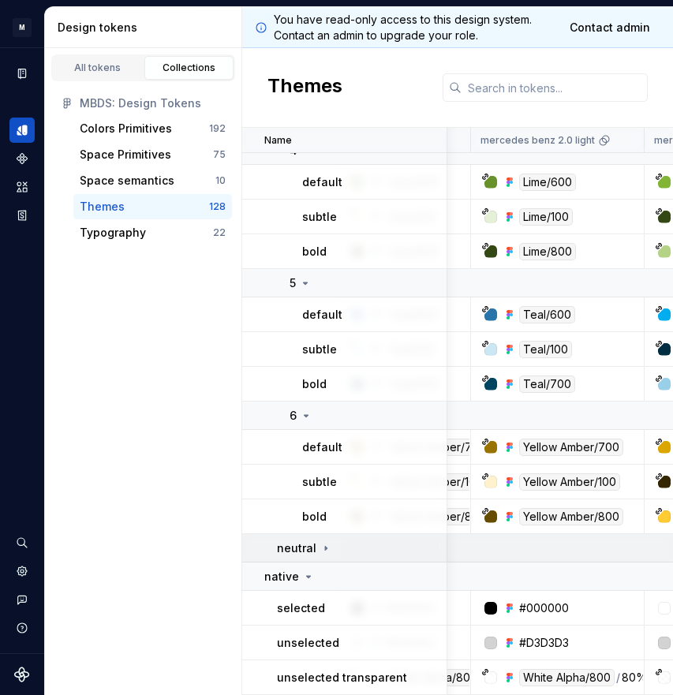
click at [319, 553] on icon at bounding box center [325, 548] width 13 height 13
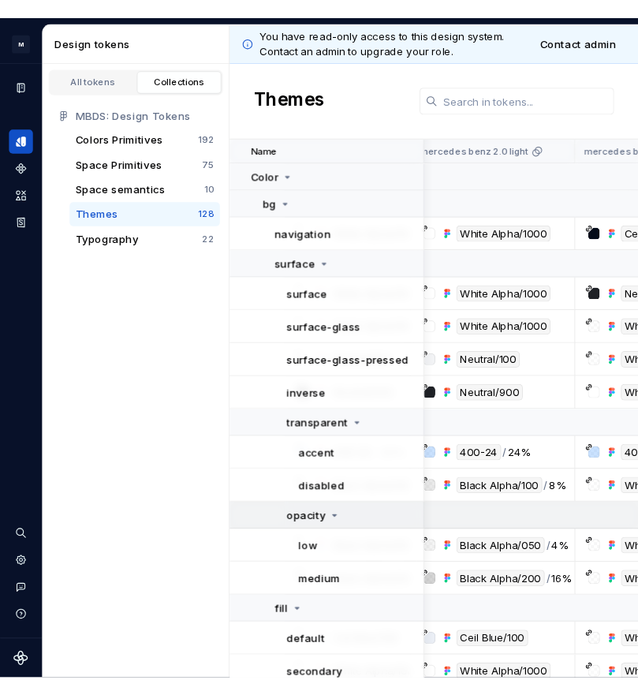
scroll to position [0, 151]
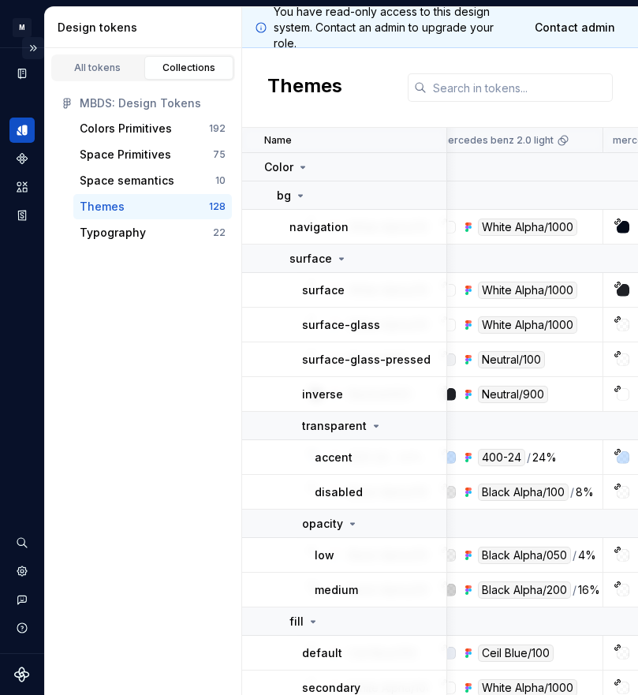
click at [39, 46] on button "Expand sidebar" at bounding box center [33, 48] width 22 height 22
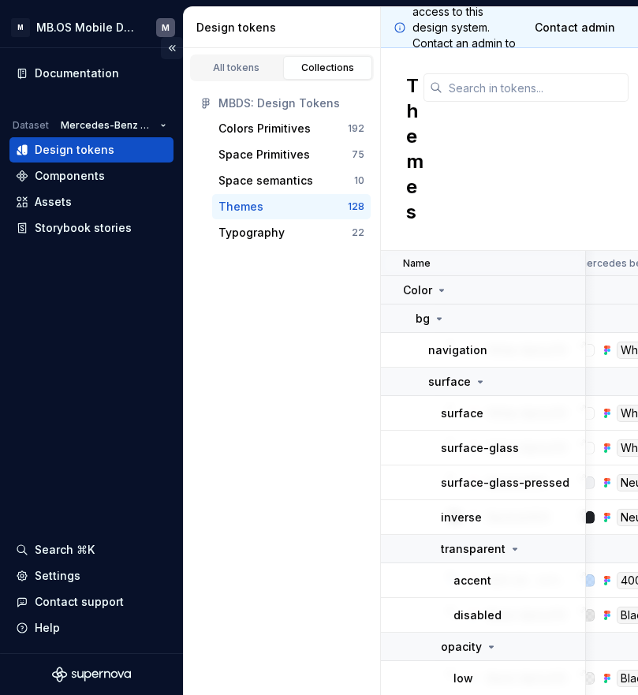
click at [170, 47] on button "Collapse sidebar" at bounding box center [172, 48] width 22 height 22
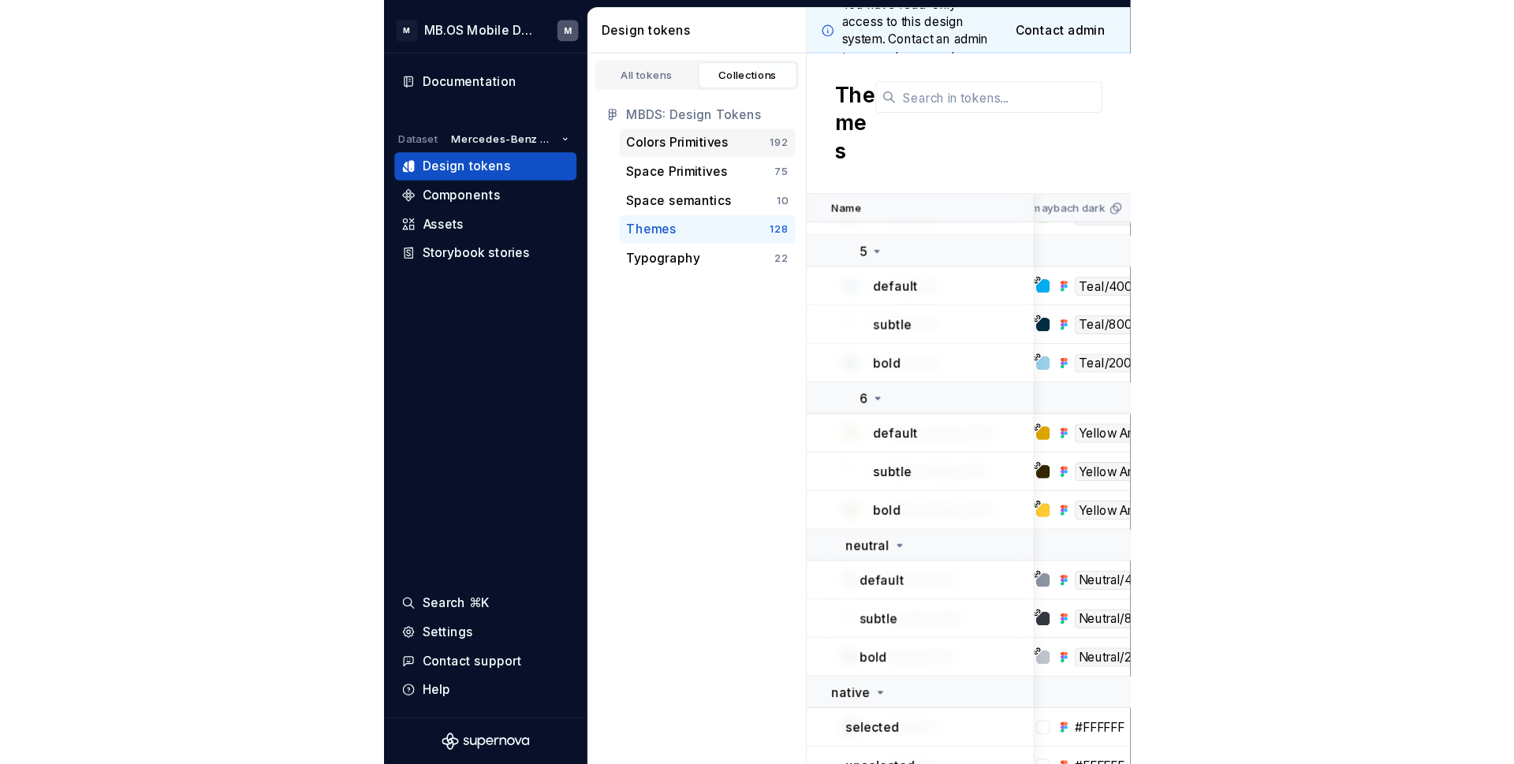
scroll to position [4553, 912]
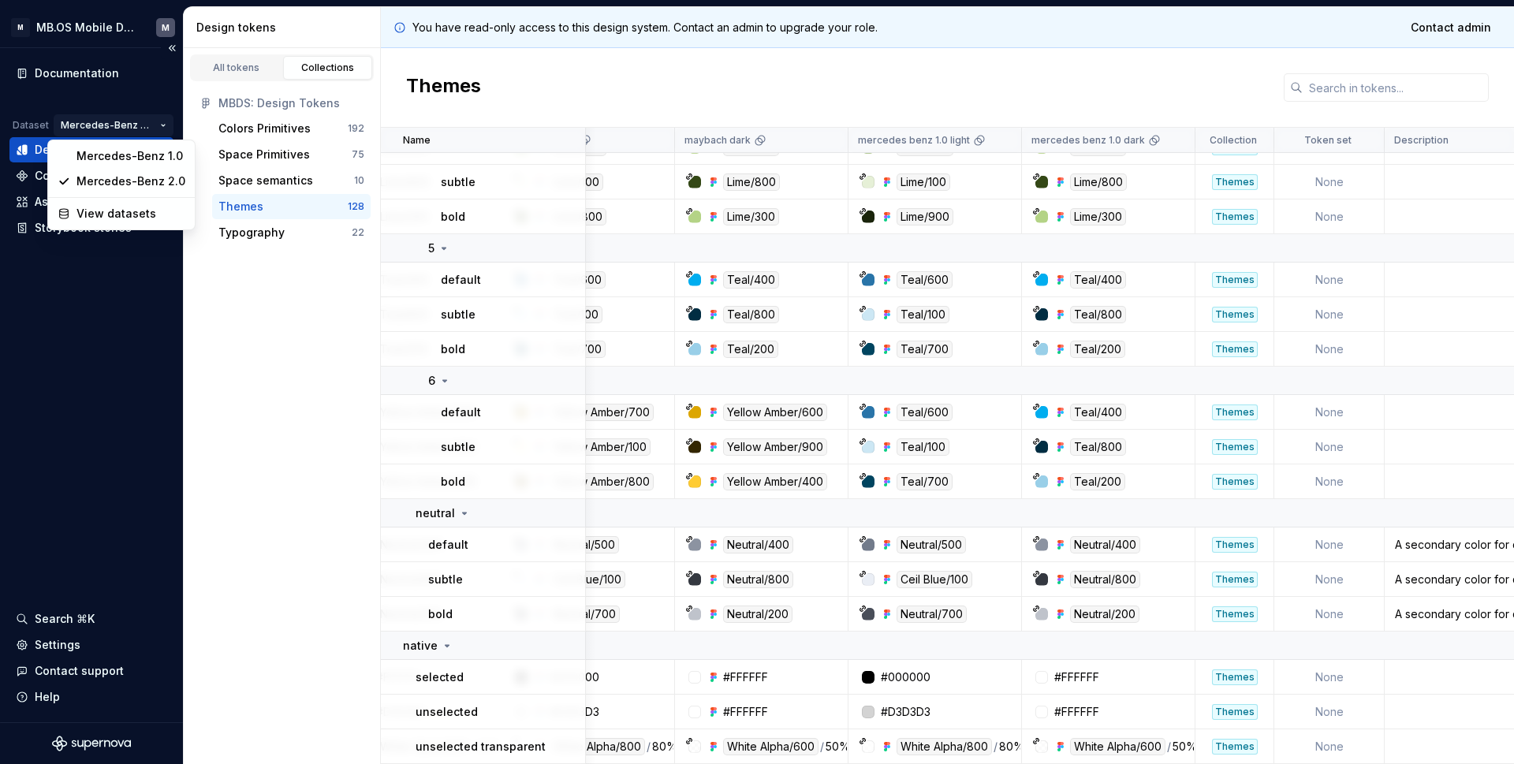
click at [157, 125] on html "M MB.OS Mobile Design System M Documentation Dataset Mercedes-Benz 2.0 Design t…" at bounding box center [757, 382] width 1514 height 764
click at [310, 125] on html "M MB.OS Mobile Design System M Documentation Dataset Mercedes-Benz 2.0 Design t…" at bounding box center [757, 382] width 1514 height 764
click at [295, 126] on div "Colors Primitives" at bounding box center [264, 129] width 92 height 16
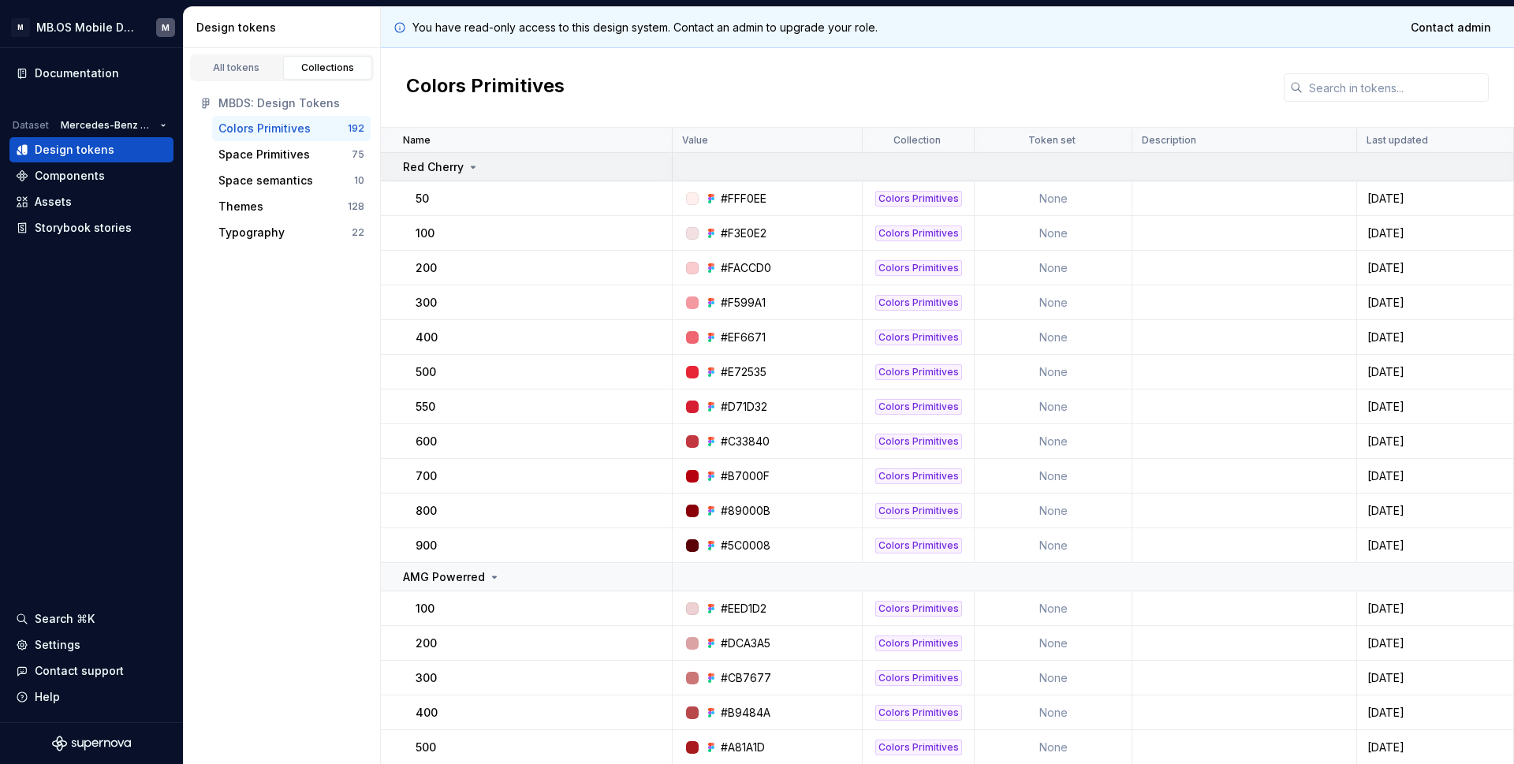
click at [476, 172] on icon at bounding box center [473, 167] width 13 height 13
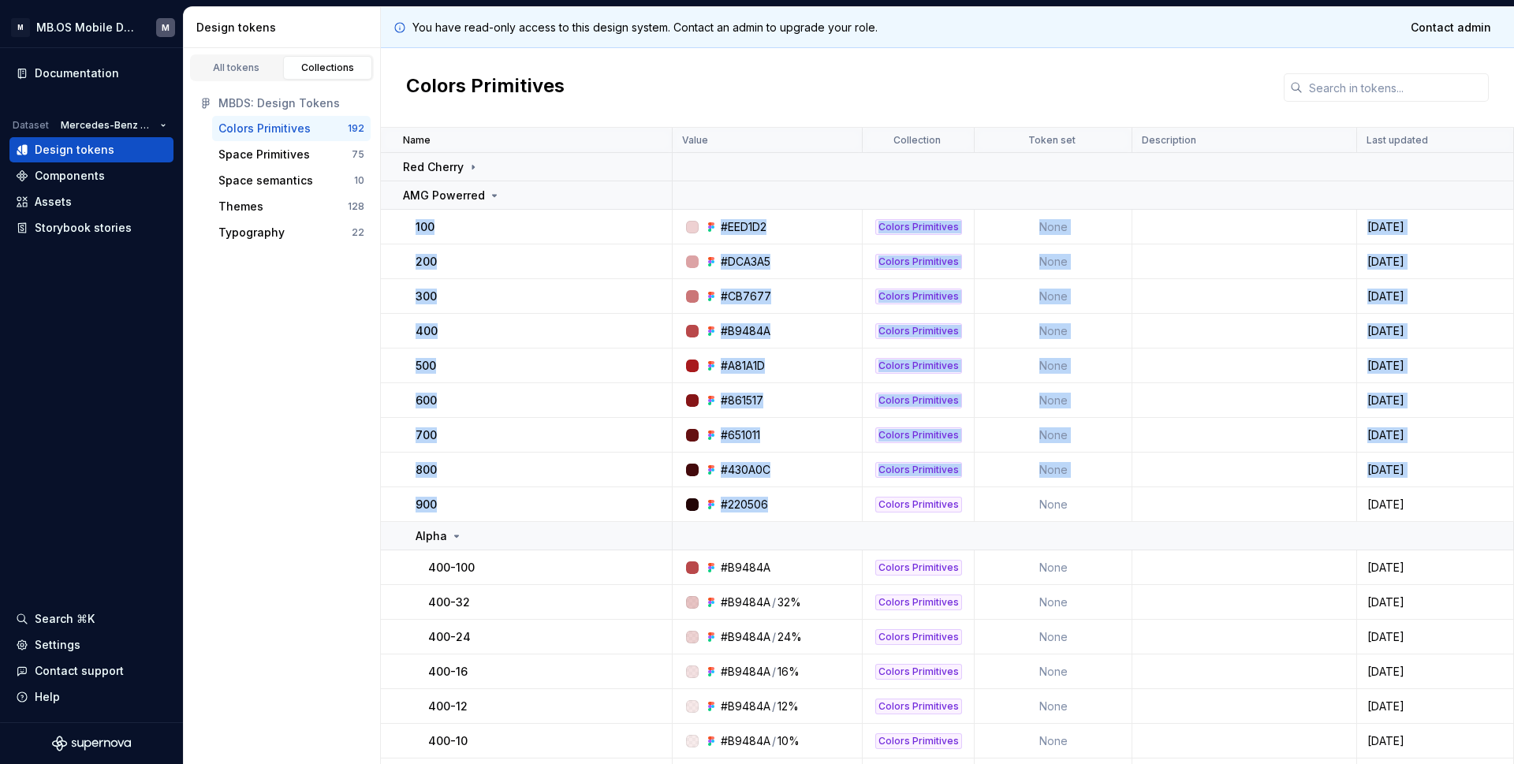
drag, startPoint x: 415, startPoint y: 223, endPoint x: 783, endPoint y: 503, distance: 462.7
copy tbody "100 #EED1D2 Colors Primitives None [DATE] 200 #DCA3A5 Colors Primitives None [D…"
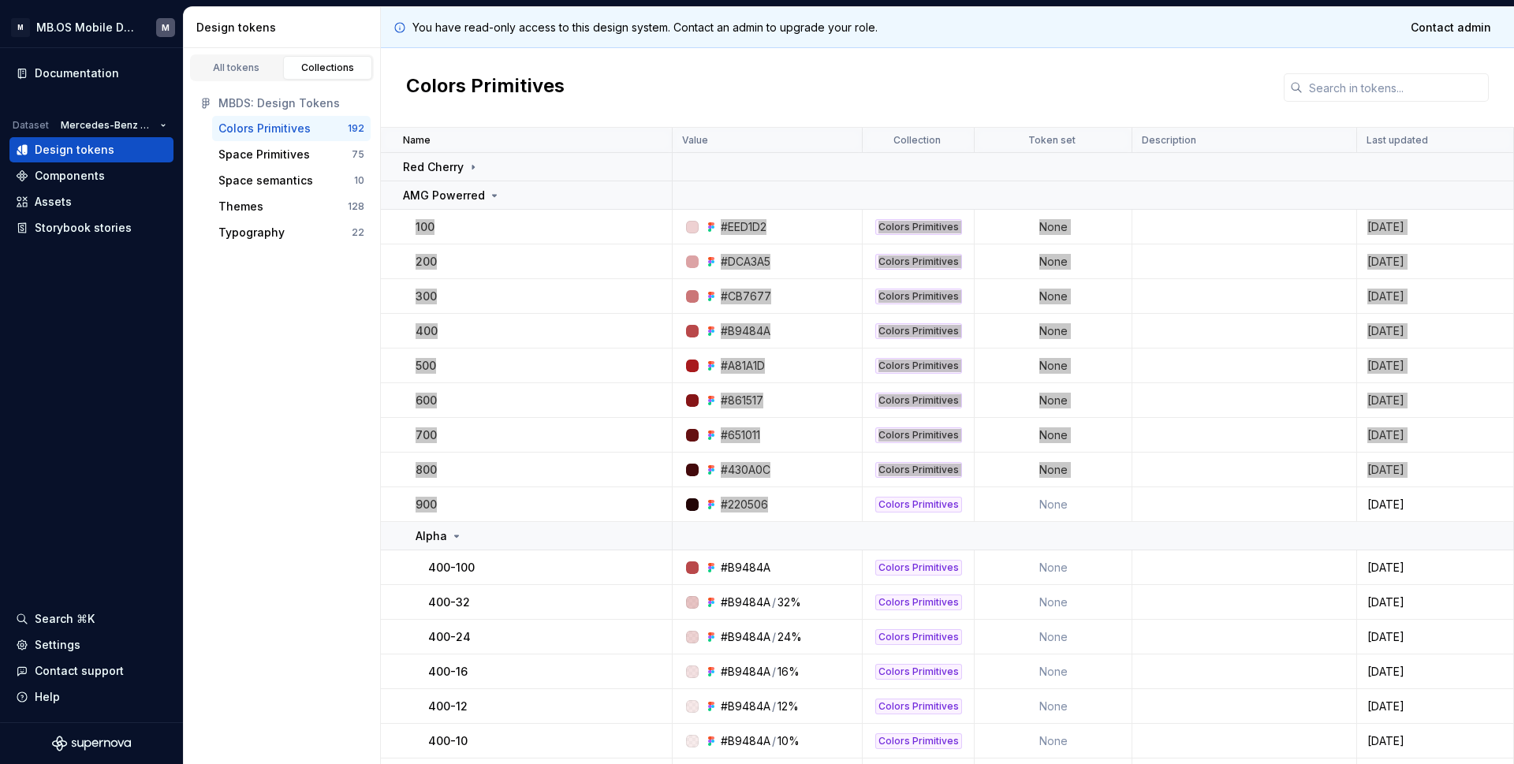
drag, startPoint x: 962, startPoint y: 764, endPoint x: 509, endPoint y: 423, distance: 567.3
click at [509, 423] on td "700" at bounding box center [527, 435] width 292 height 35
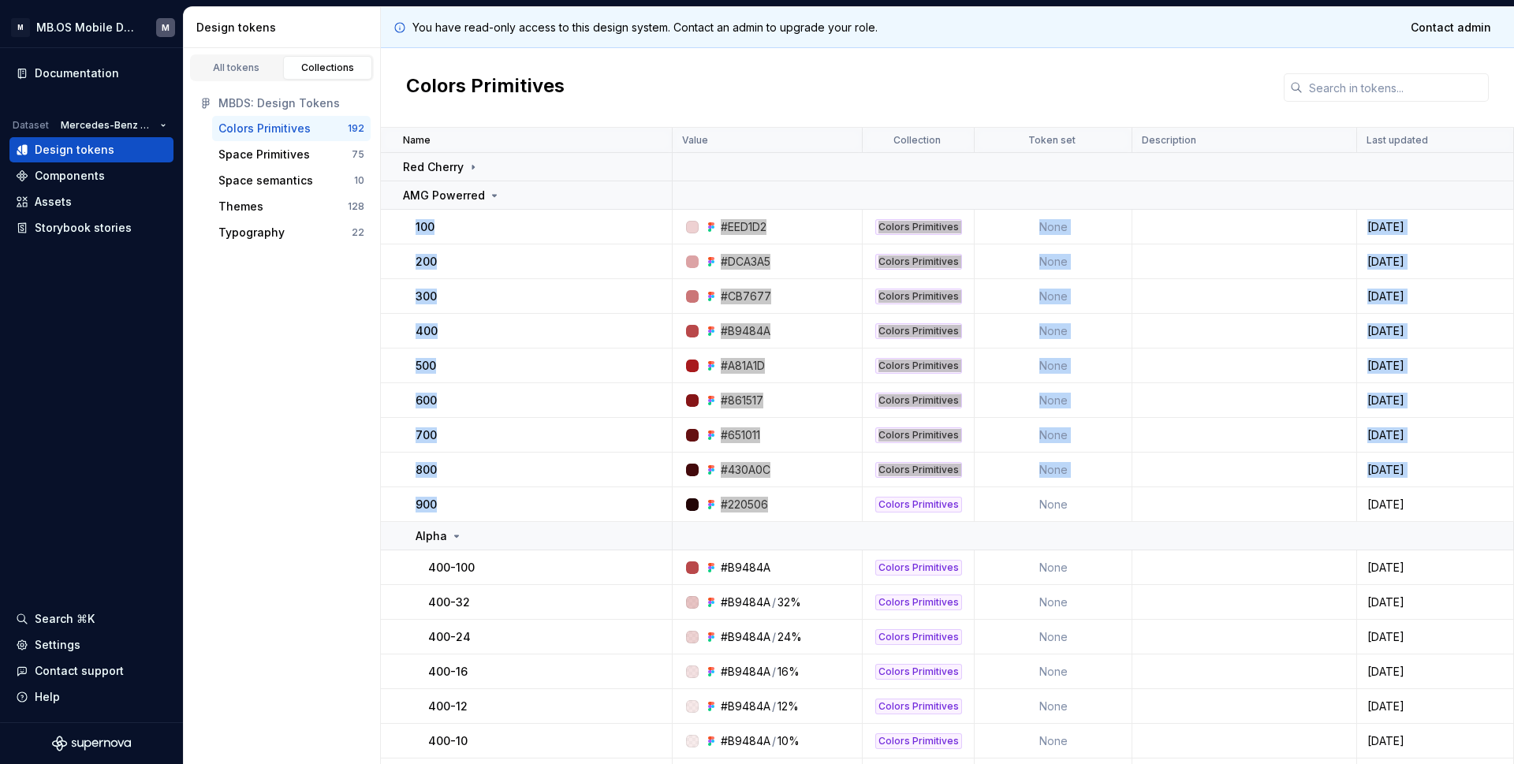
click at [394, 256] on td "200" at bounding box center [527, 262] width 292 height 35
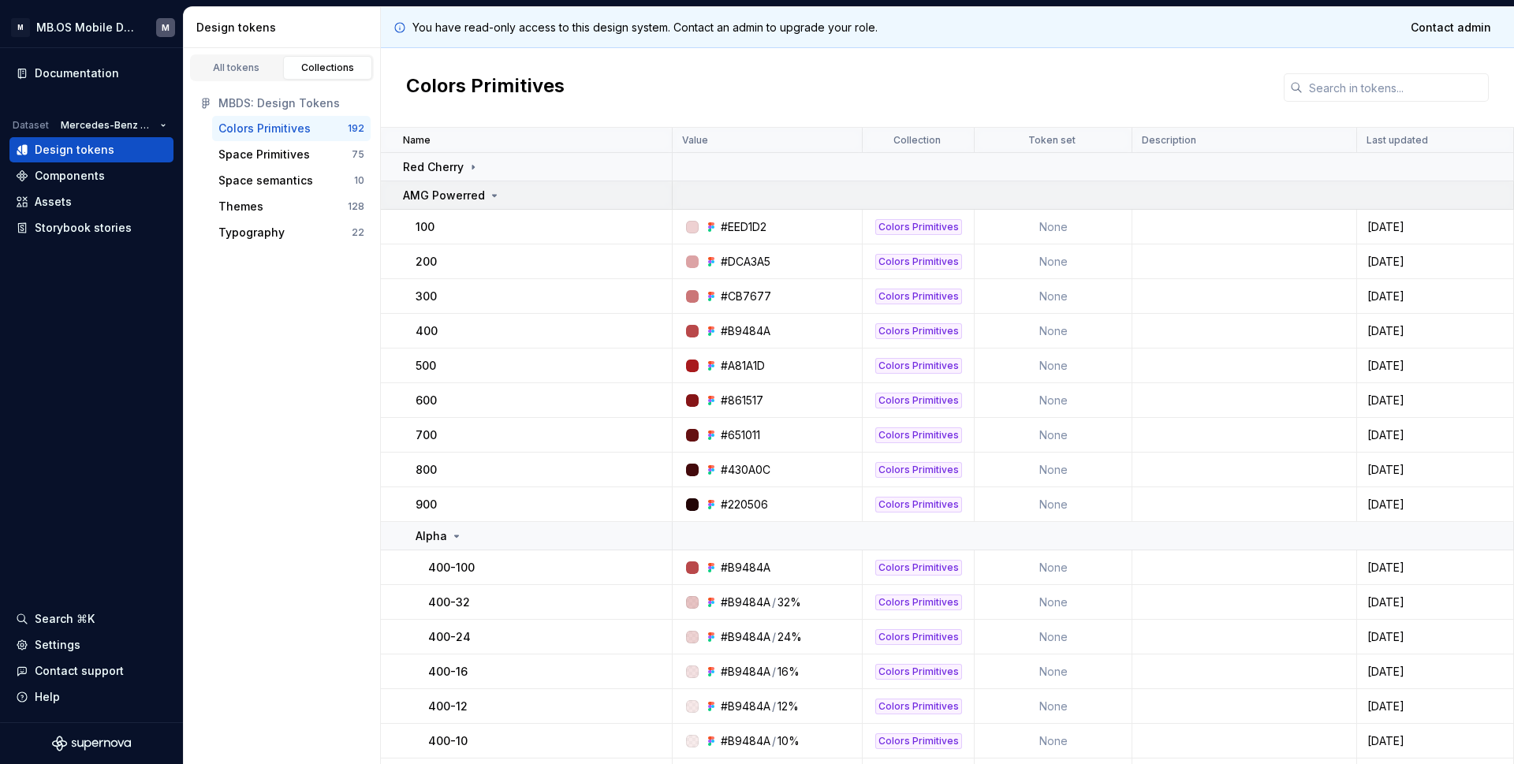
click at [481, 193] on p "AMG Powerred" at bounding box center [444, 196] width 82 height 16
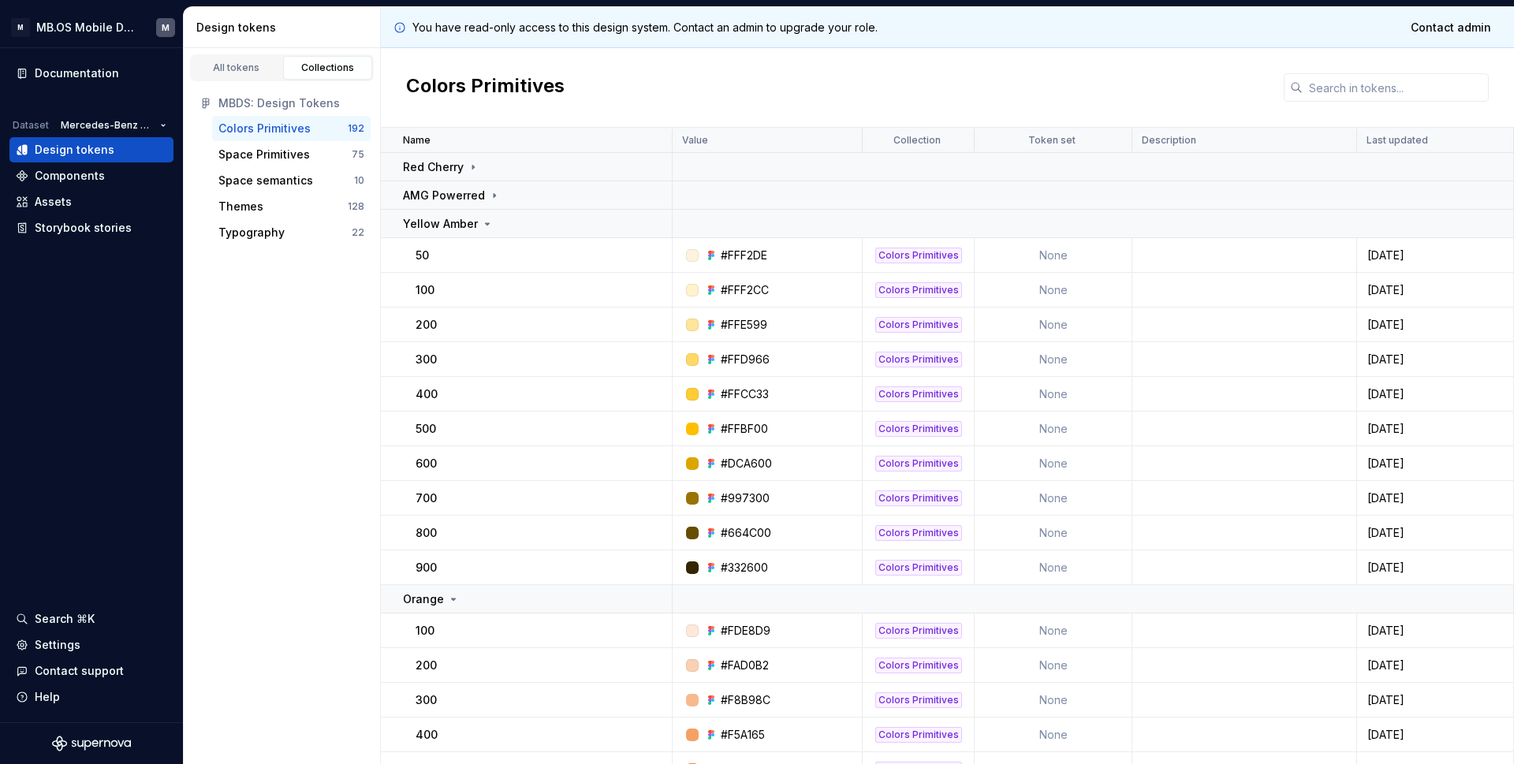
click at [482, 227] on icon at bounding box center [487, 224] width 13 height 13
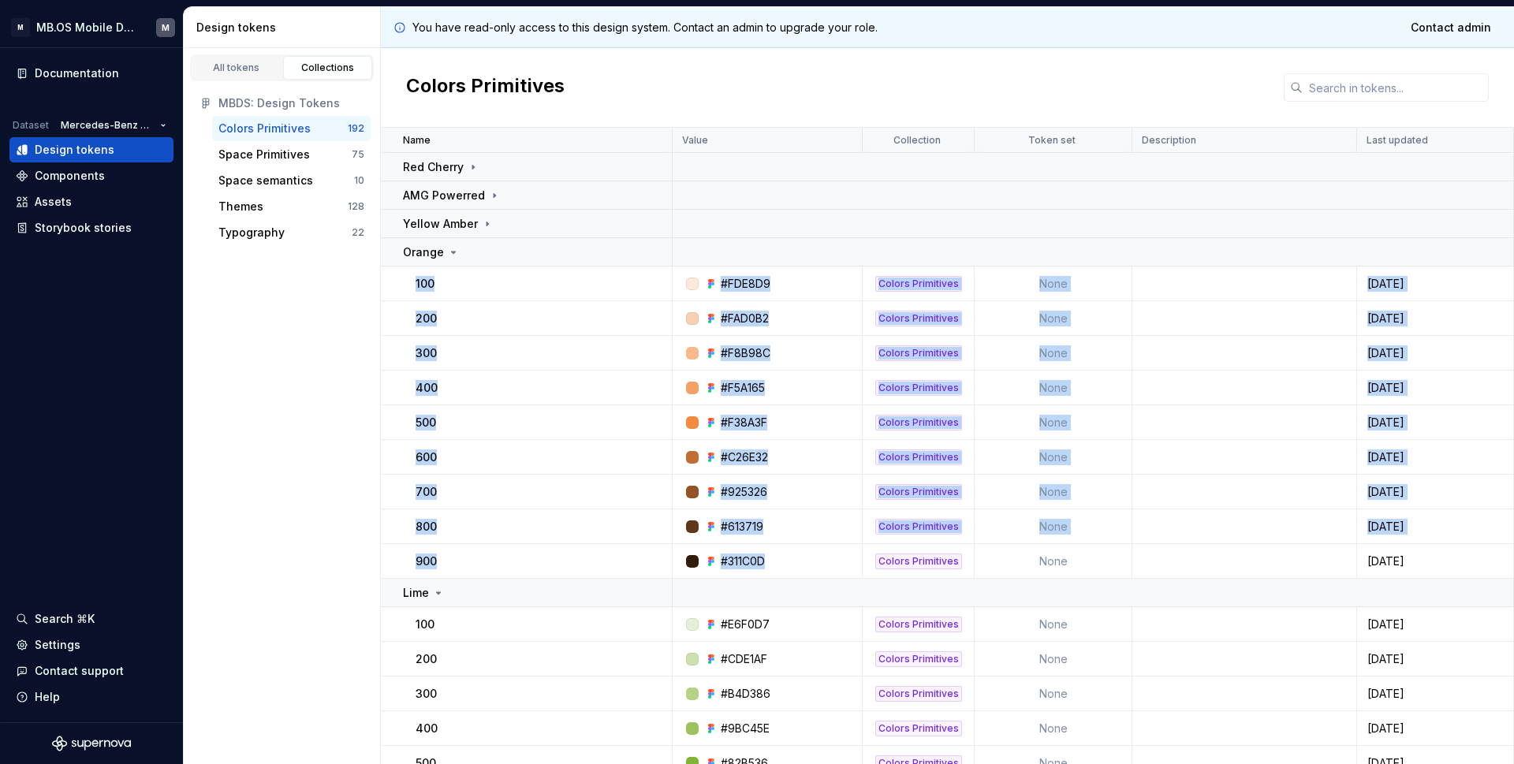
drag, startPoint x: 407, startPoint y: 277, endPoint x: 771, endPoint y: 555, distance: 458.0
click at [771, 555] on div "#311C0D" at bounding box center [772, 562] width 178 height 16
drag, startPoint x: 771, startPoint y: 556, endPoint x: 405, endPoint y: 245, distance: 480.1
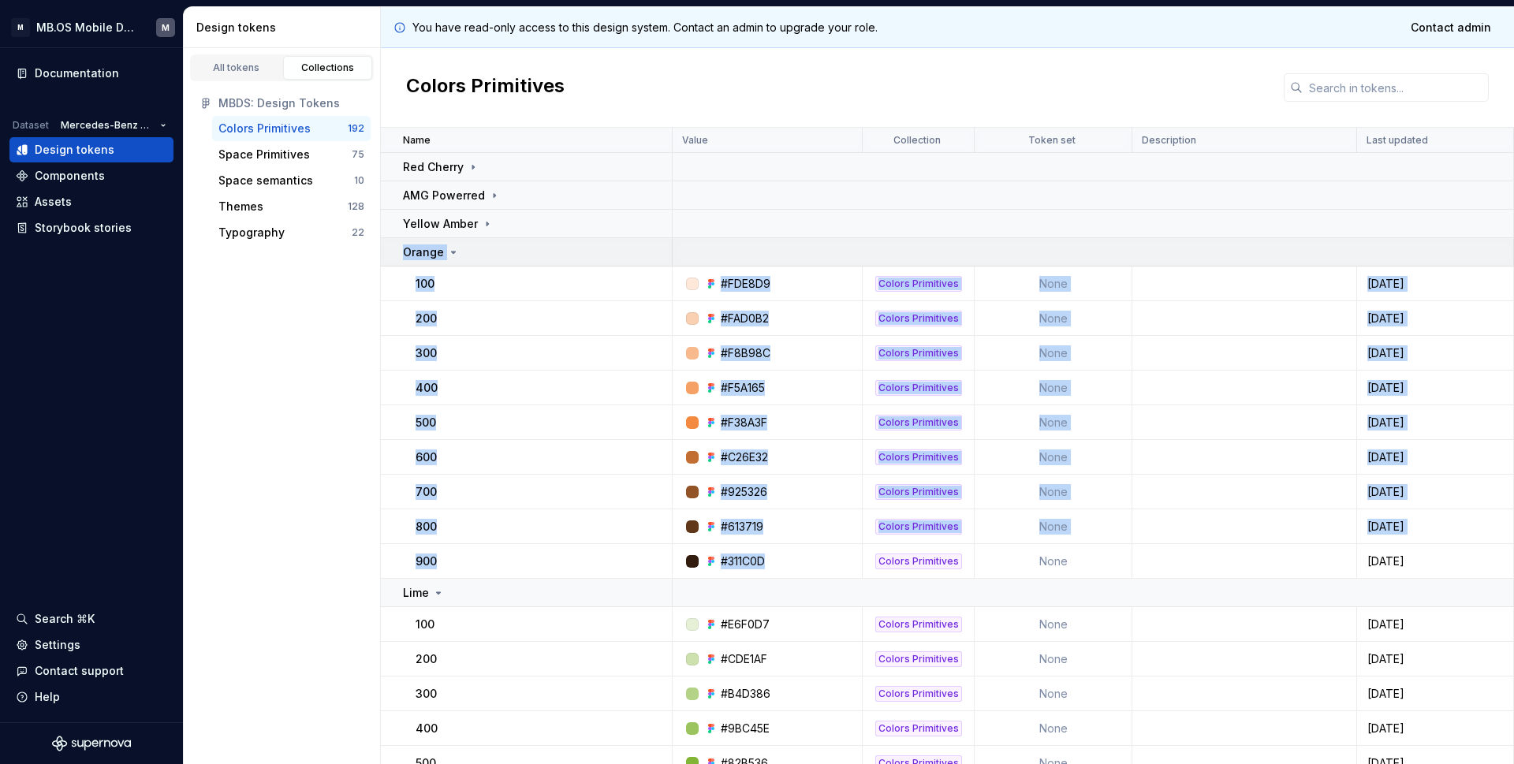
copy tbody "Orange 100 #FDE8D9 Colors Primitives None [DATE] 200 #FAD0B2 Colors Primitives …"
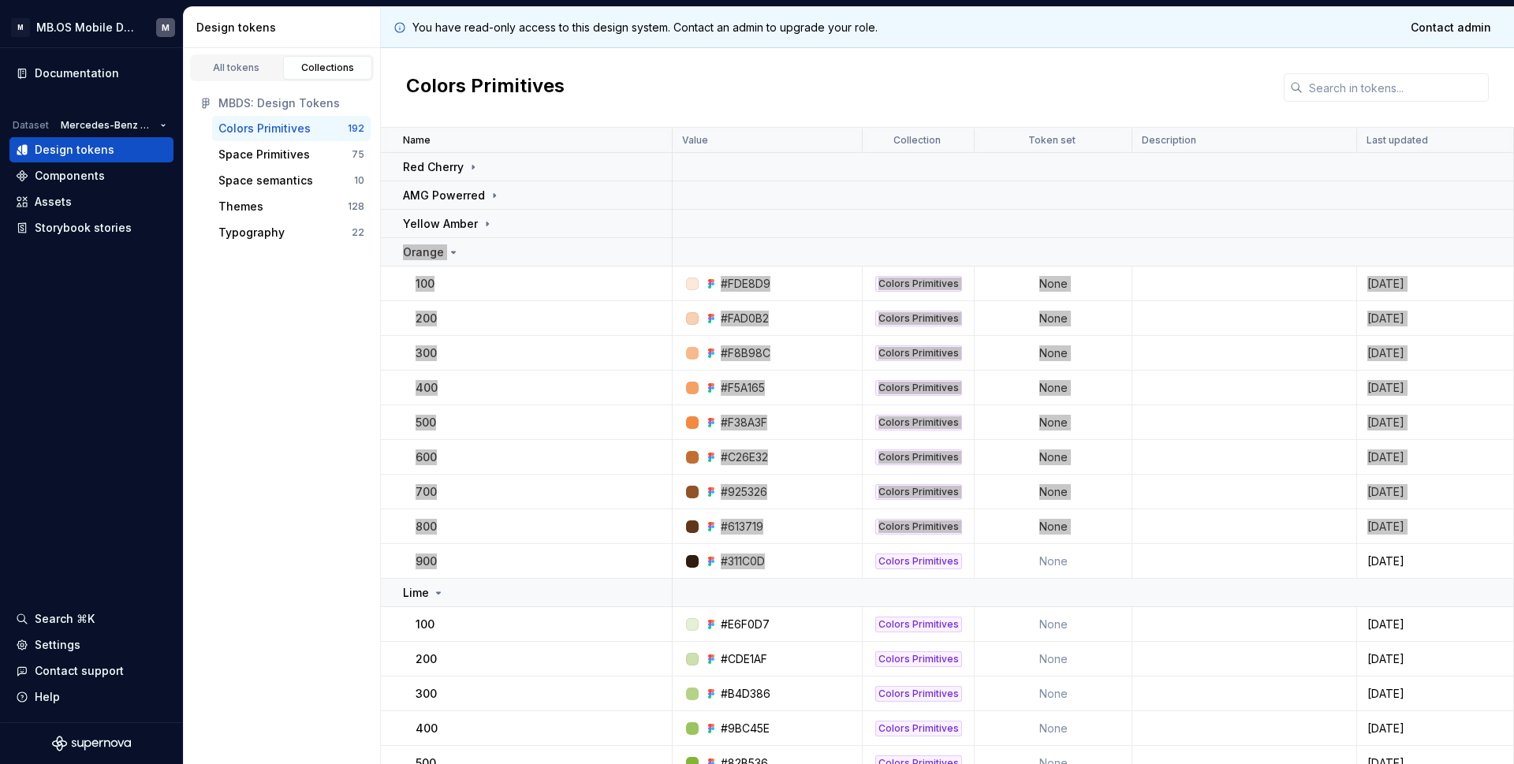
click at [454, 248] on icon at bounding box center [453, 252] width 13 height 13
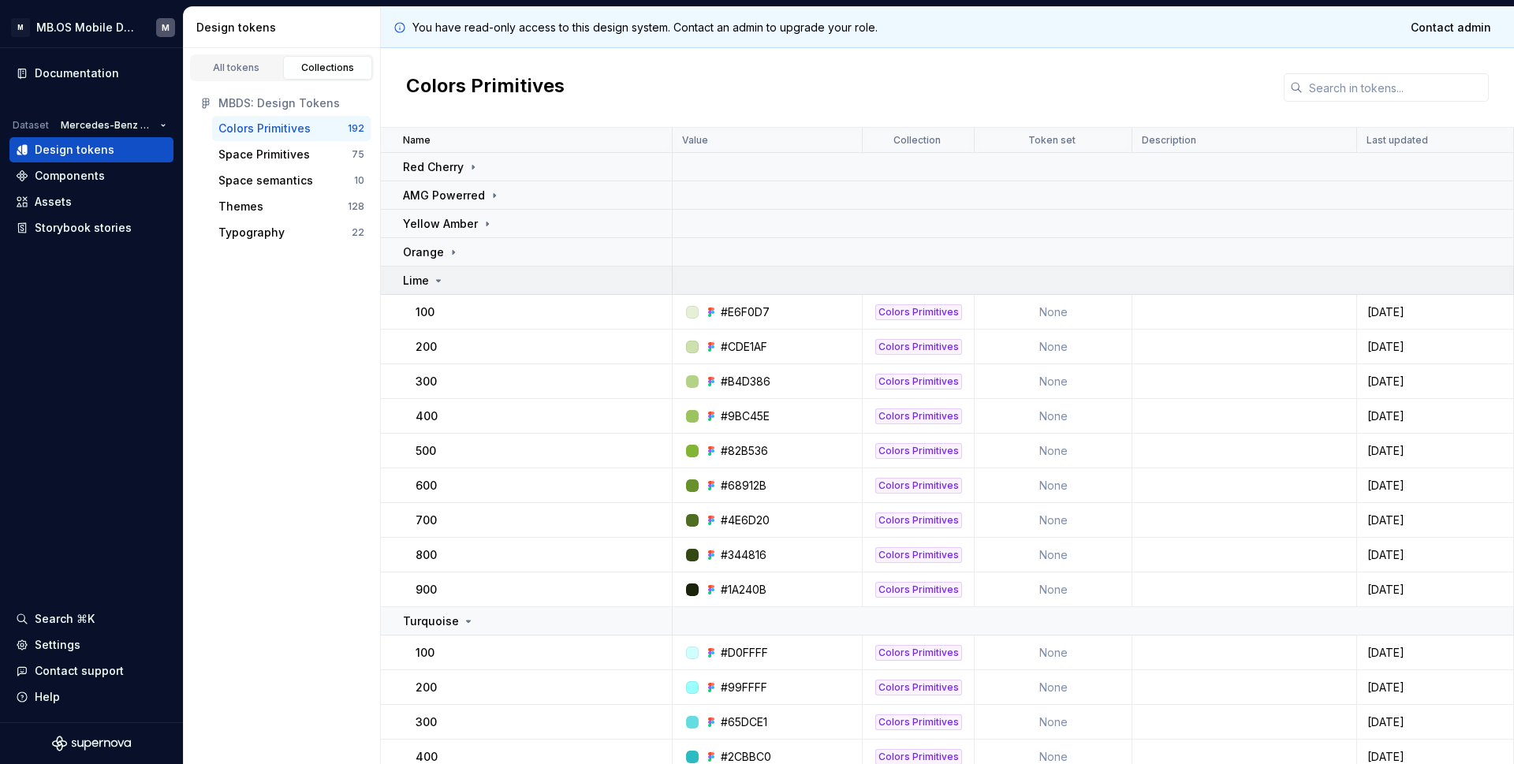
click at [428, 278] on p "Lime" at bounding box center [416, 281] width 26 height 16
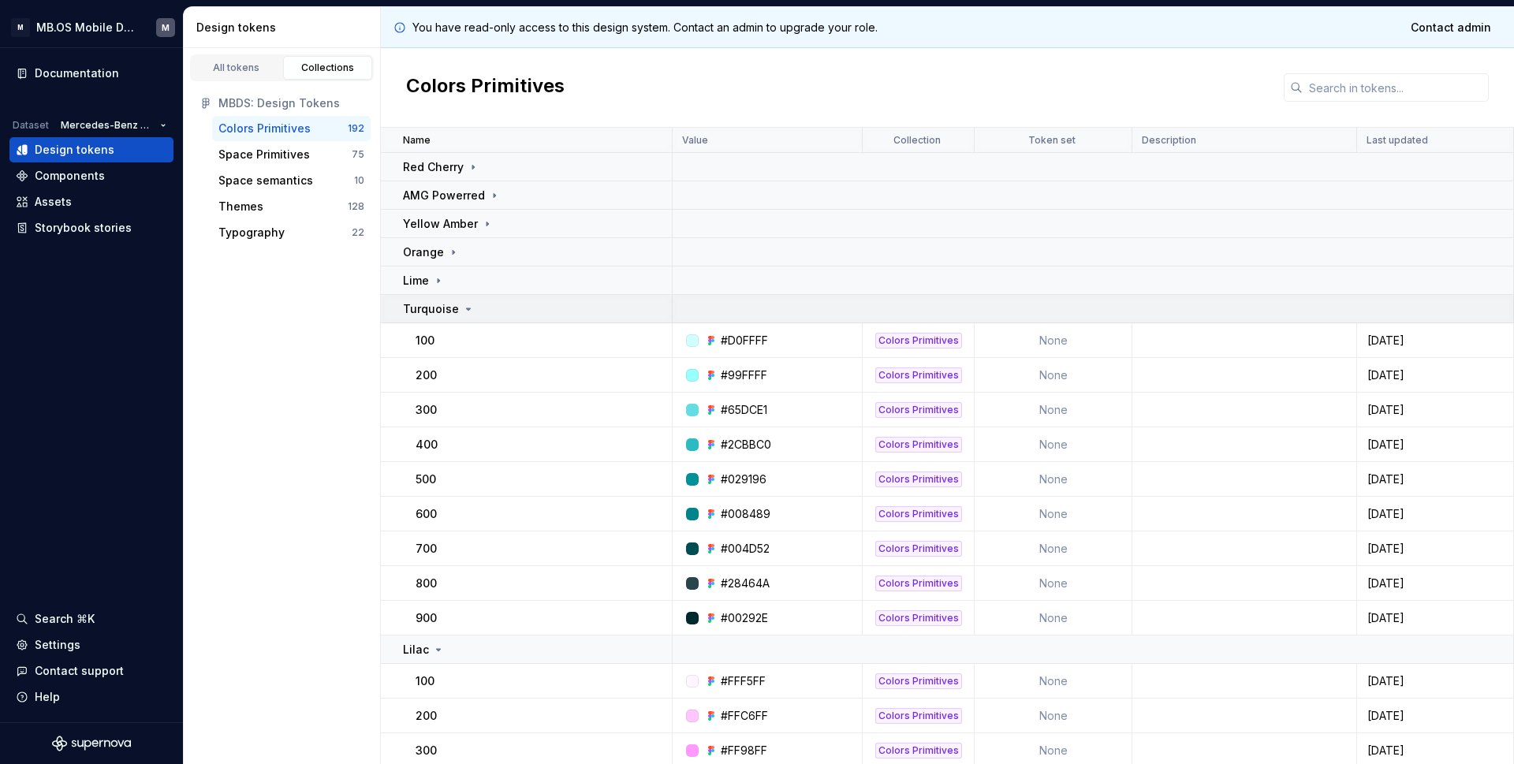
click at [464, 310] on icon at bounding box center [468, 309] width 13 height 13
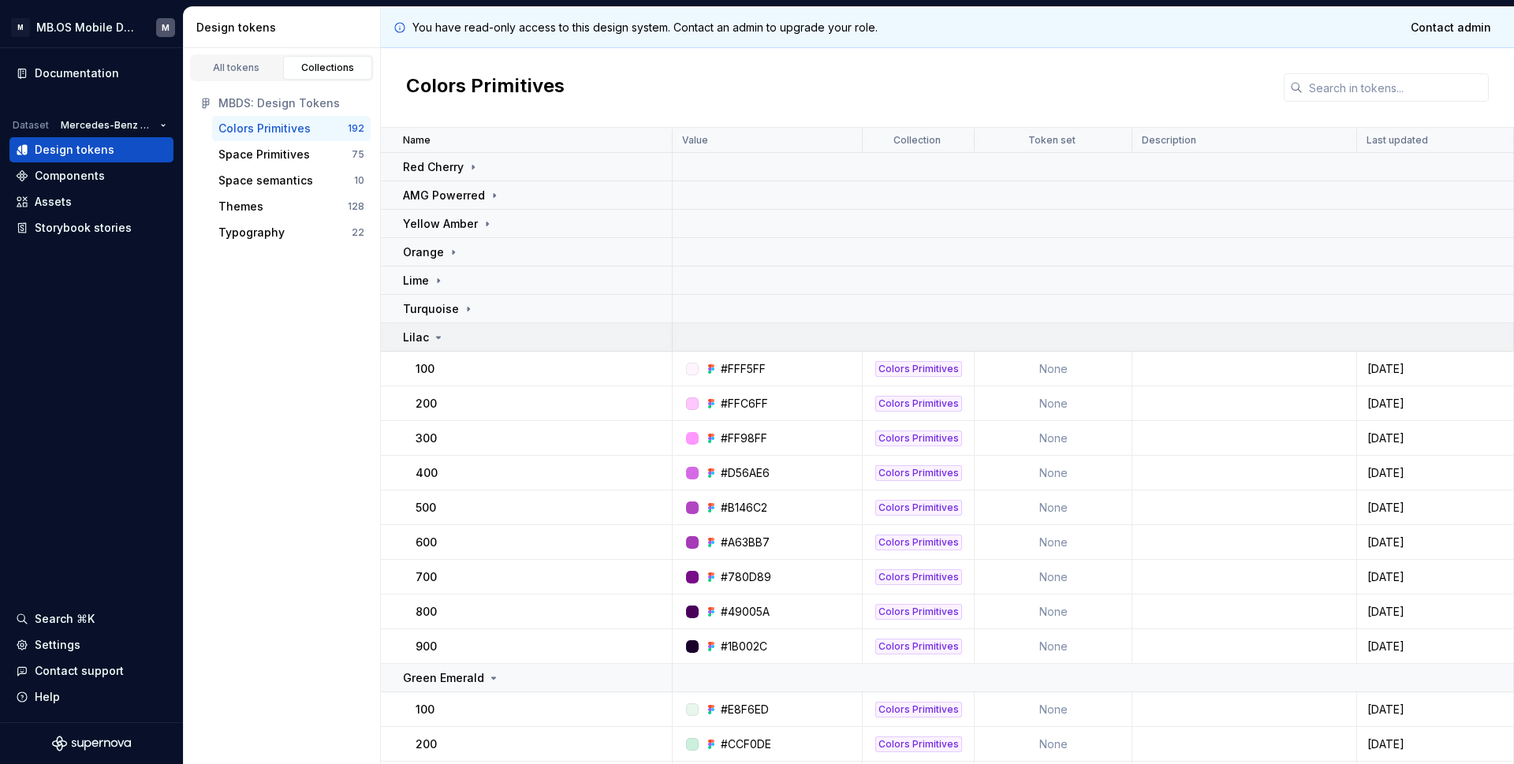
click at [428, 335] on div "Lilac" at bounding box center [424, 338] width 42 height 16
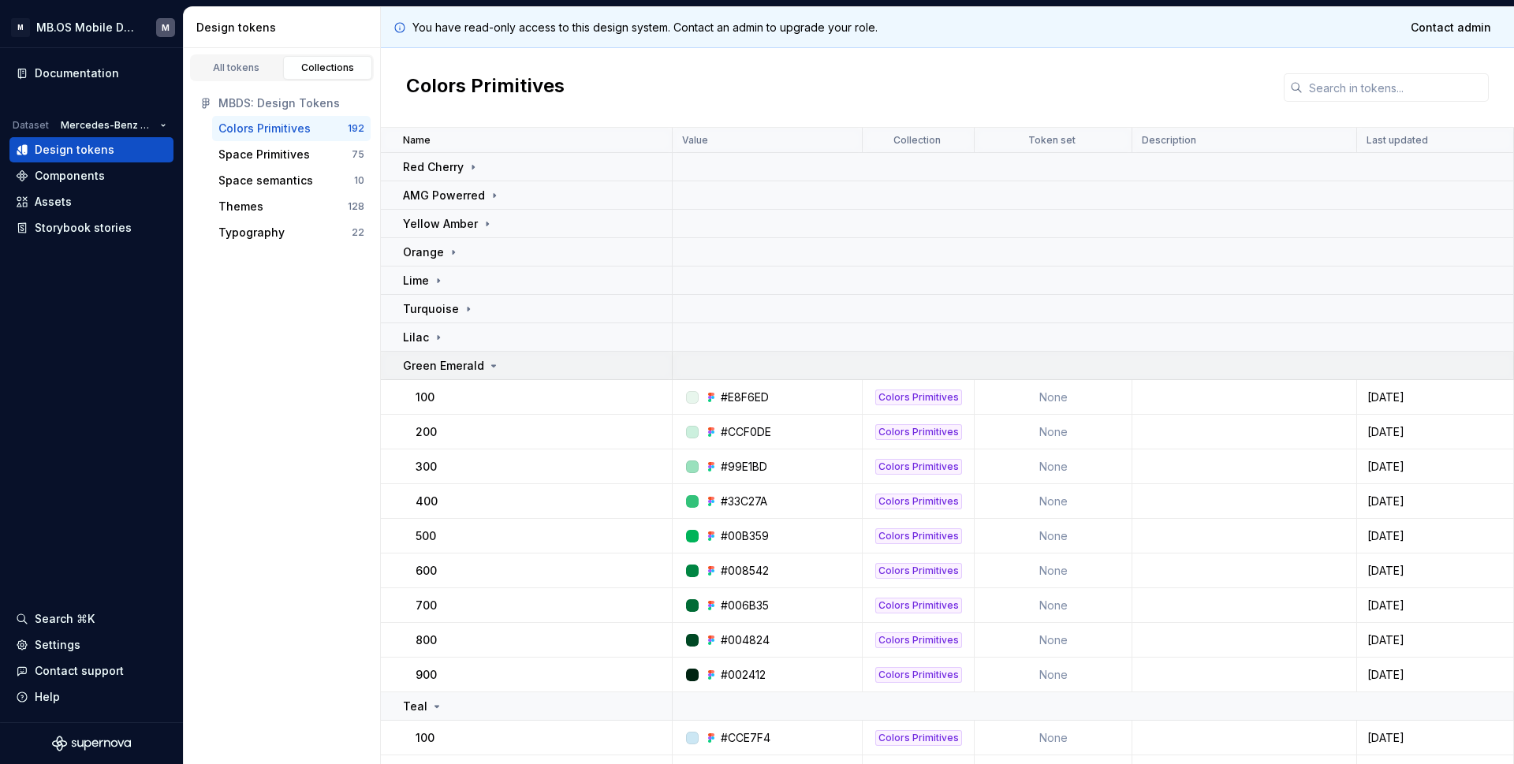
click at [492, 364] on icon at bounding box center [493, 366] width 13 height 13
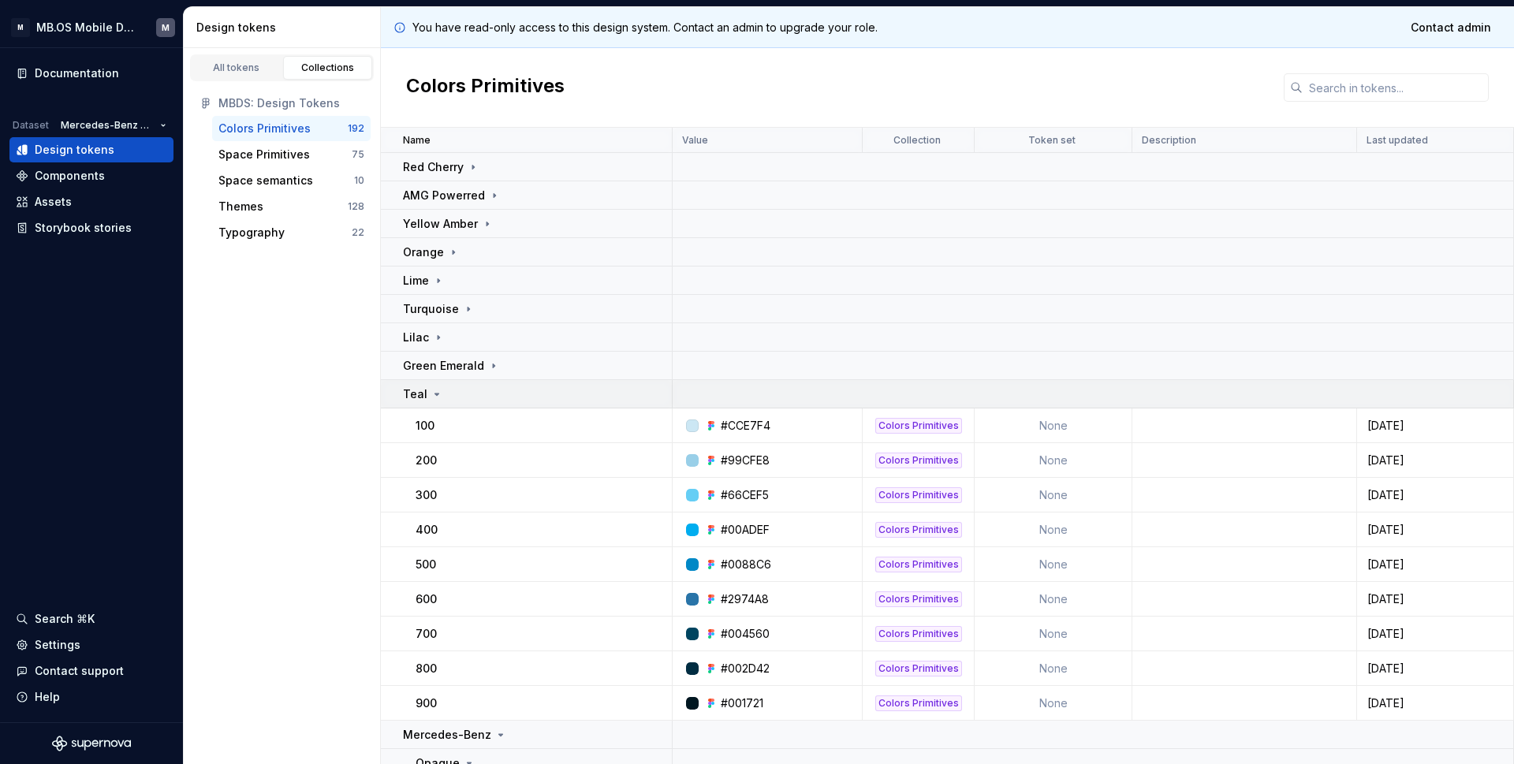
click at [439, 396] on icon at bounding box center [437, 394] width 13 height 13
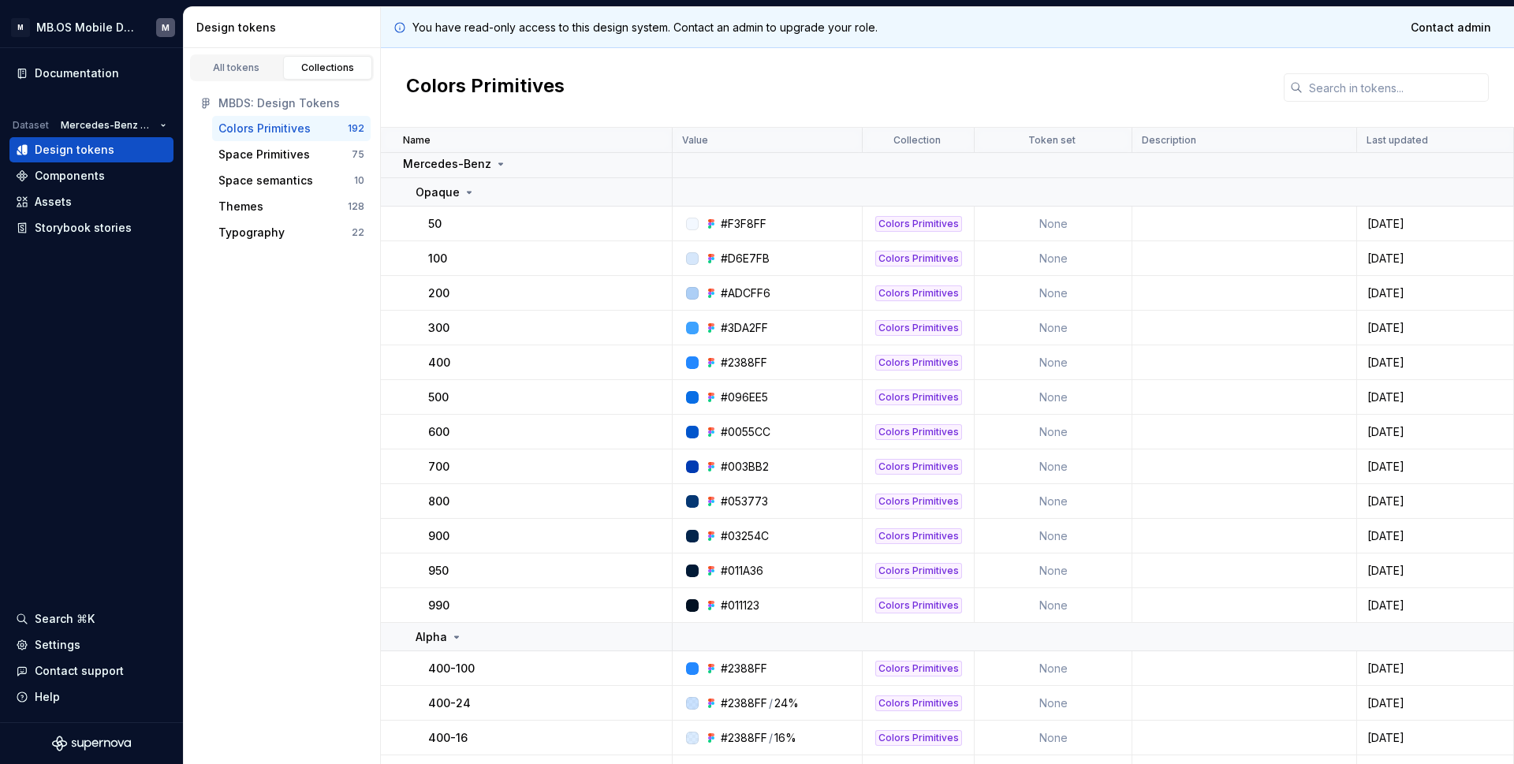
scroll to position [261, 0]
click at [467, 192] on icon at bounding box center [469, 190] width 13 height 13
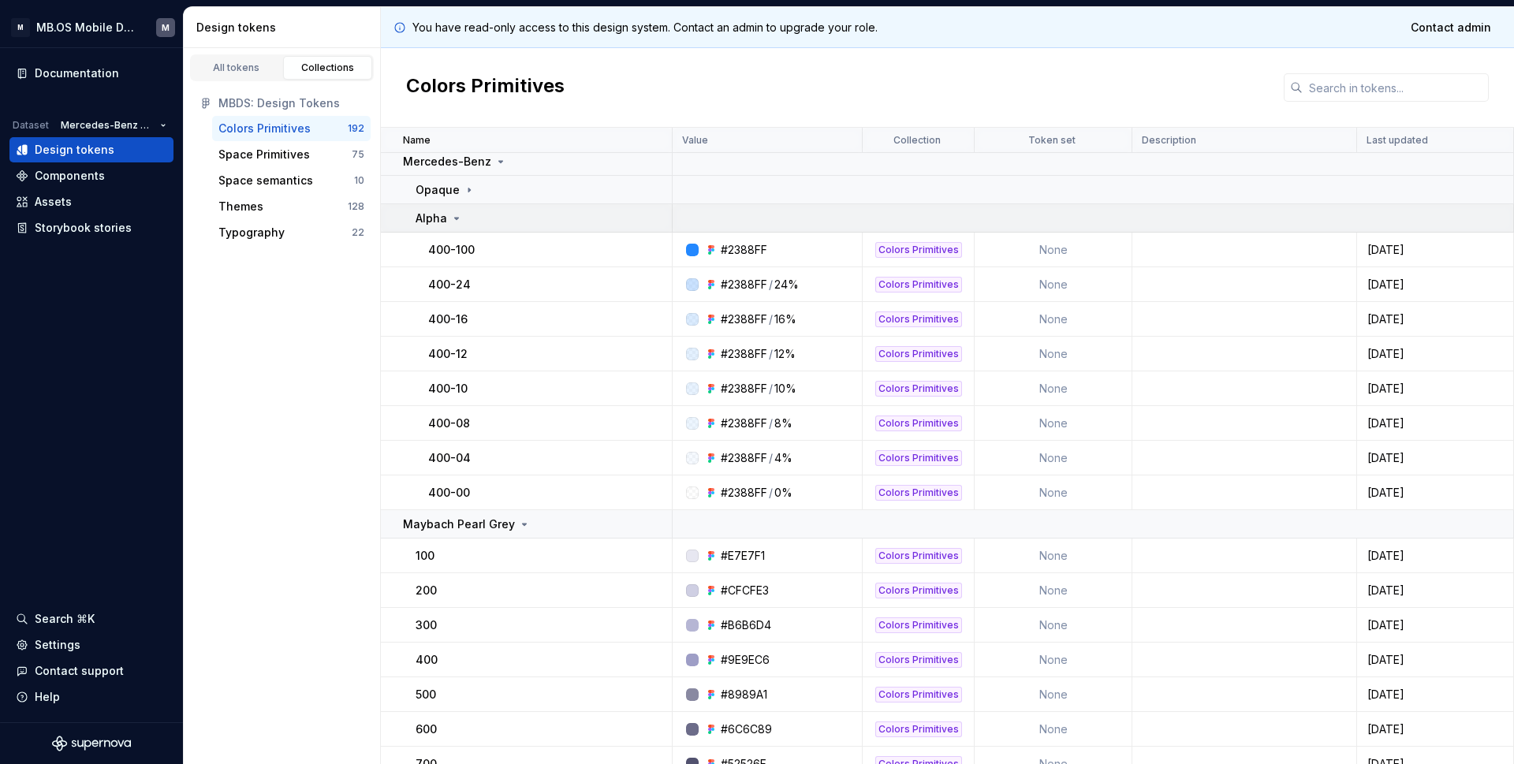
click at [452, 218] on icon at bounding box center [456, 218] width 13 height 13
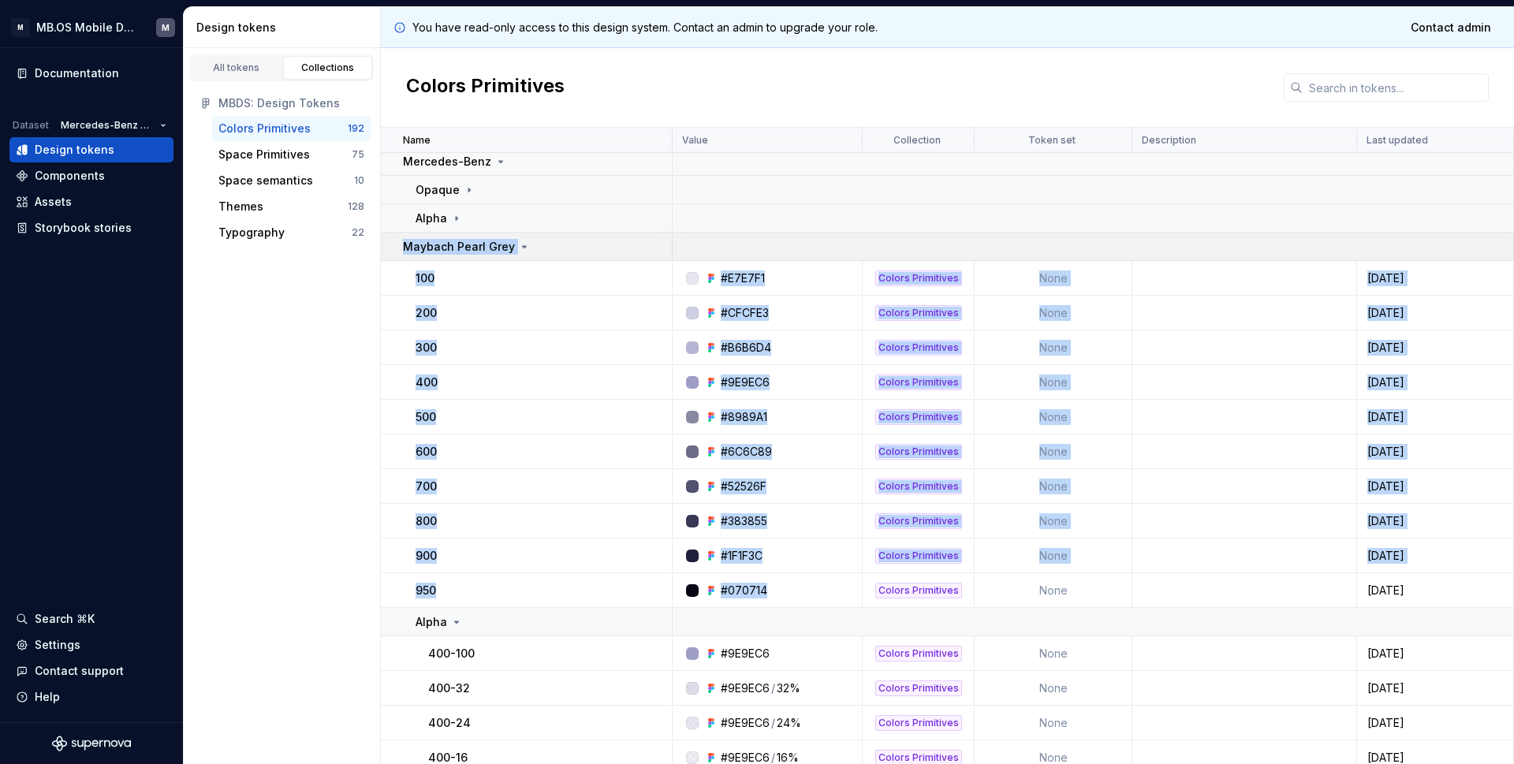
drag, startPoint x: 766, startPoint y: 587, endPoint x: 401, endPoint y: 241, distance: 502.7
copy tbody "Maybach Pearl Grey 100 #E7E7F1 Colors Primitives None [DATE] 200 #CFCFE3 Colors…"
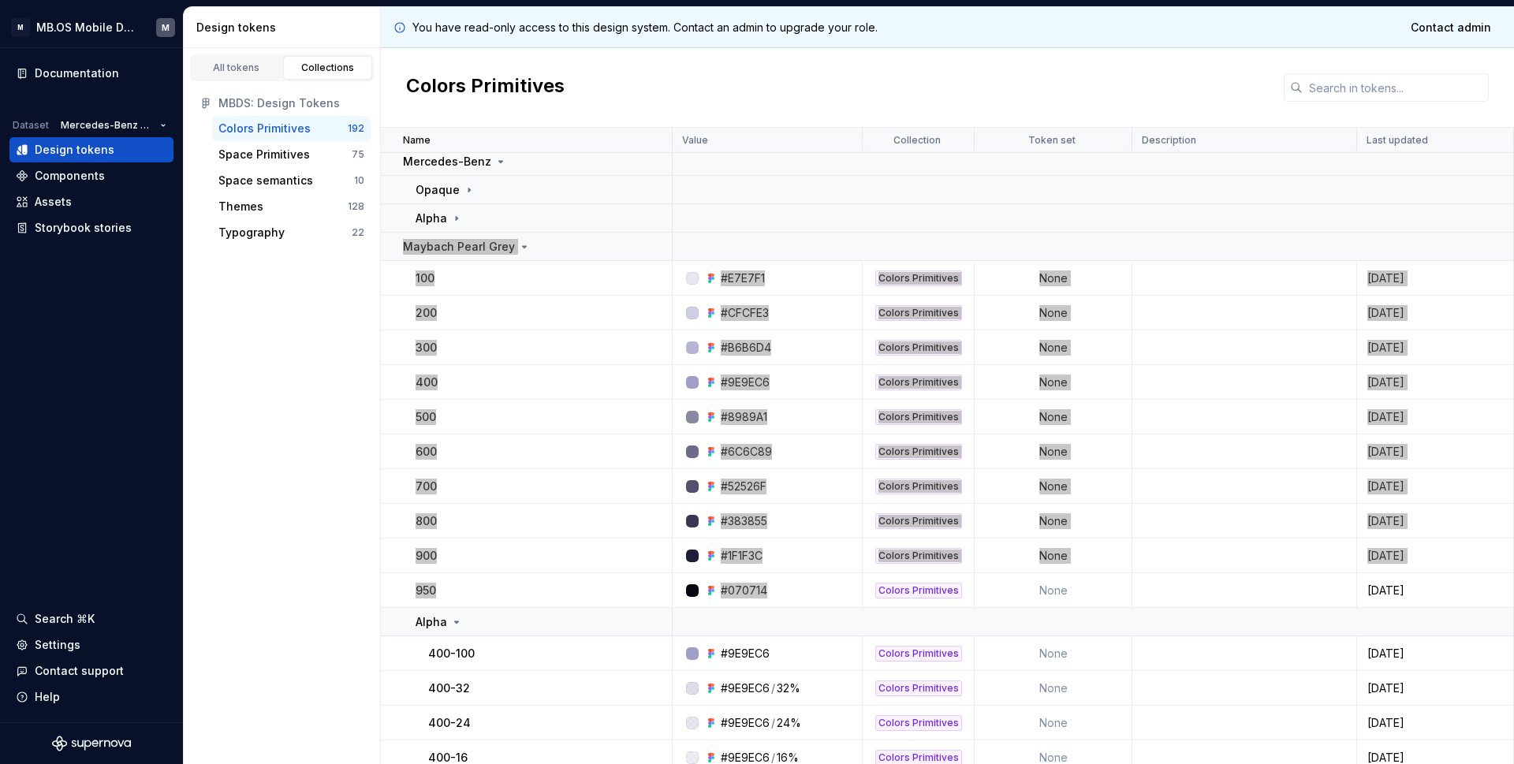
click at [521, 243] on icon at bounding box center [524, 247] width 13 height 13
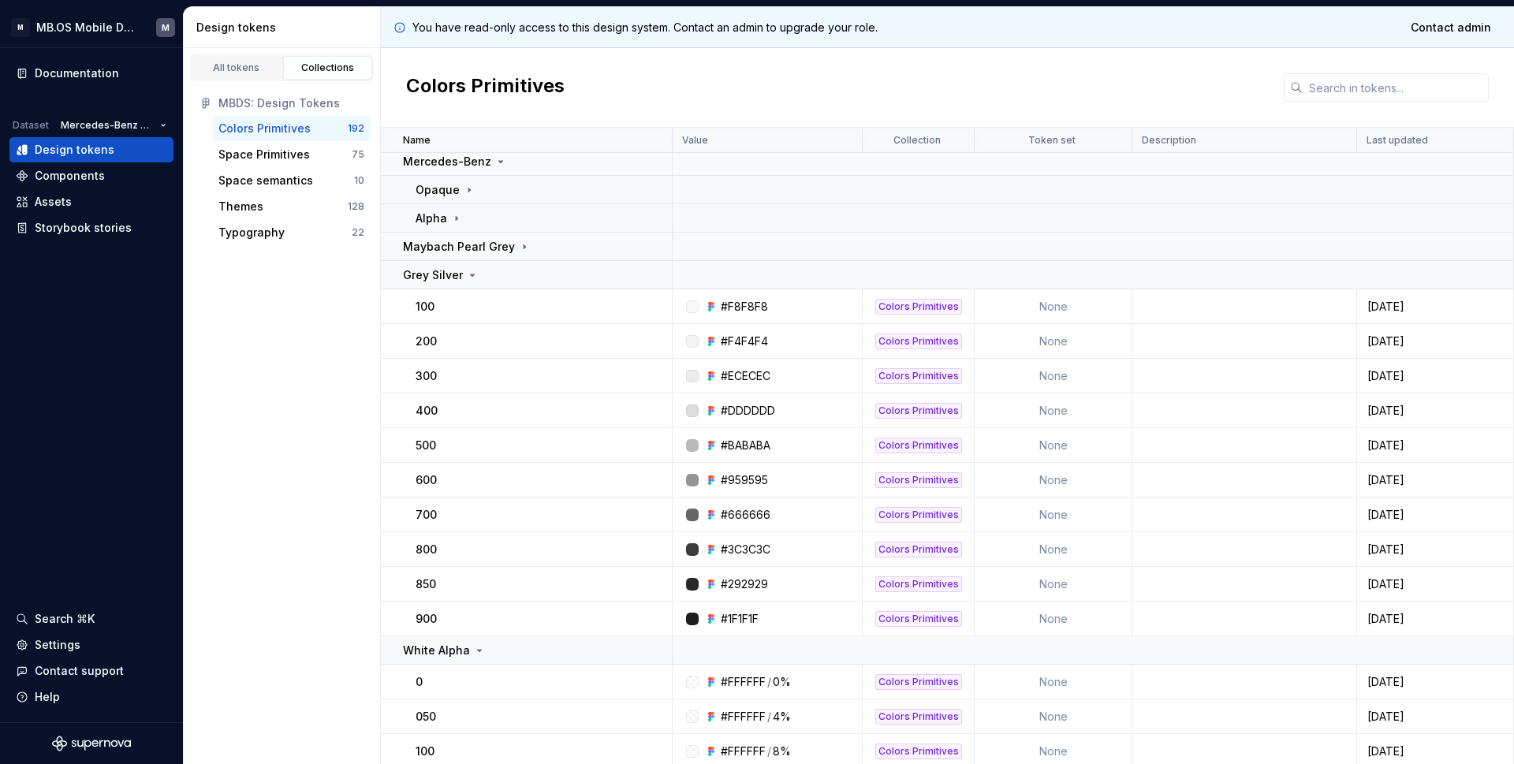
click at [759, 616] on div "#1F1F1F" at bounding box center [740, 619] width 38 height 16
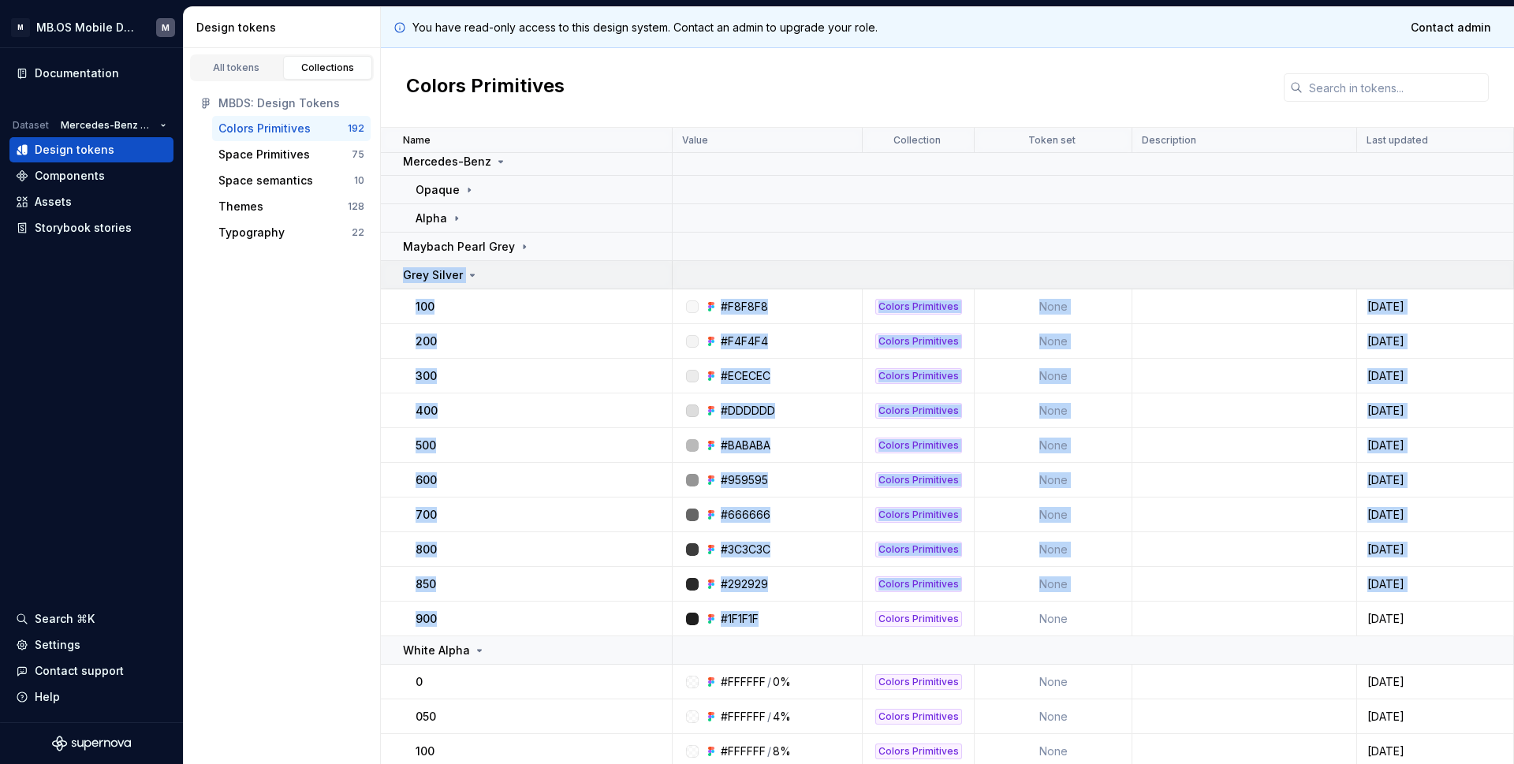
drag, startPoint x: 765, startPoint y: 616, endPoint x: 396, endPoint y: 272, distance: 504.5
copy tbody "Grey Silver 100 #F8F8F8 Colors Primitives None [DATE] 200 #F4F4F4 Colors Primit…"
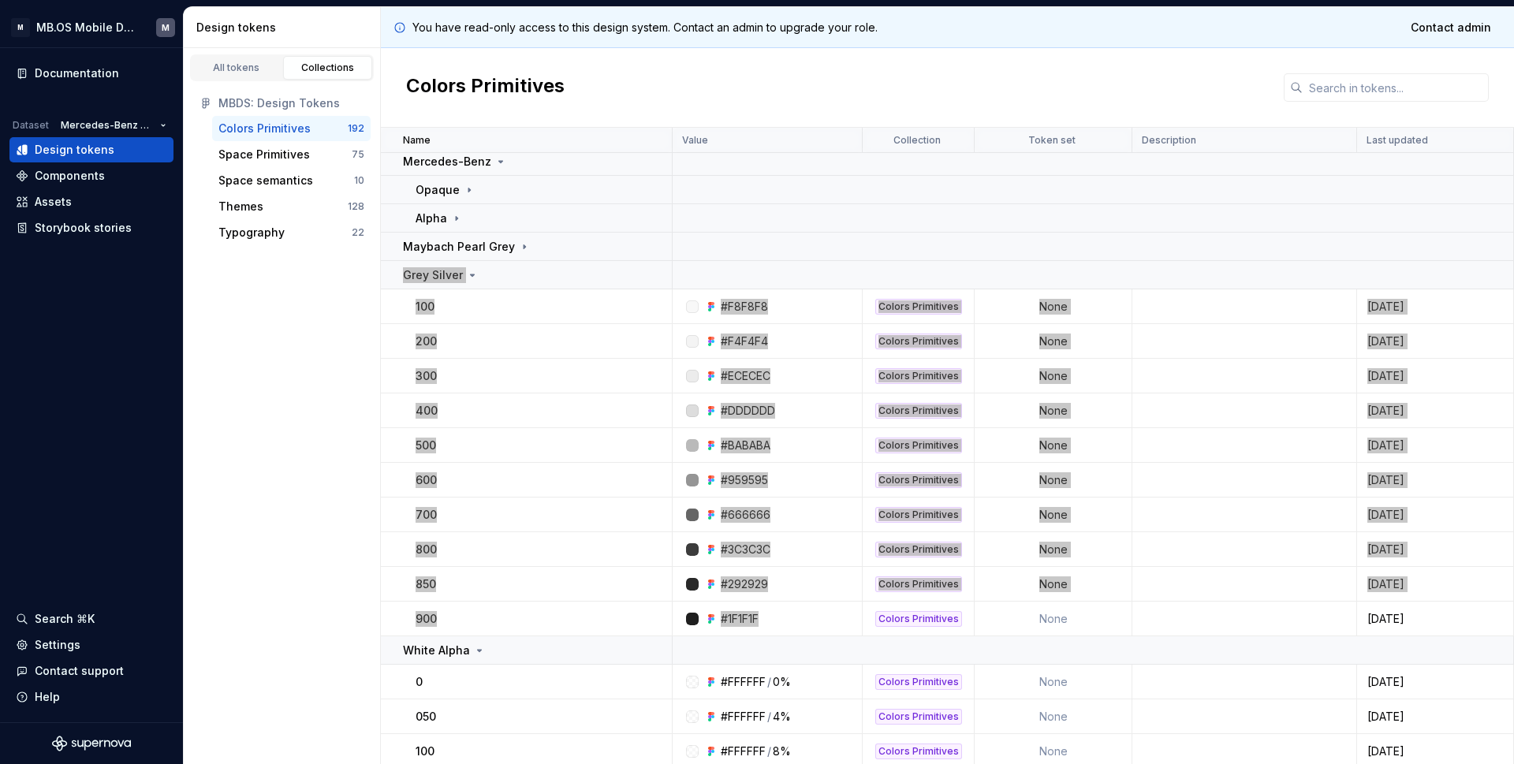
click at [472, 275] on icon at bounding box center [473, 275] width 4 height 2
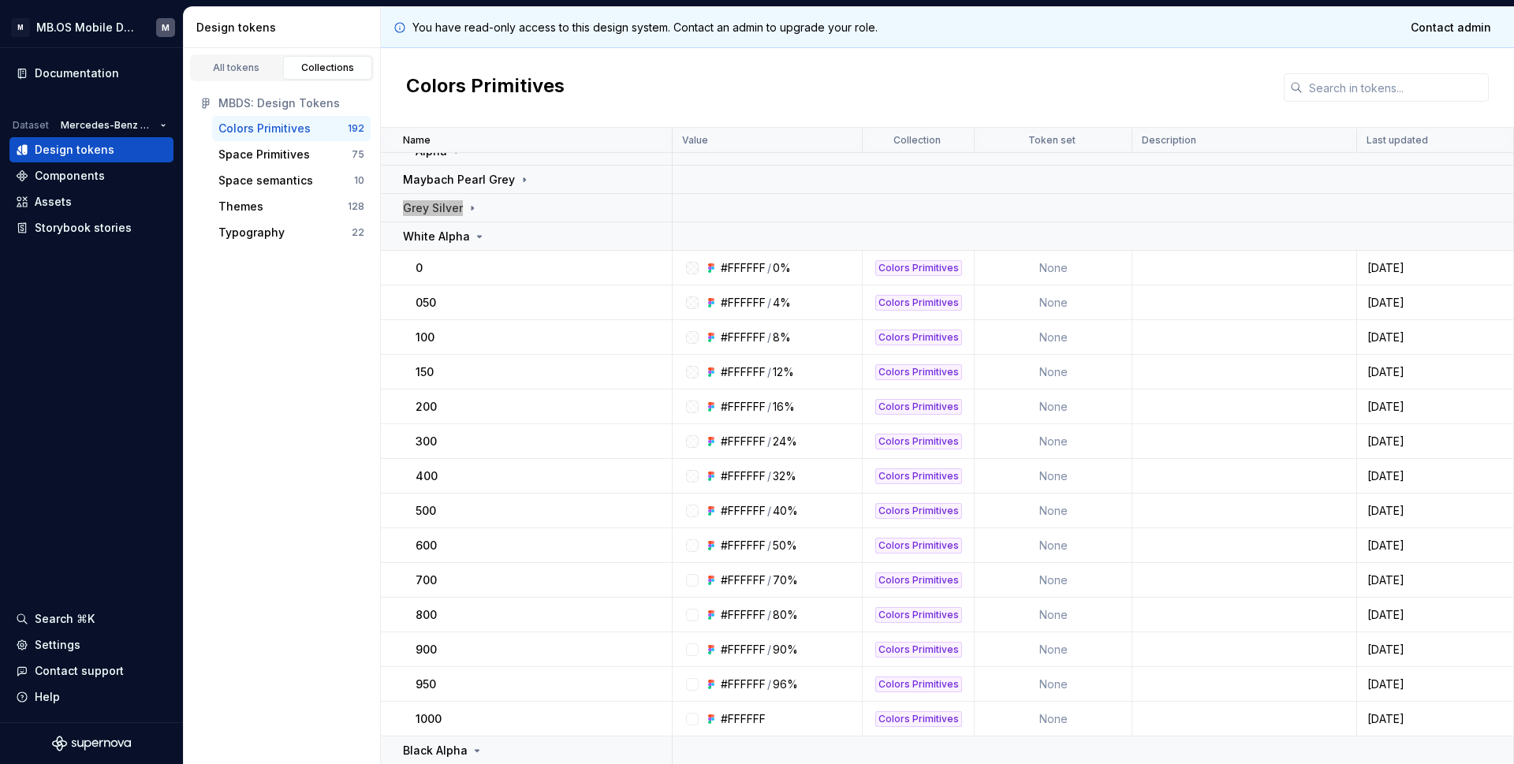
scroll to position [331, 0]
click at [476, 226] on div "White Alpha" at bounding box center [444, 234] width 83 height 16
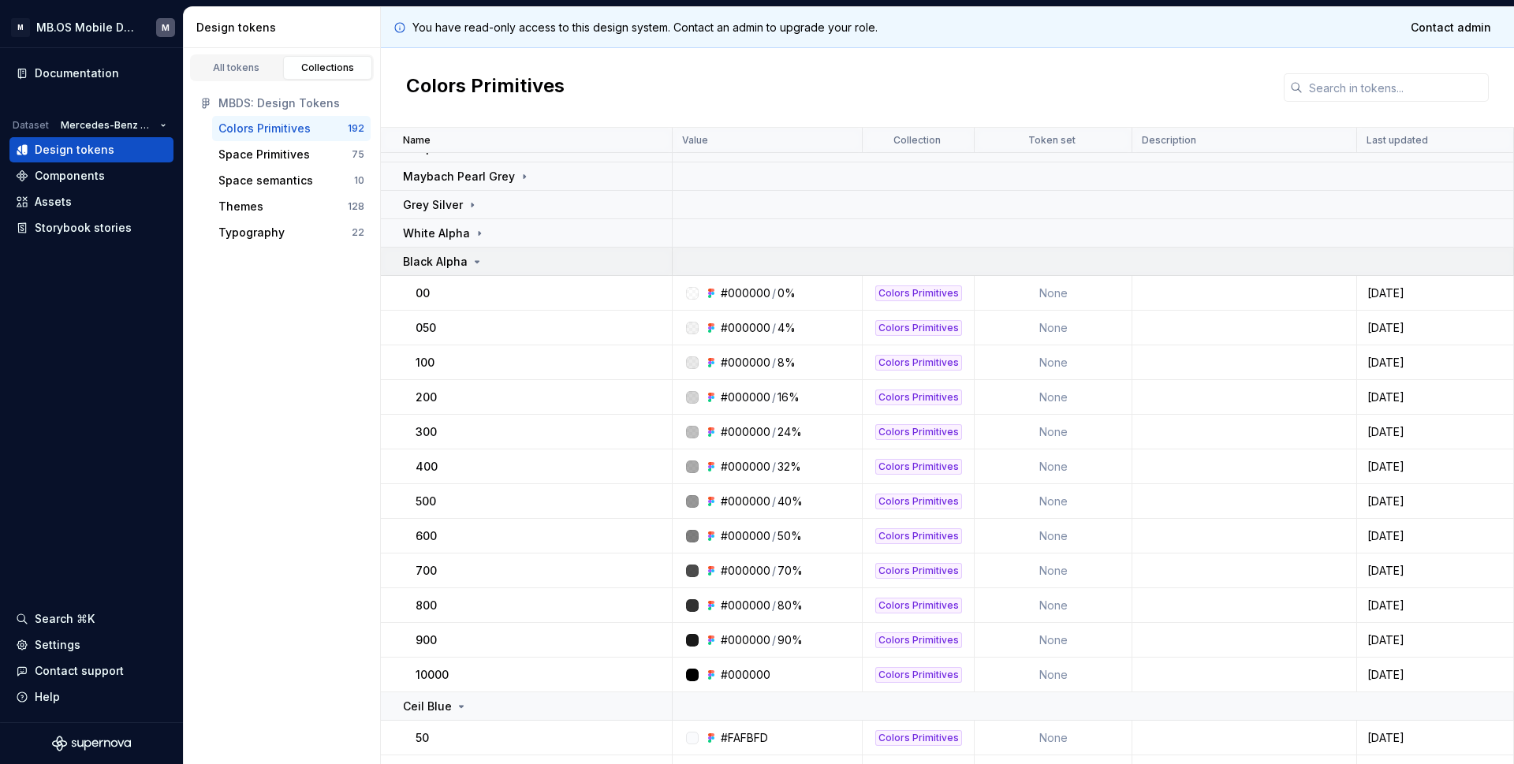
click at [475, 267] on icon at bounding box center [477, 262] width 13 height 13
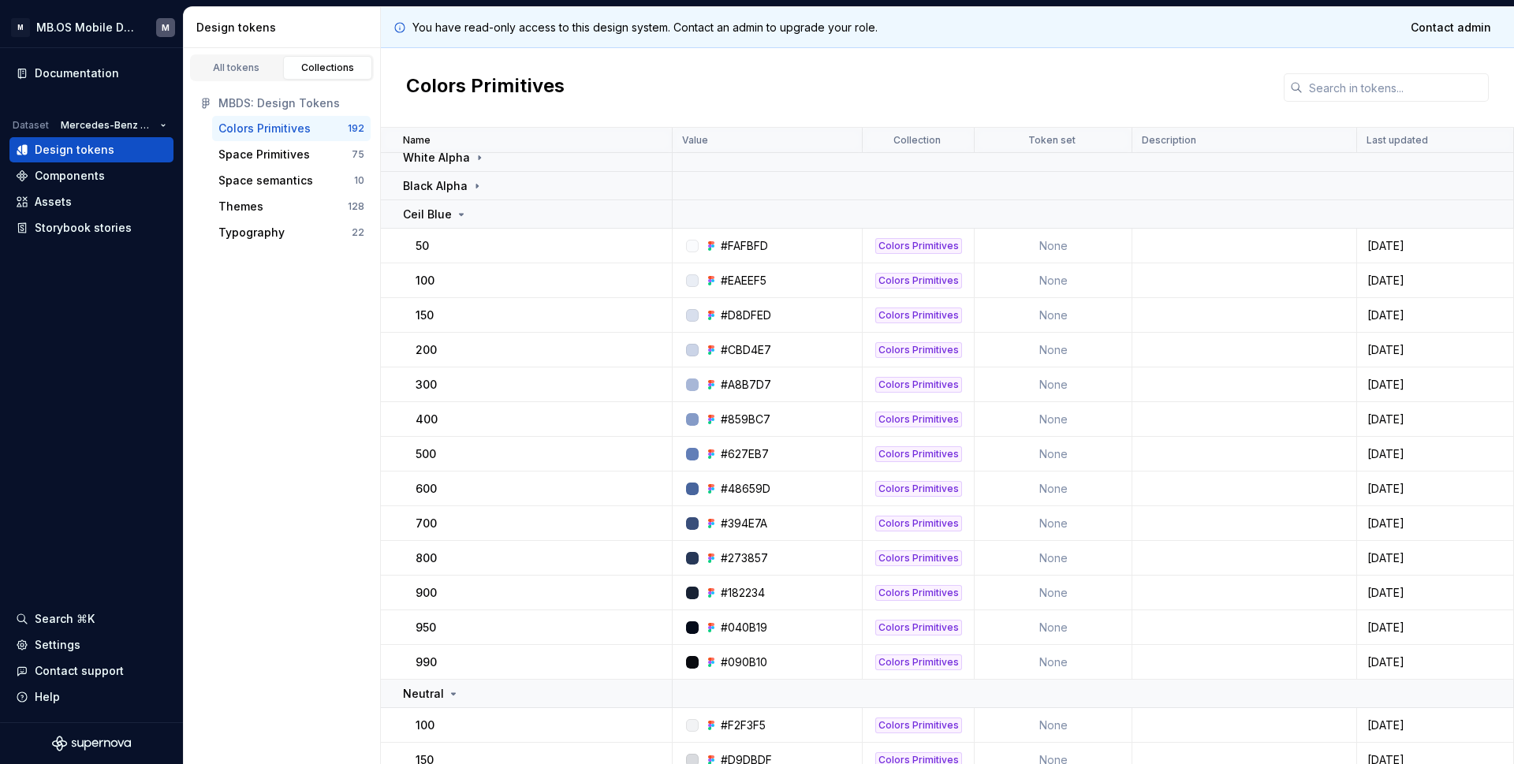
scroll to position [413, 0]
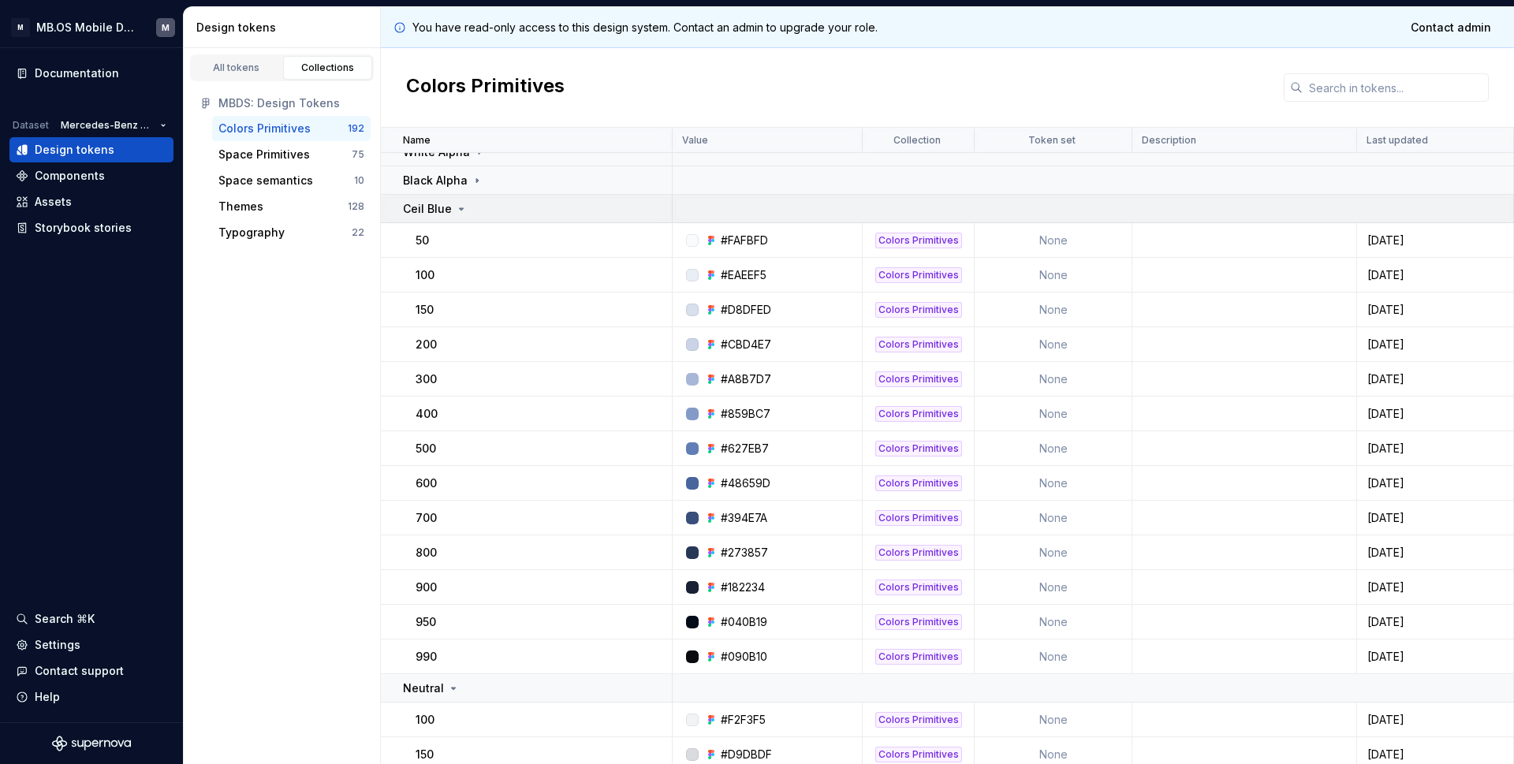
click at [455, 207] on icon at bounding box center [461, 209] width 13 height 13
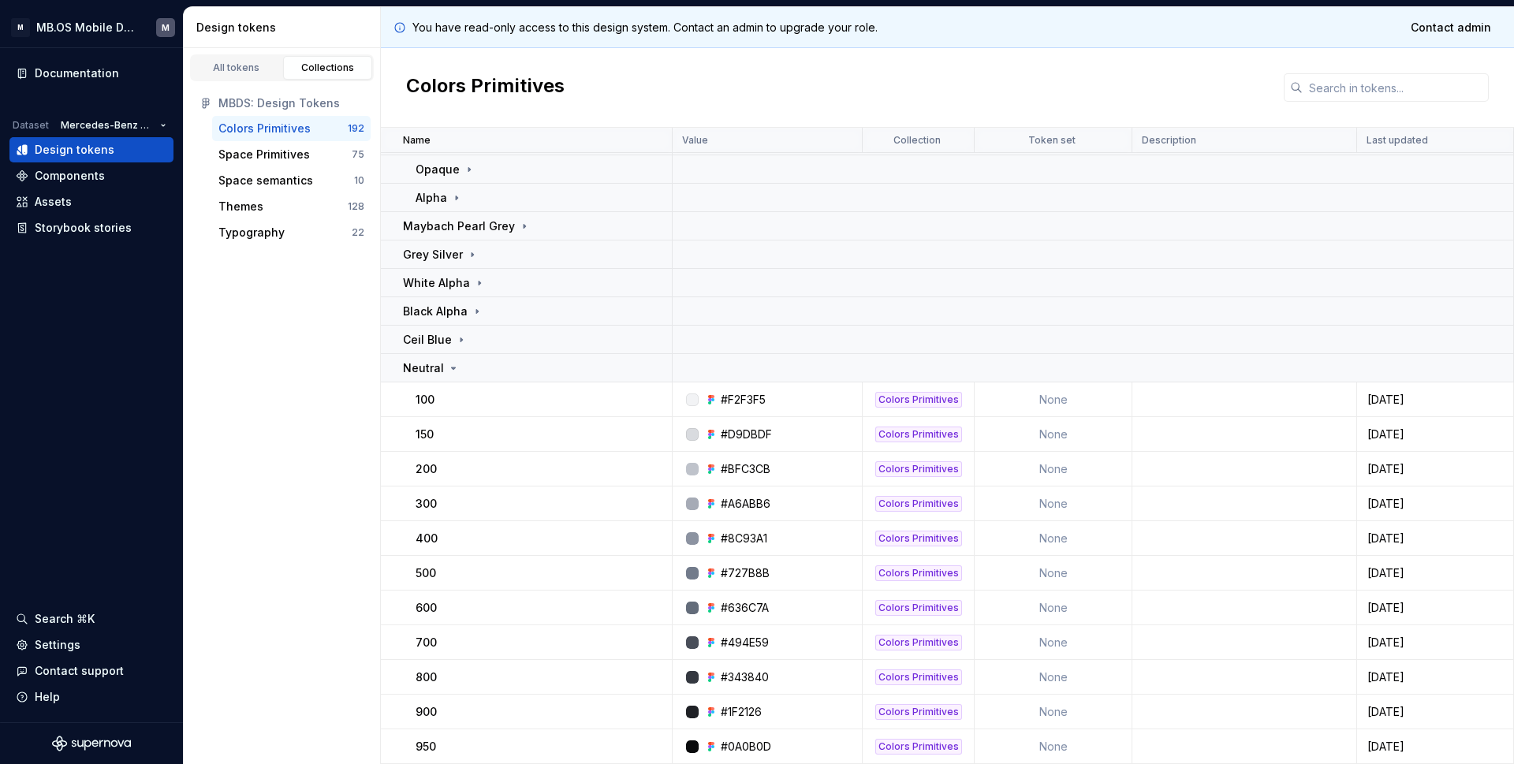
click at [453, 365] on icon at bounding box center [453, 368] width 13 height 13
click at [453, 92] on p "Green Emerald" at bounding box center [443, 85] width 81 height 16
